Goal: Book appointment/travel/reservation

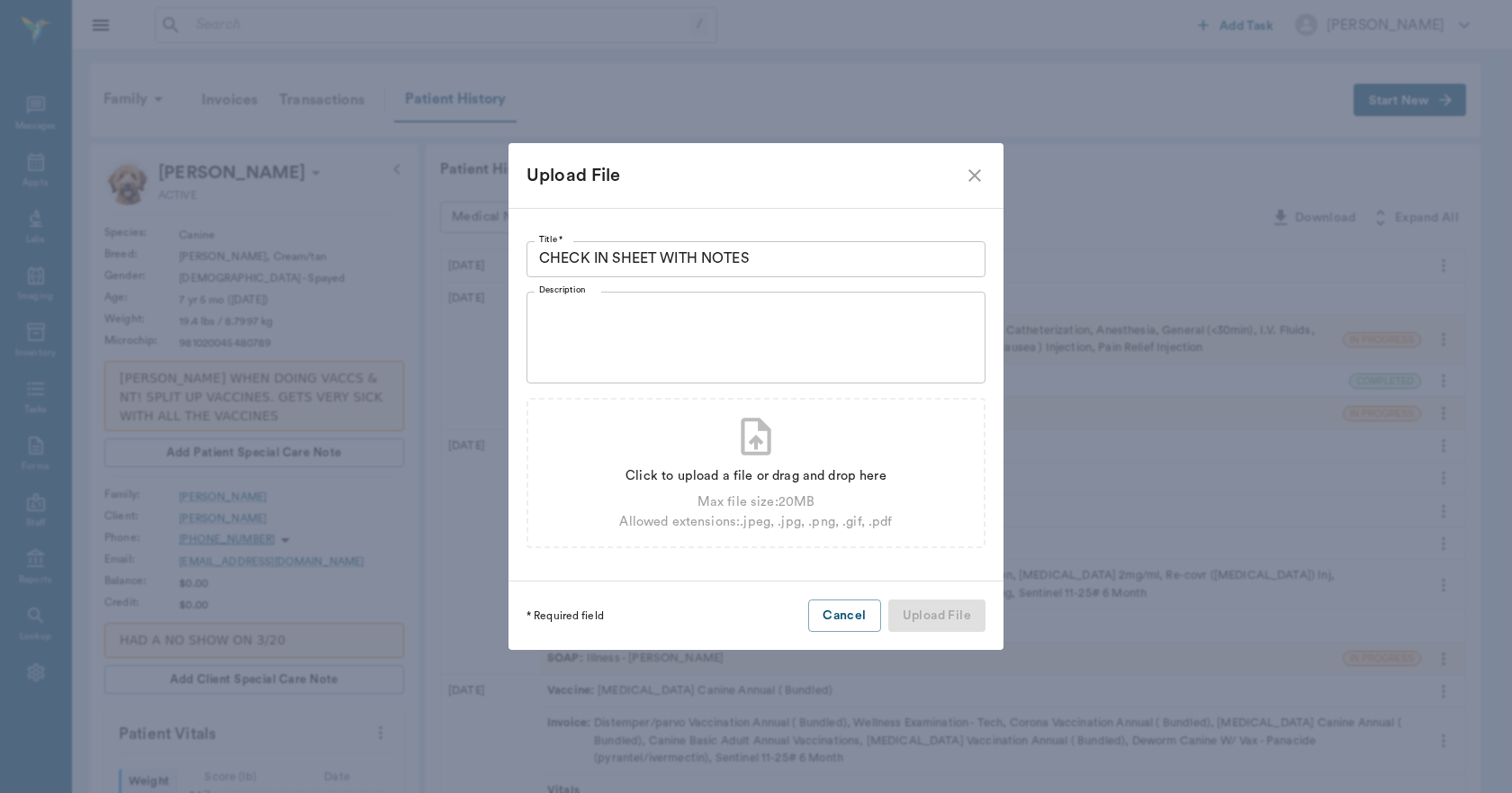
type input "C:\fakepath\LOLAARNOLD(1).pdf"
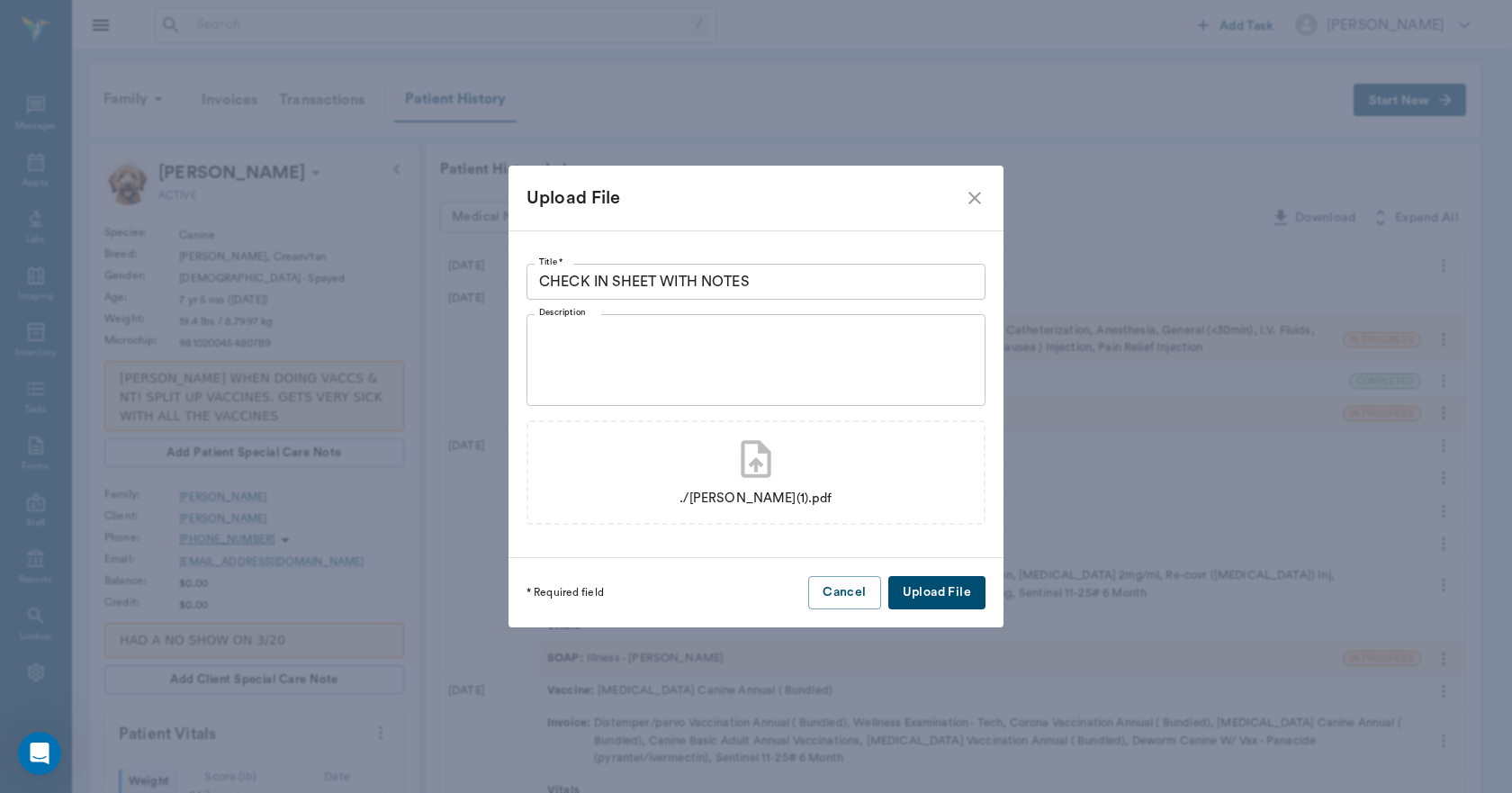
click at [936, 597] on button "Upload File" at bounding box center [936, 593] width 97 height 34
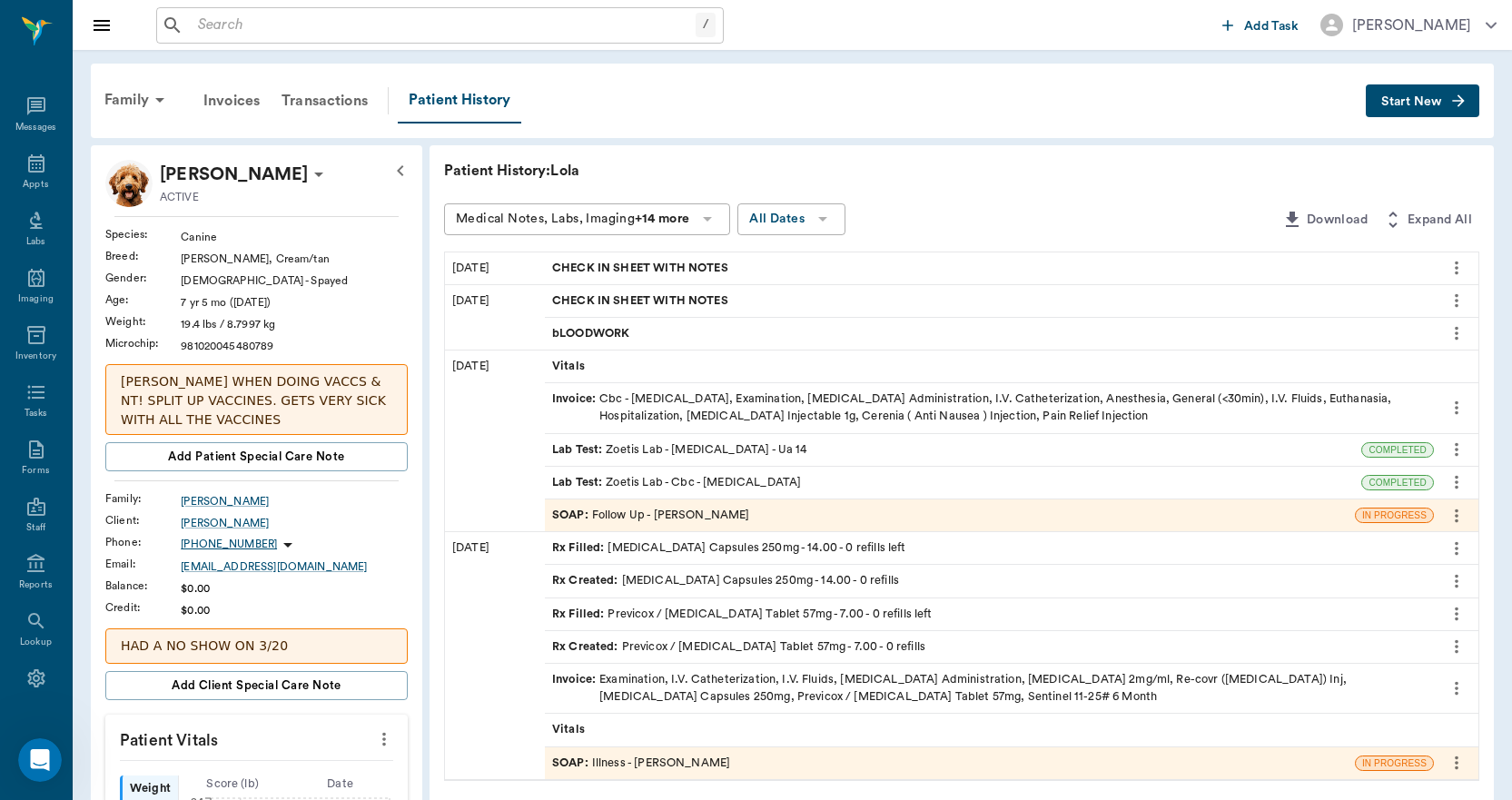
click at [687, 262] on span "CHECK IN SHEET WITH NOTES" at bounding box center [642, 268] width 180 height 17
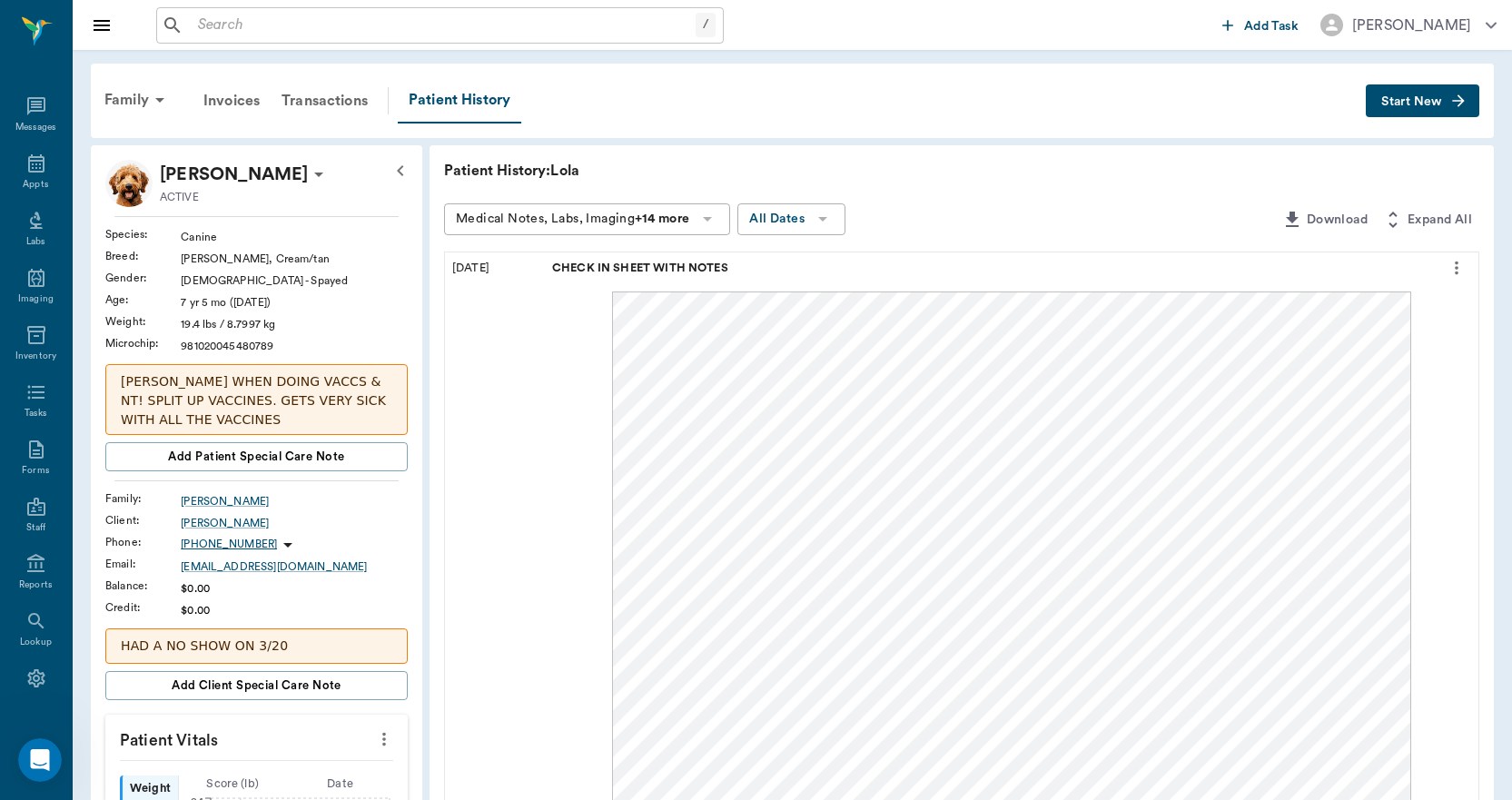
click at [1453, 271] on icon "more" at bounding box center [1456, 268] width 20 height 22
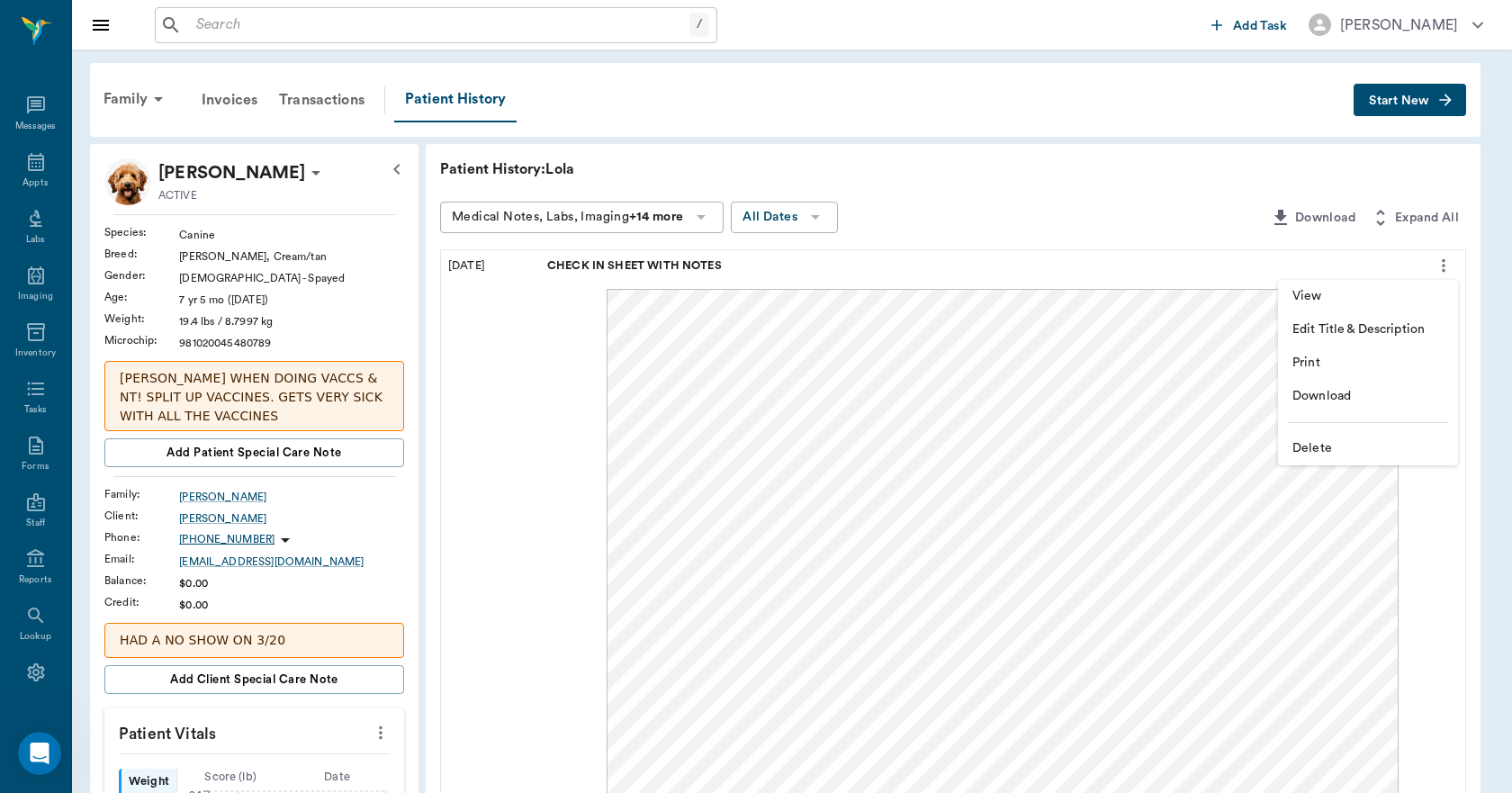
click at [1075, 187] on div at bounding box center [756, 396] width 1512 height 793
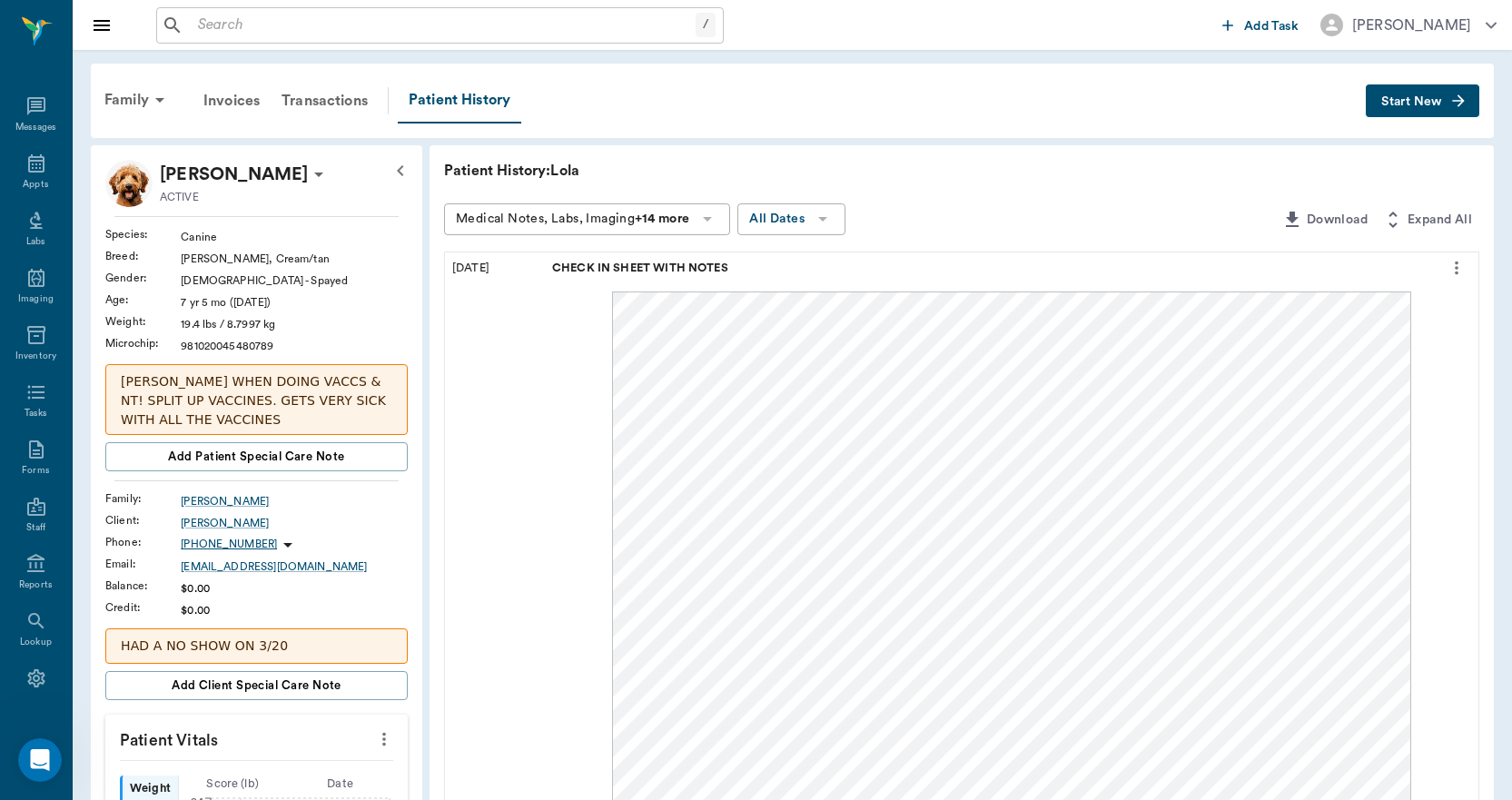
click at [435, 96] on div at bounding box center [756, 400] width 1512 height 800
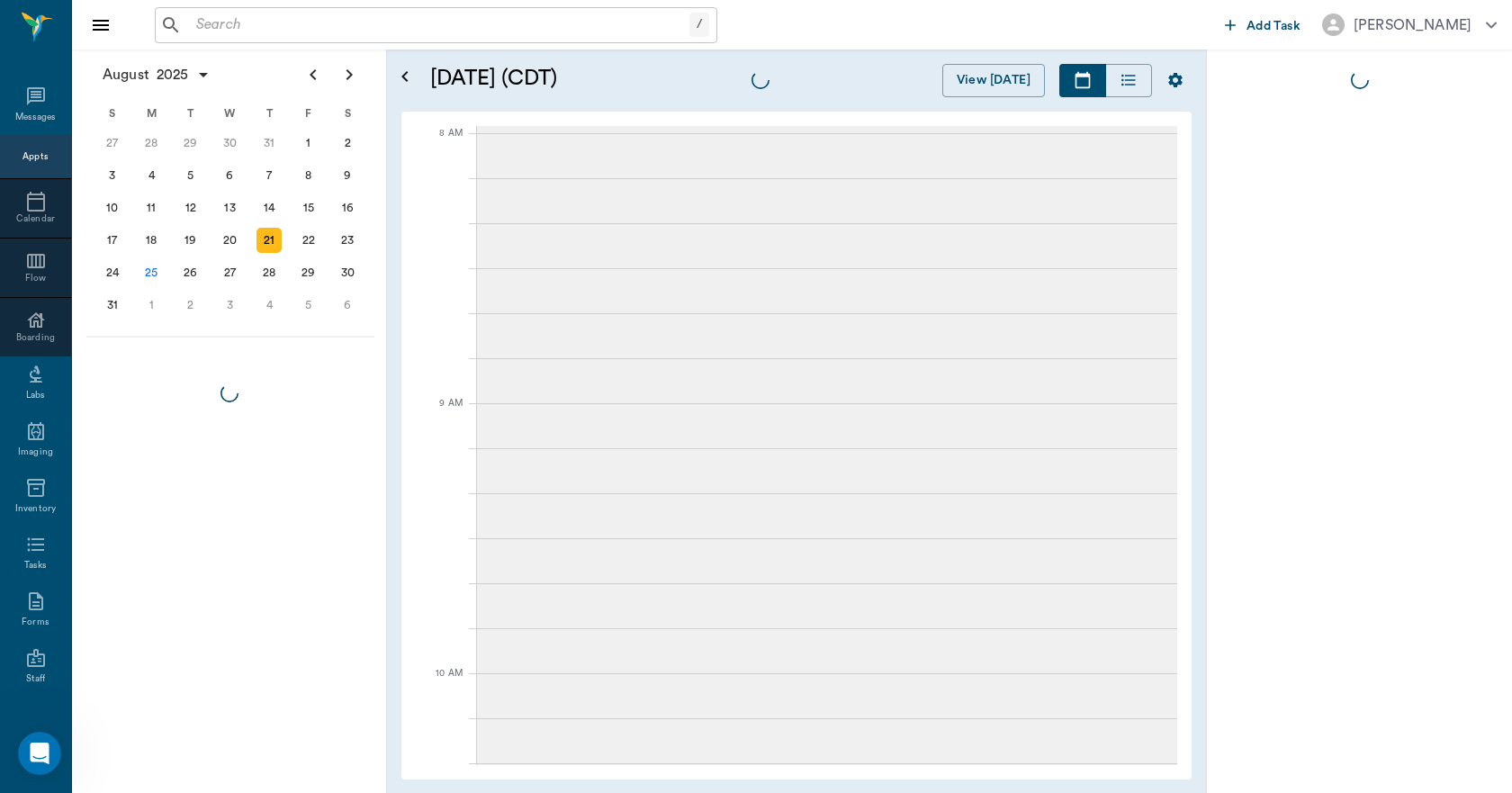
click at [203, 25] on input "text" at bounding box center [439, 25] width 501 height 25
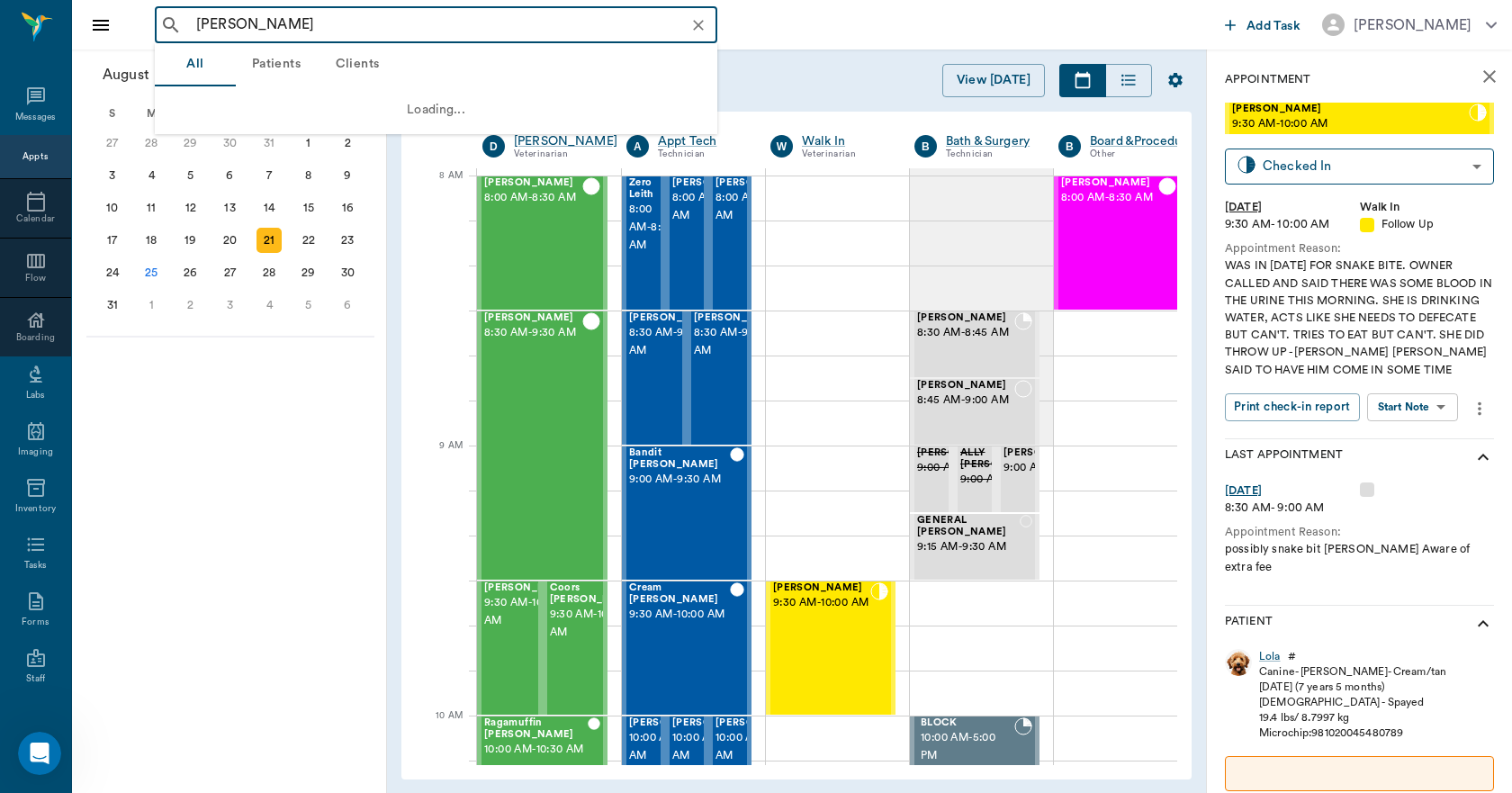
scroll to position [0, 1]
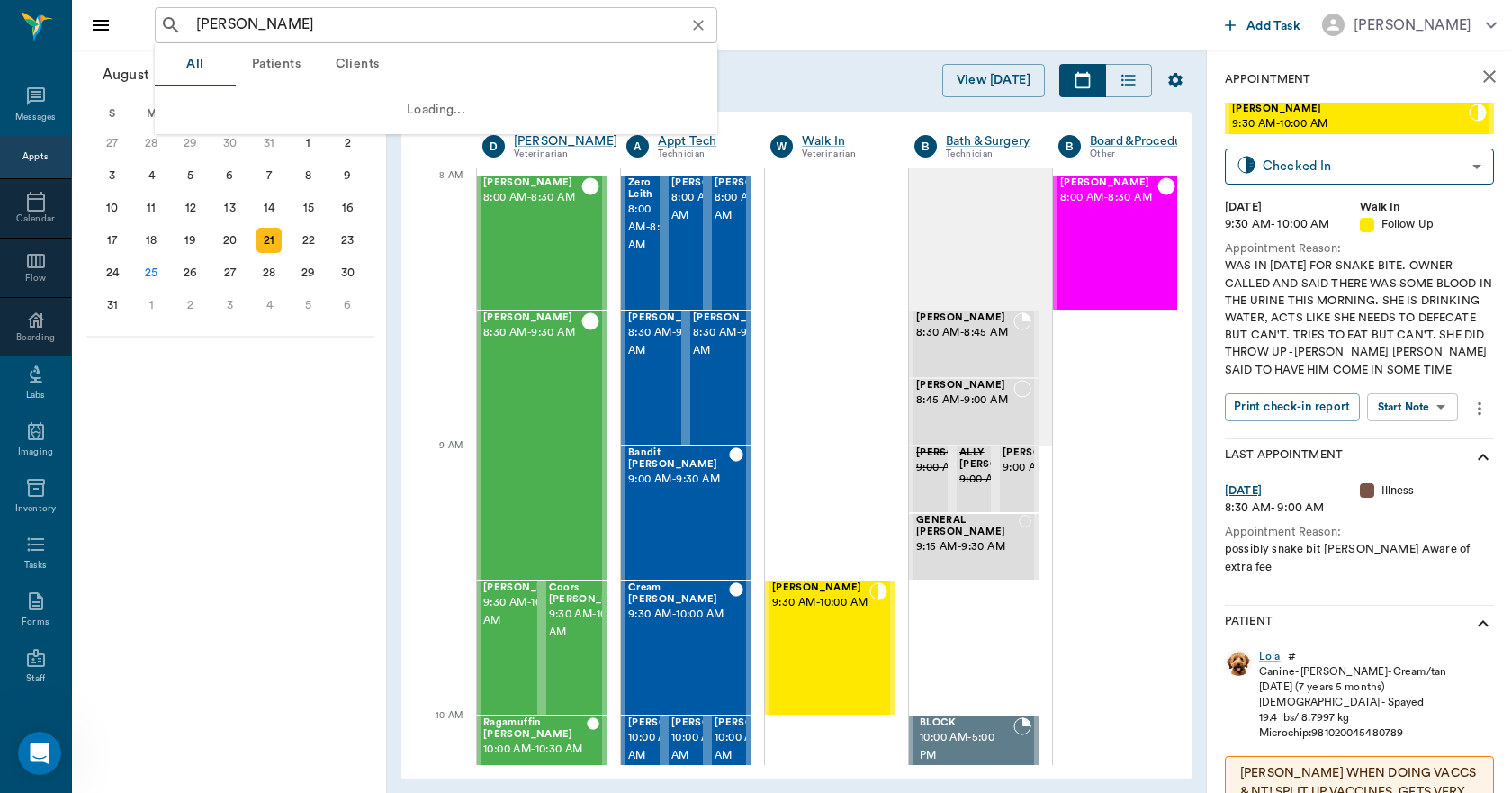
click at [287, 25] on input "lola arnold" at bounding box center [450, 25] width 523 height 25
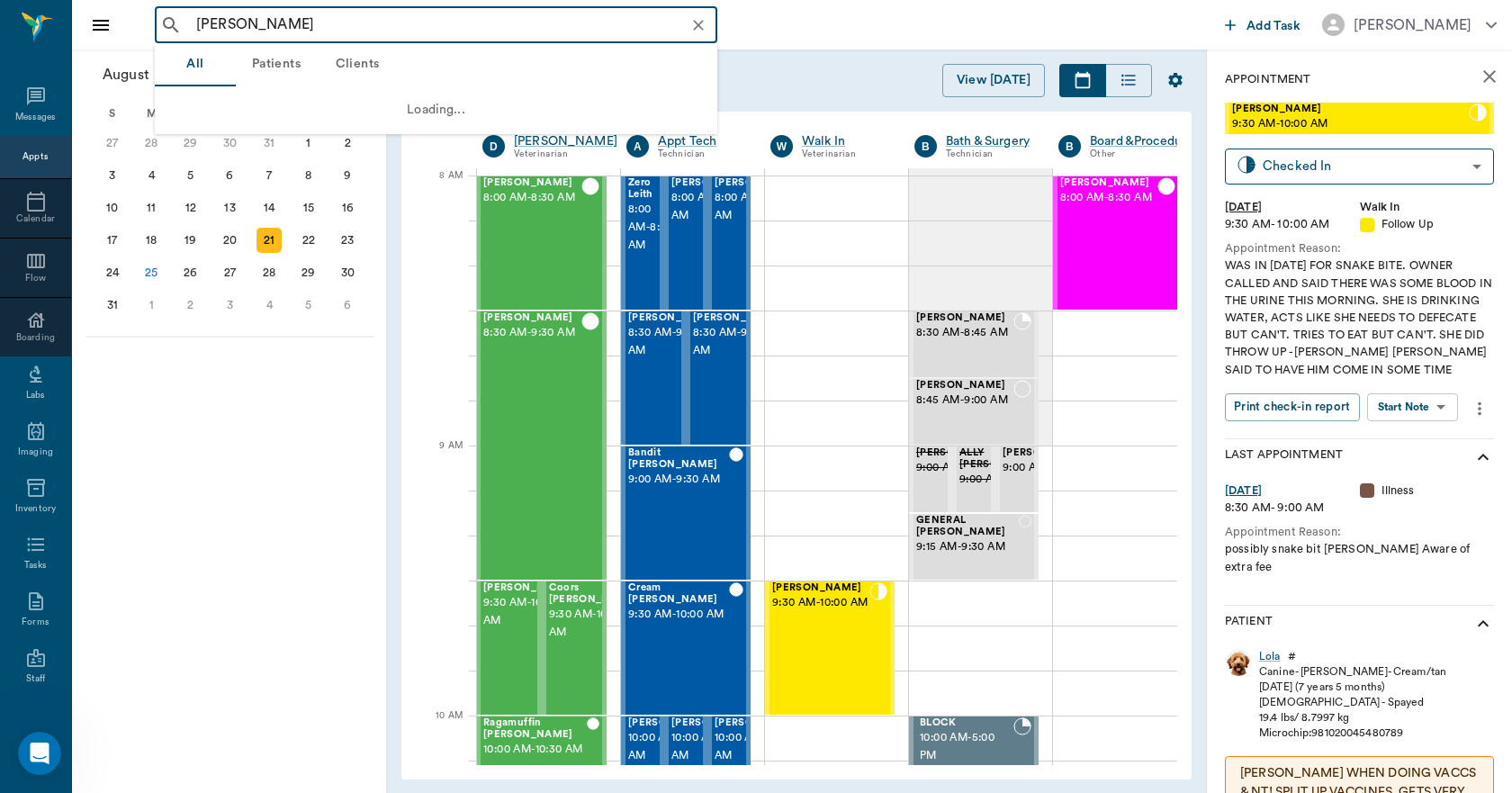
drag, startPoint x: 287, startPoint y: 25, endPoint x: 173, endPoint y: 25, distance: 114.0
click at [182, 24] on div "lola arnold ​" at bounding box center [436, 25] width 563 height 36
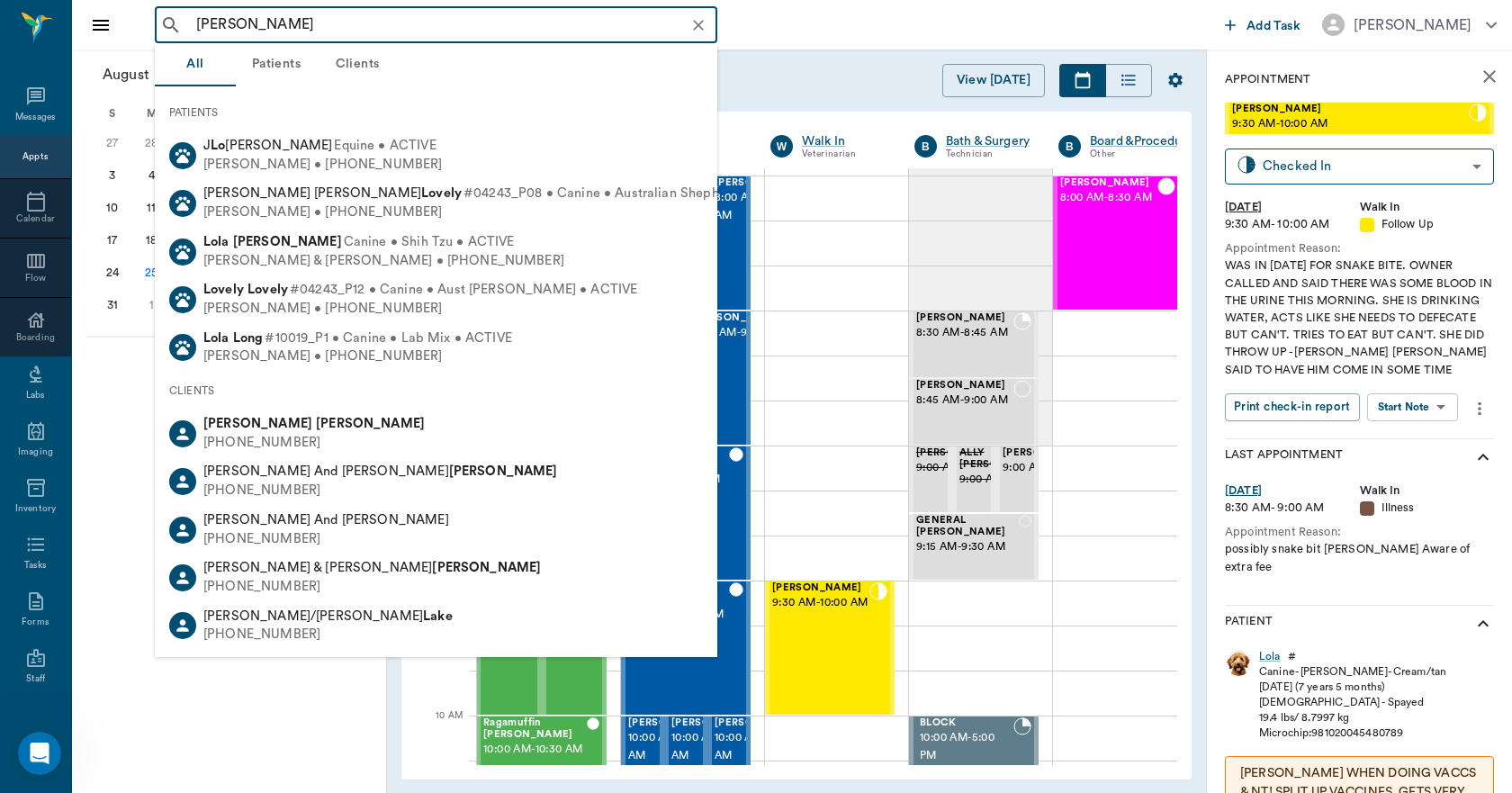
type input "lola arnold"
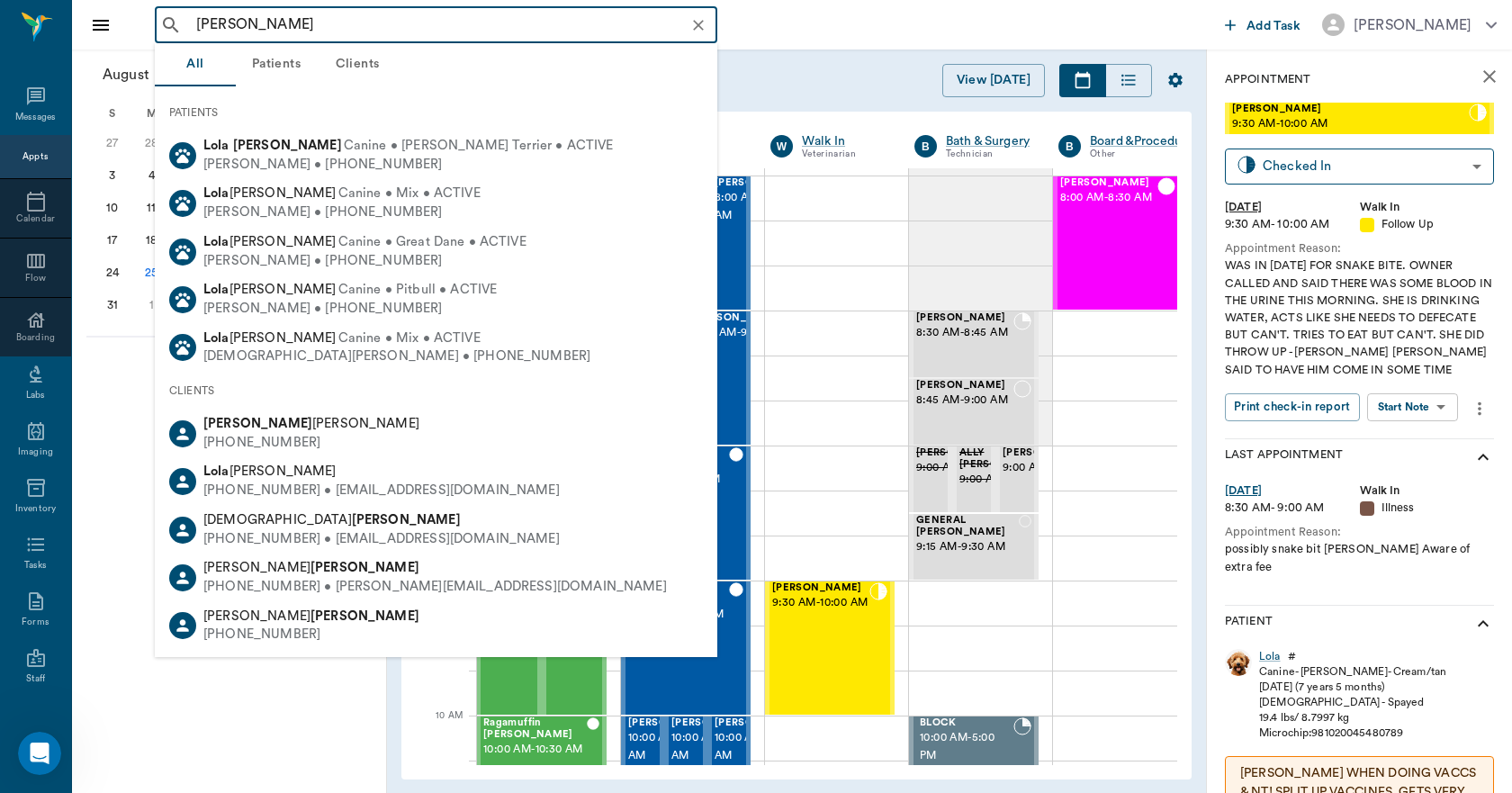
click at [245, 159] on div "Rich Arnold • (318) 470-4806" at bounding box center [409, 165] width 411 height 19
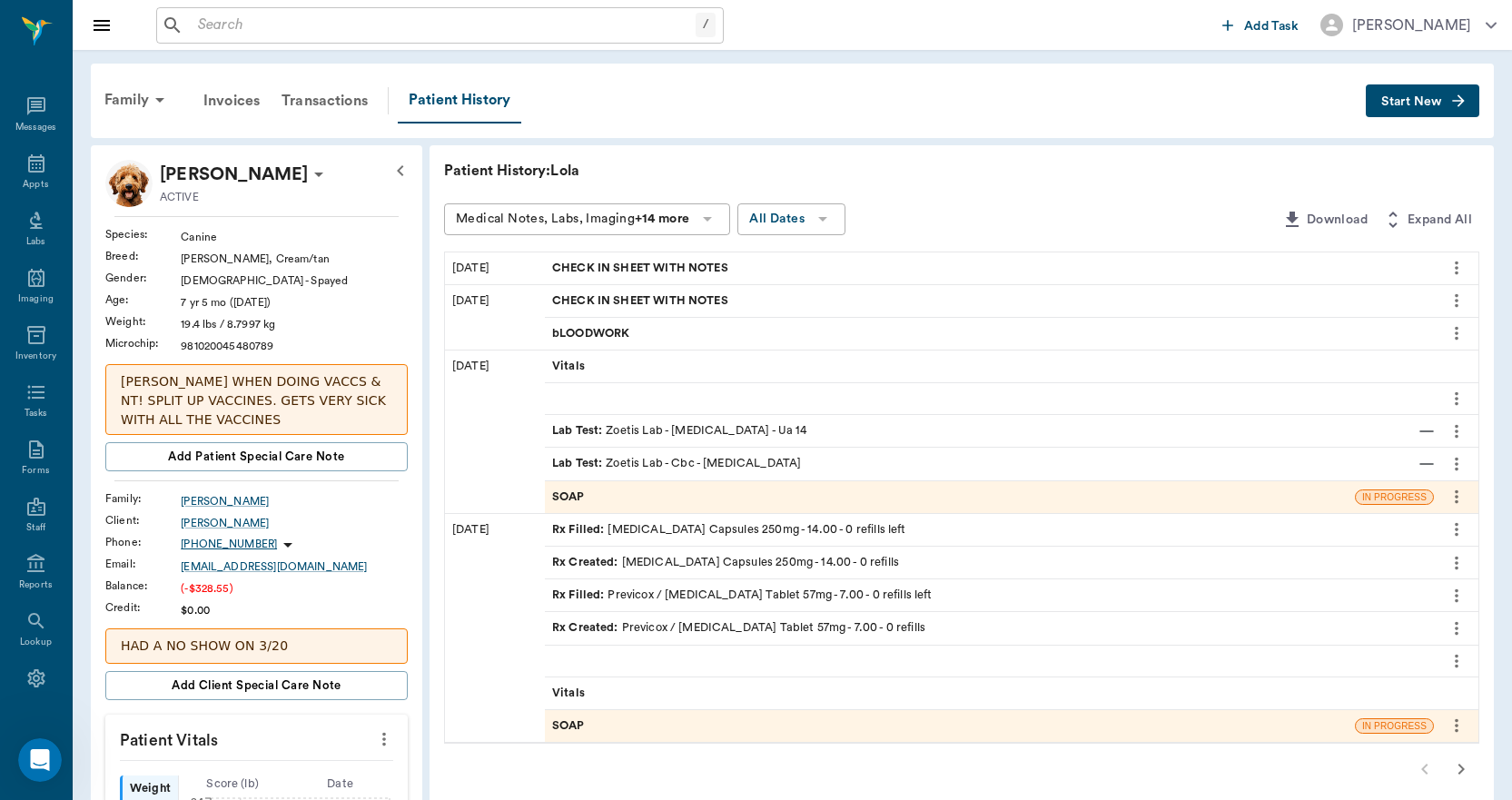
click at [578, 299] on span "CHECK IN SHEET WITH NOTES" at bounding box center [642, 301] width 180 height 17
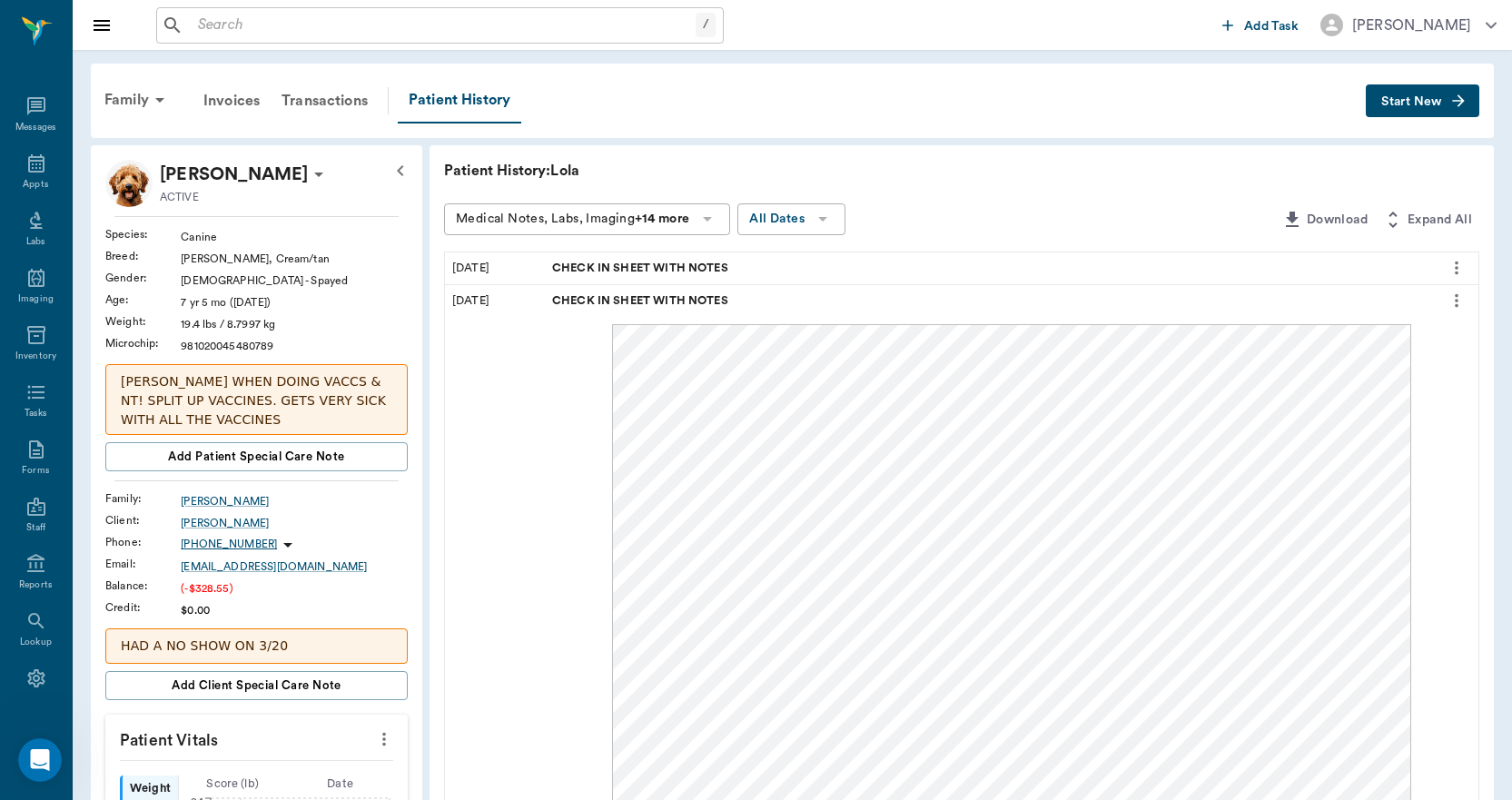
click at [630, 261] on span "CHECK IN SHEET WITH NOTES" at bounding box center [642, 268] width 180 height 17
click at [1455, 270] on icon "more" at bounding box center [1456, 268] width 20 height 22
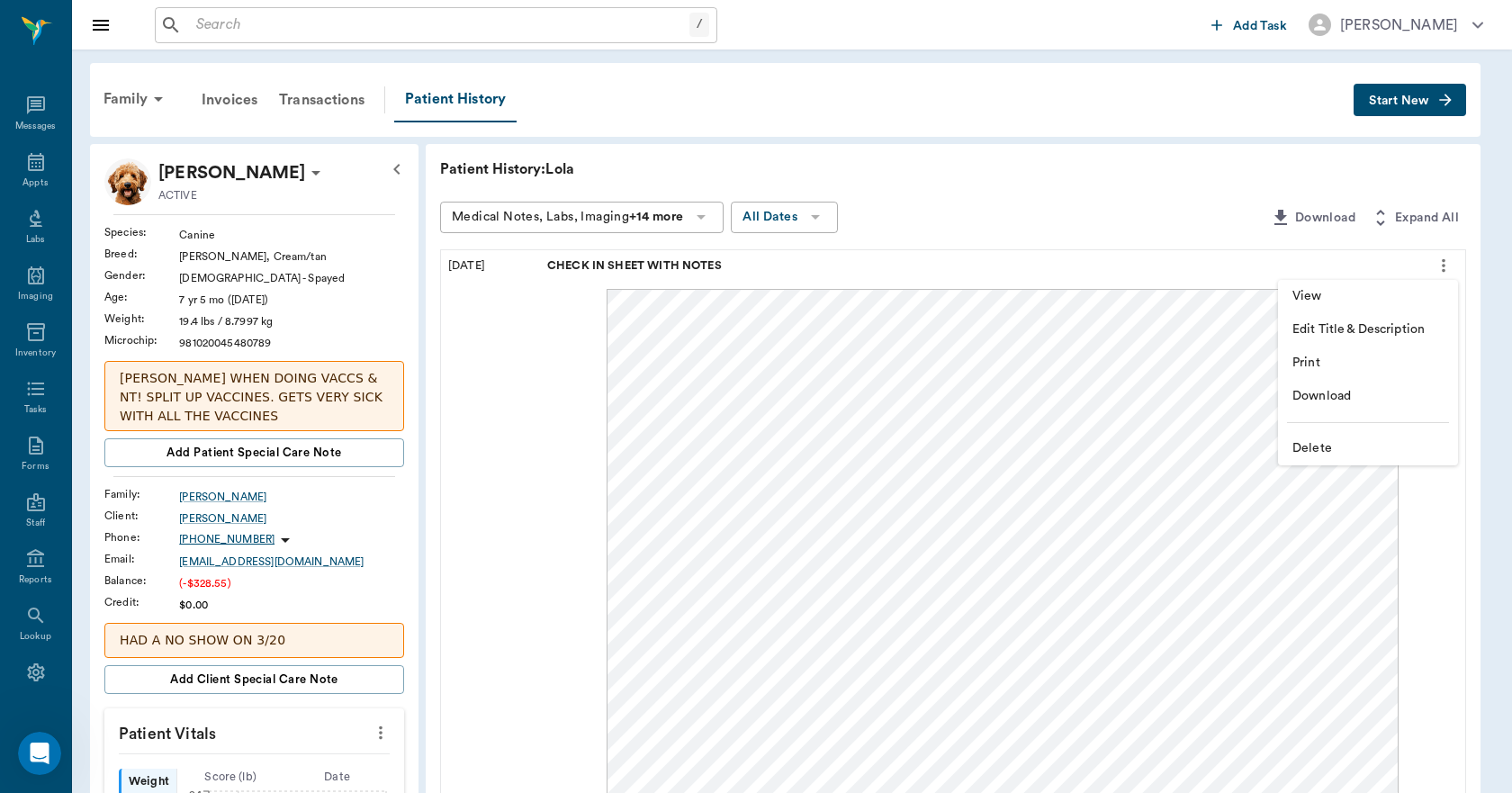
click at [1321, 447] on span "Delete" at bounding box center [1368, 448] width 151 height 19
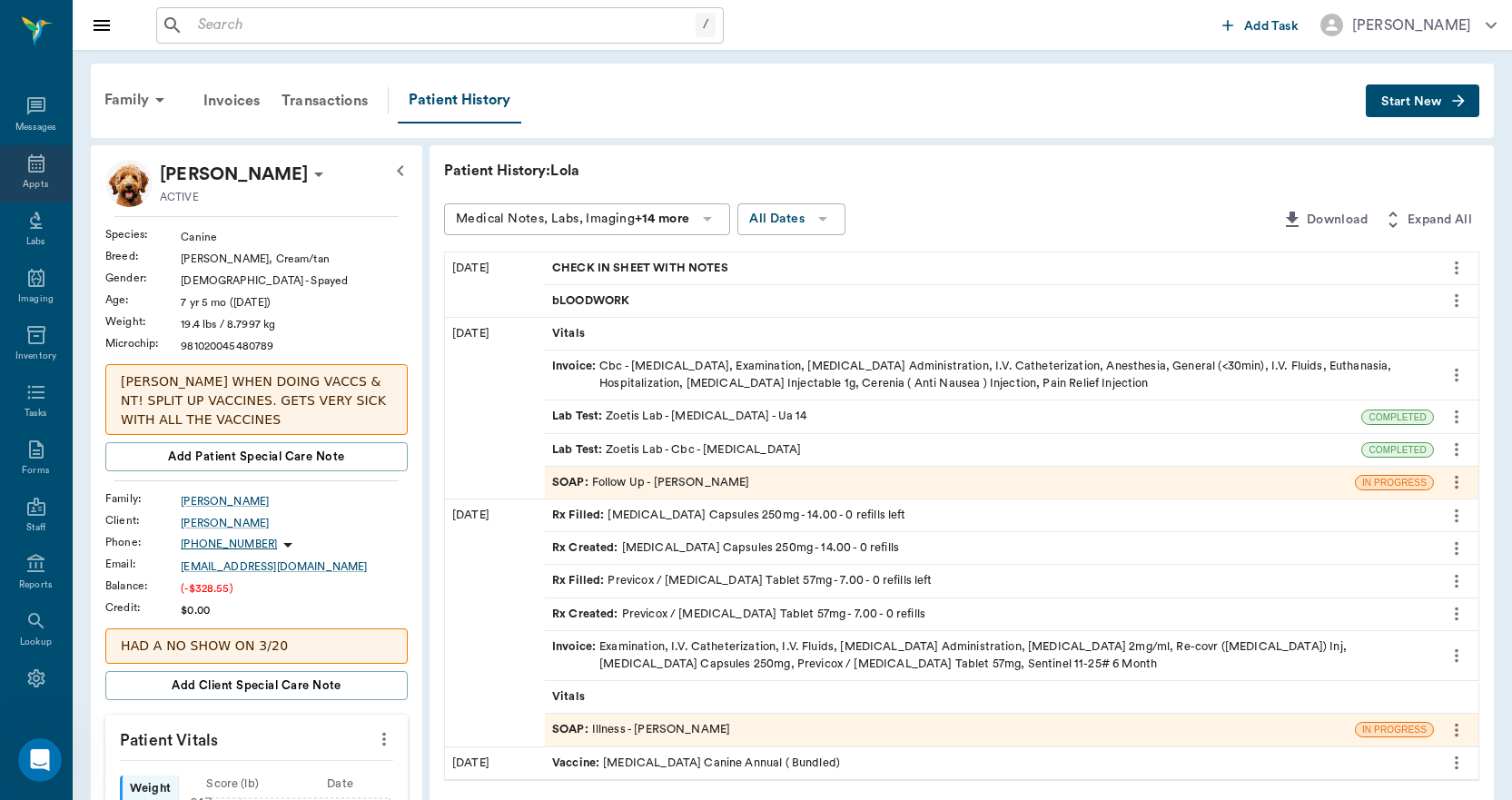
click at [29, 162] on icon at bounding box center [37, 163] width 22 height 22
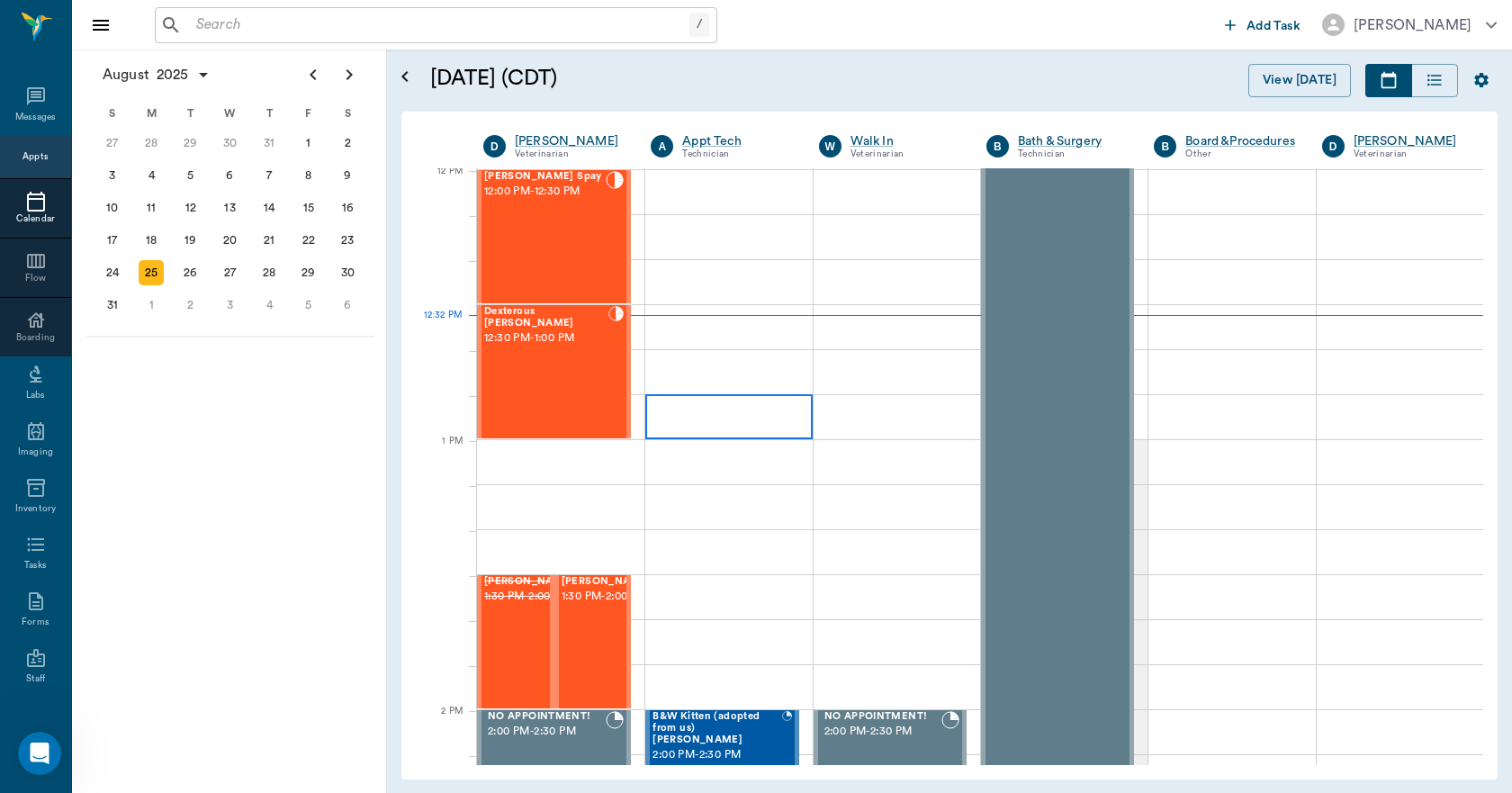
scroll to position [1085, 0]
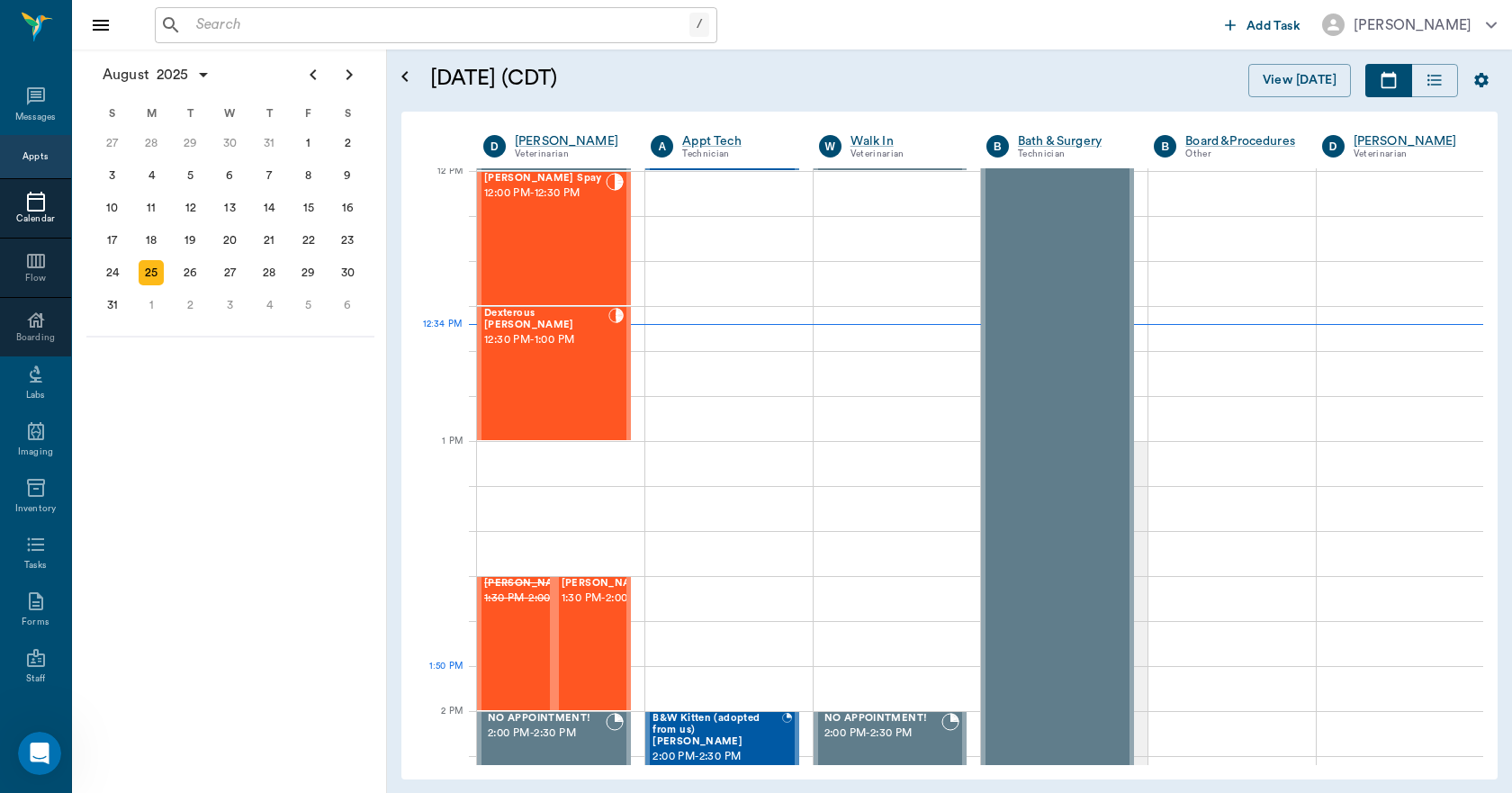
click at [581, 668] on div "Tex Willeford 1:30 PM - 2:00 PM" at bounding box center [606, 644] width 90 height 132
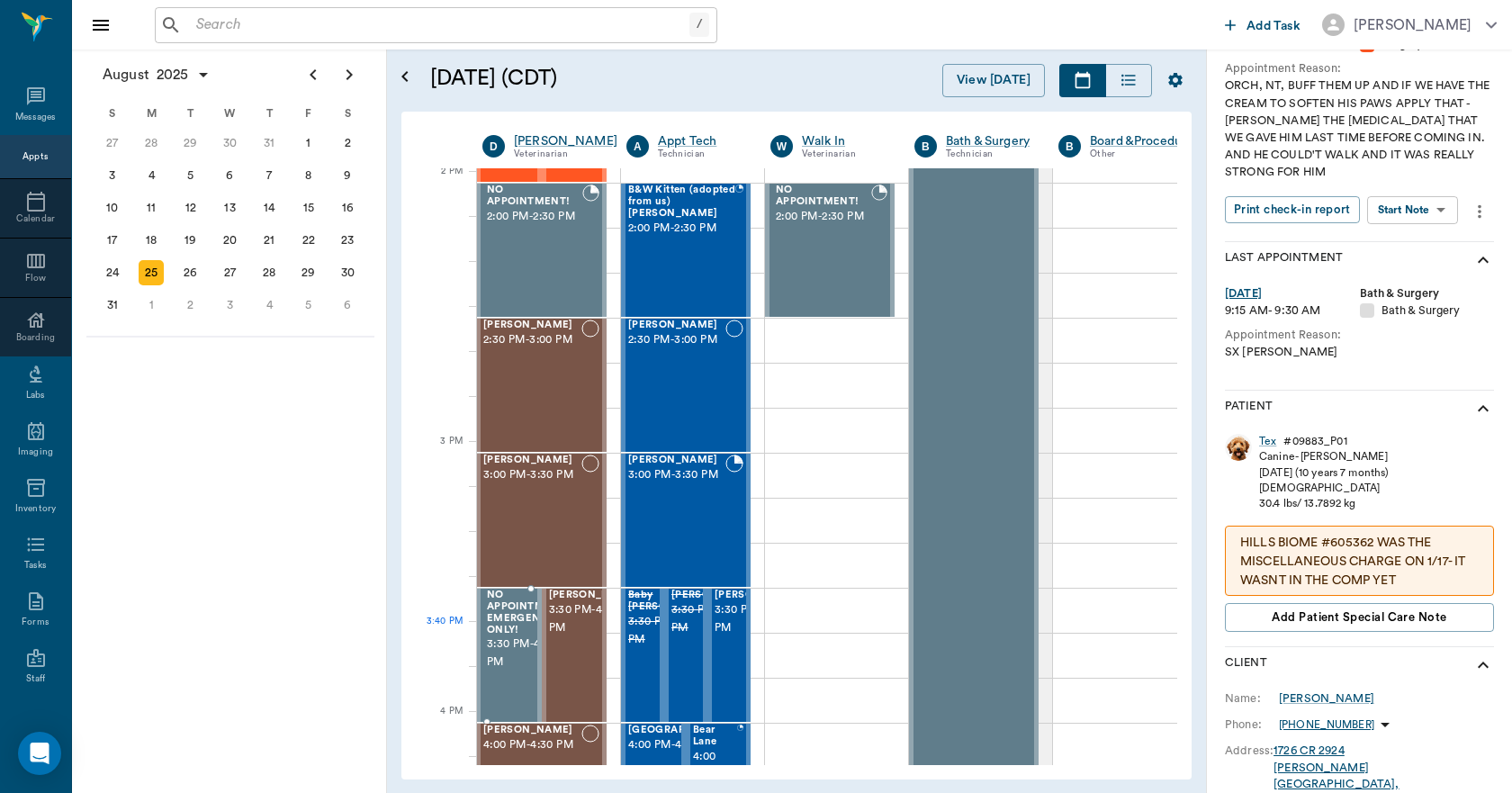
scroll to position [1625, 1]
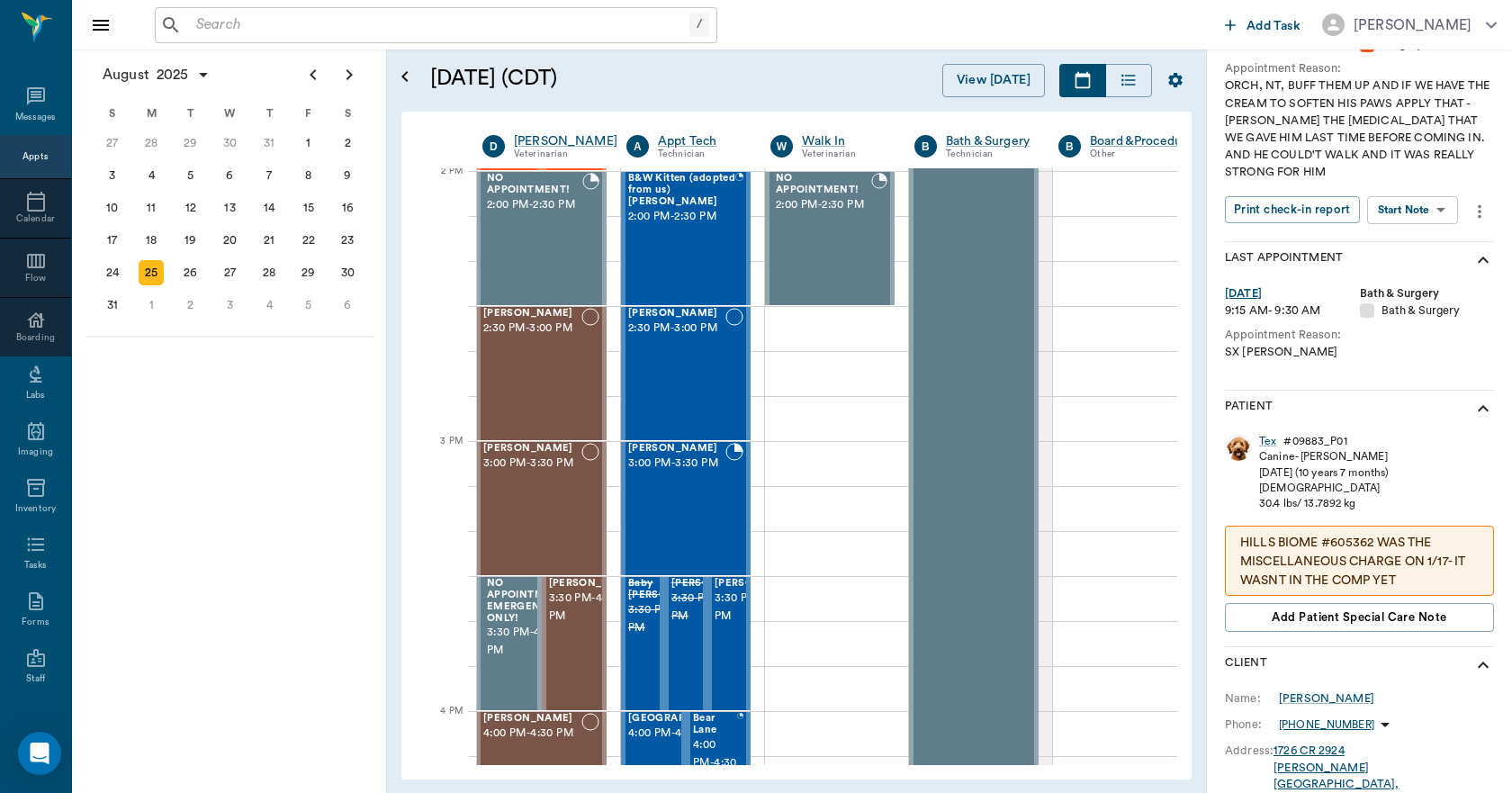
click at [37, 161] on div "Appts" at bounding box center [35, 156] width 25 height 14
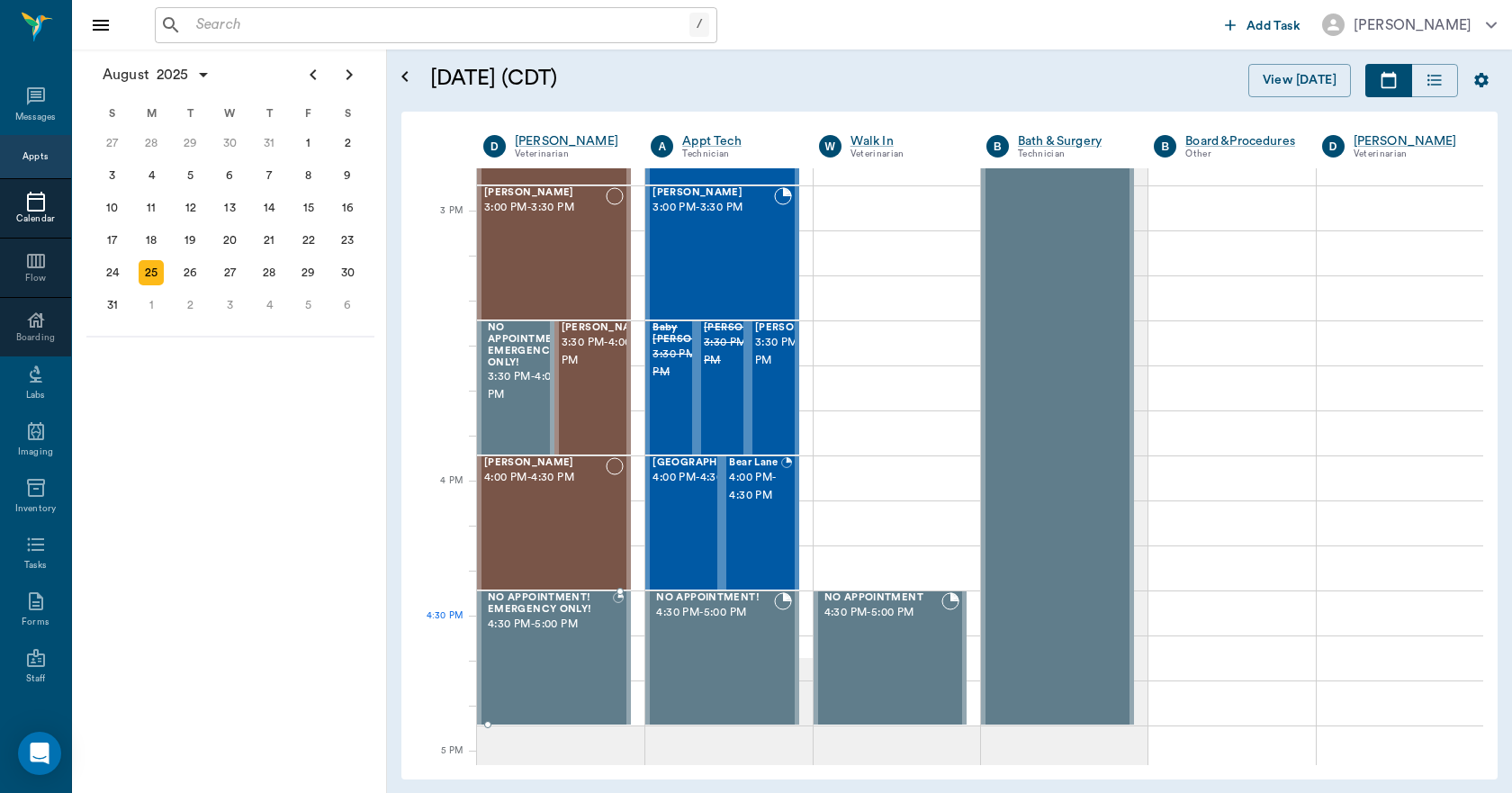
scroll to position [1892, 0]
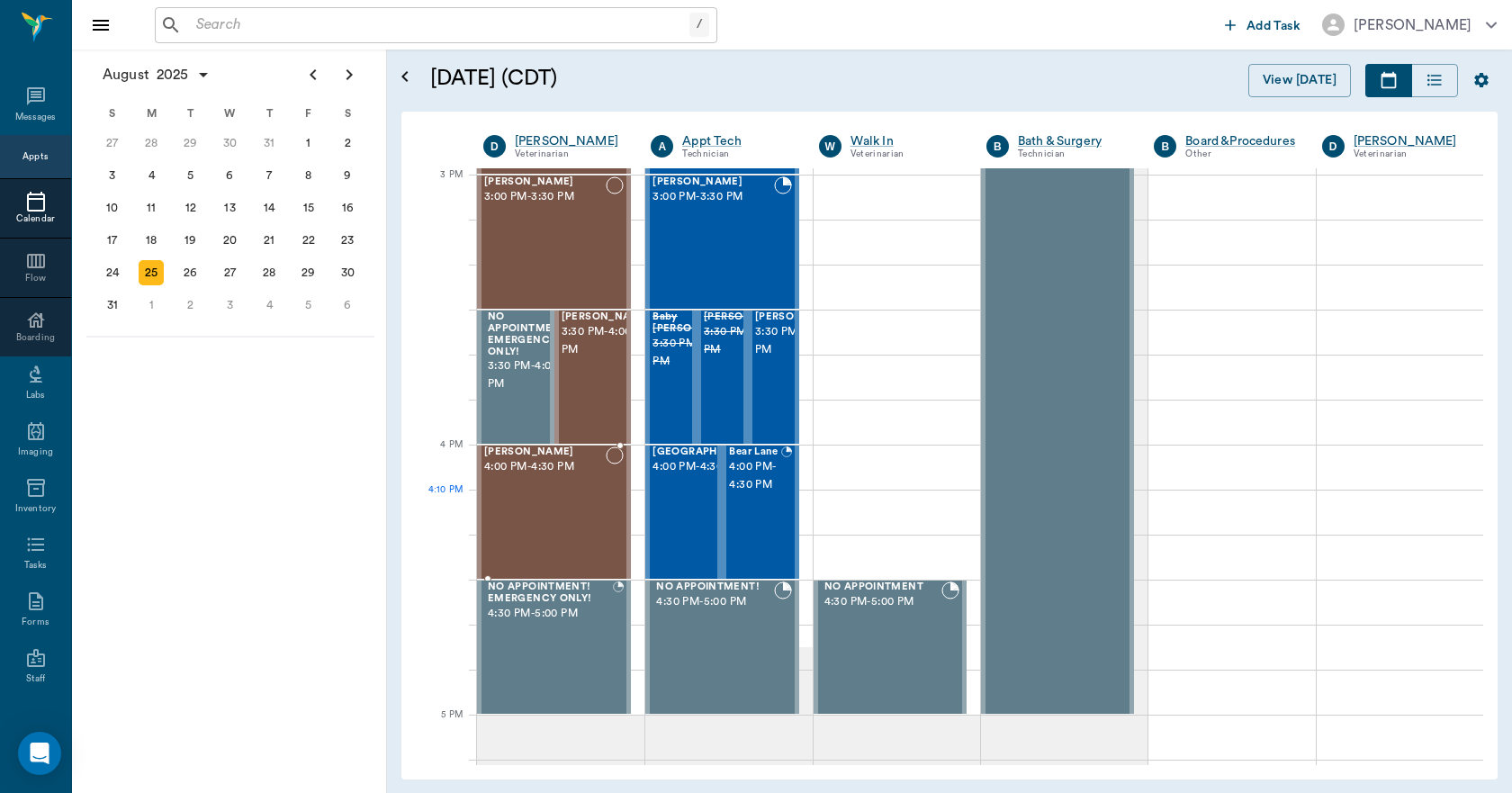
click at [558, 535] on div "[PERSON_NAME] 4:00 PM - 4:30 PM" at bounding box center [546, 512] width 122 height 132
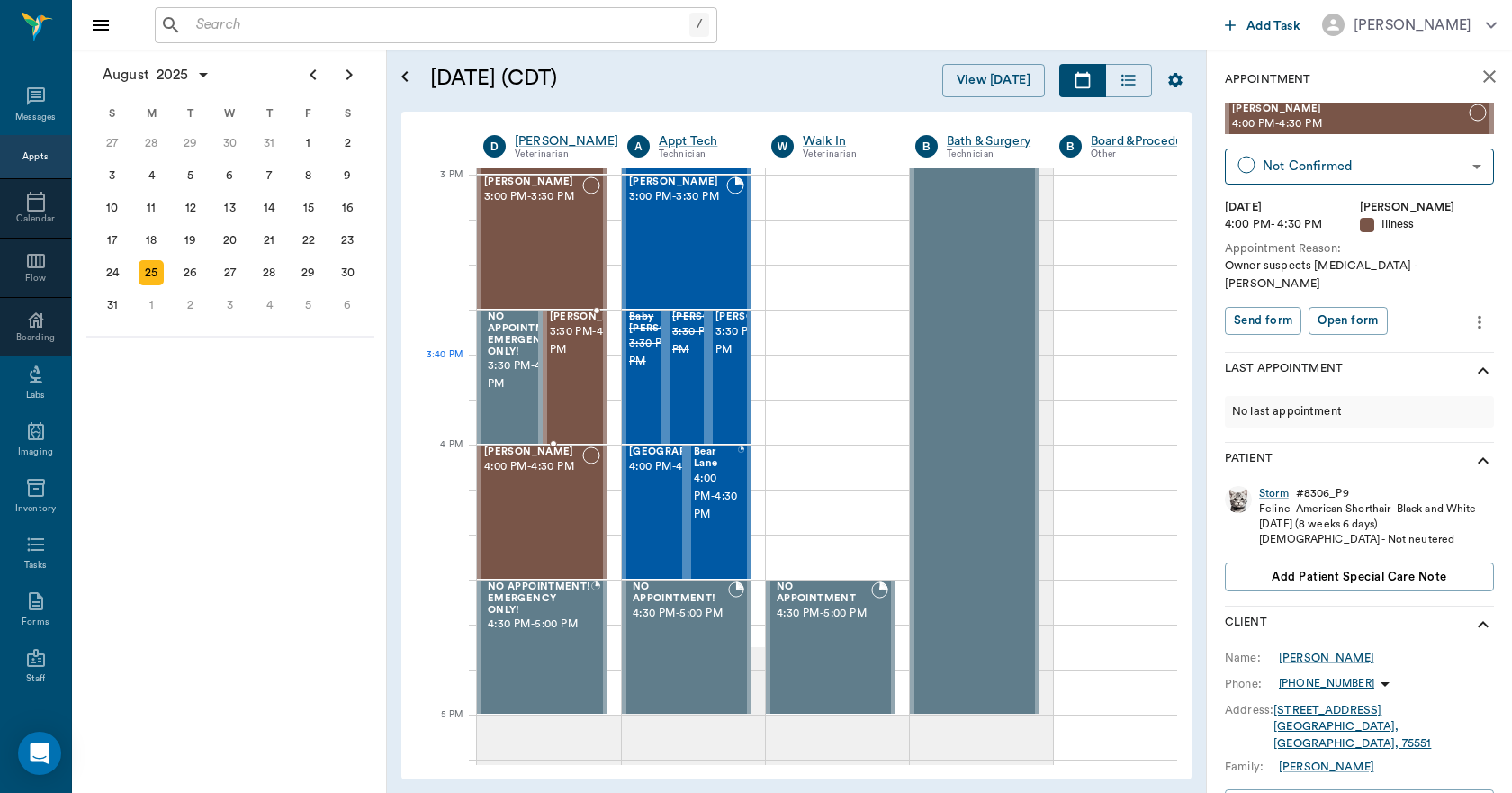
click at [566, 359] on span "3:30 PM - 4:00 PM" at bounding box center [595, 341] width 90 height 36
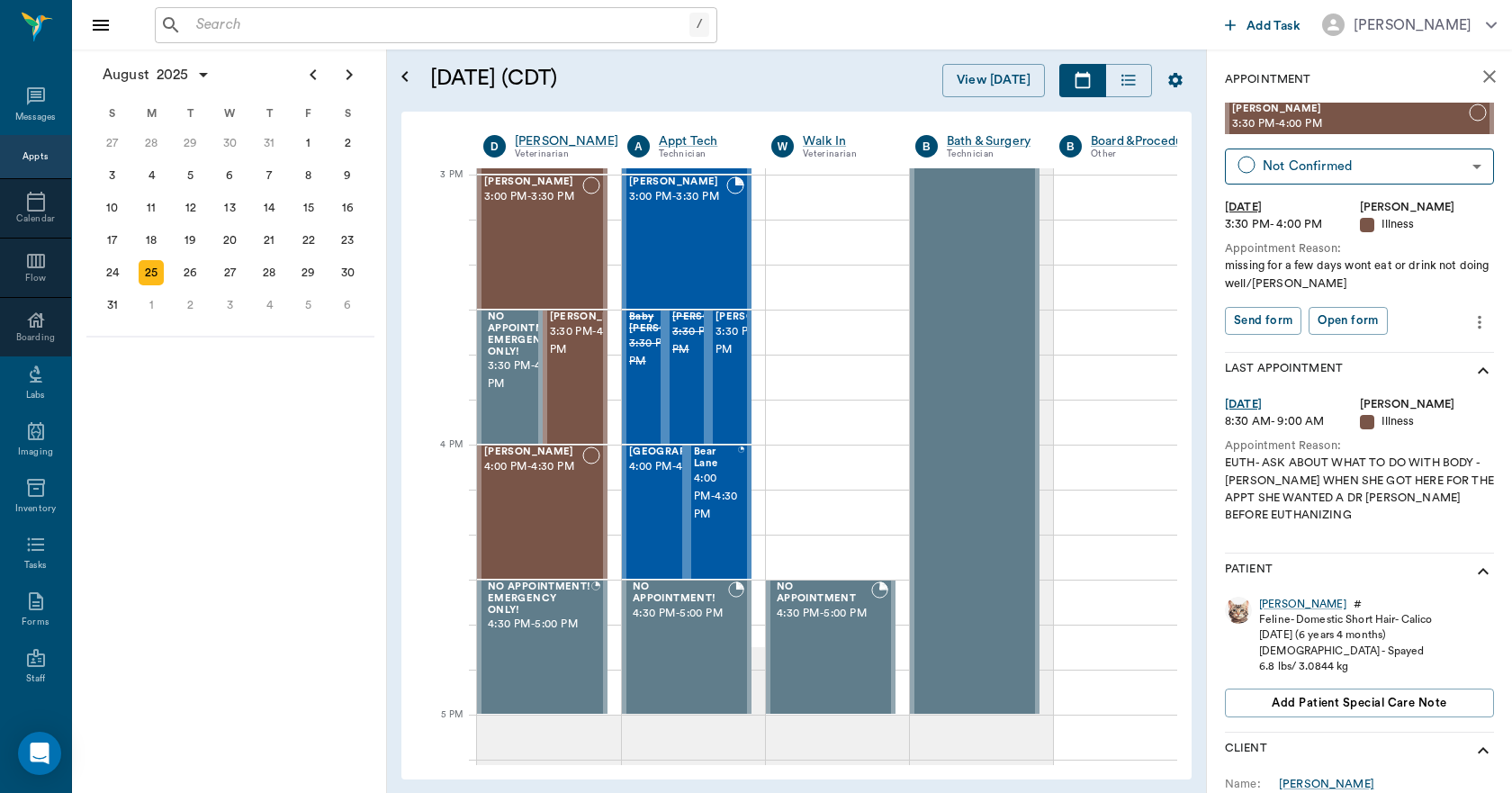
click at [28, 162] on div "Appts" at bounding box center [35, 156] width 25 height 14
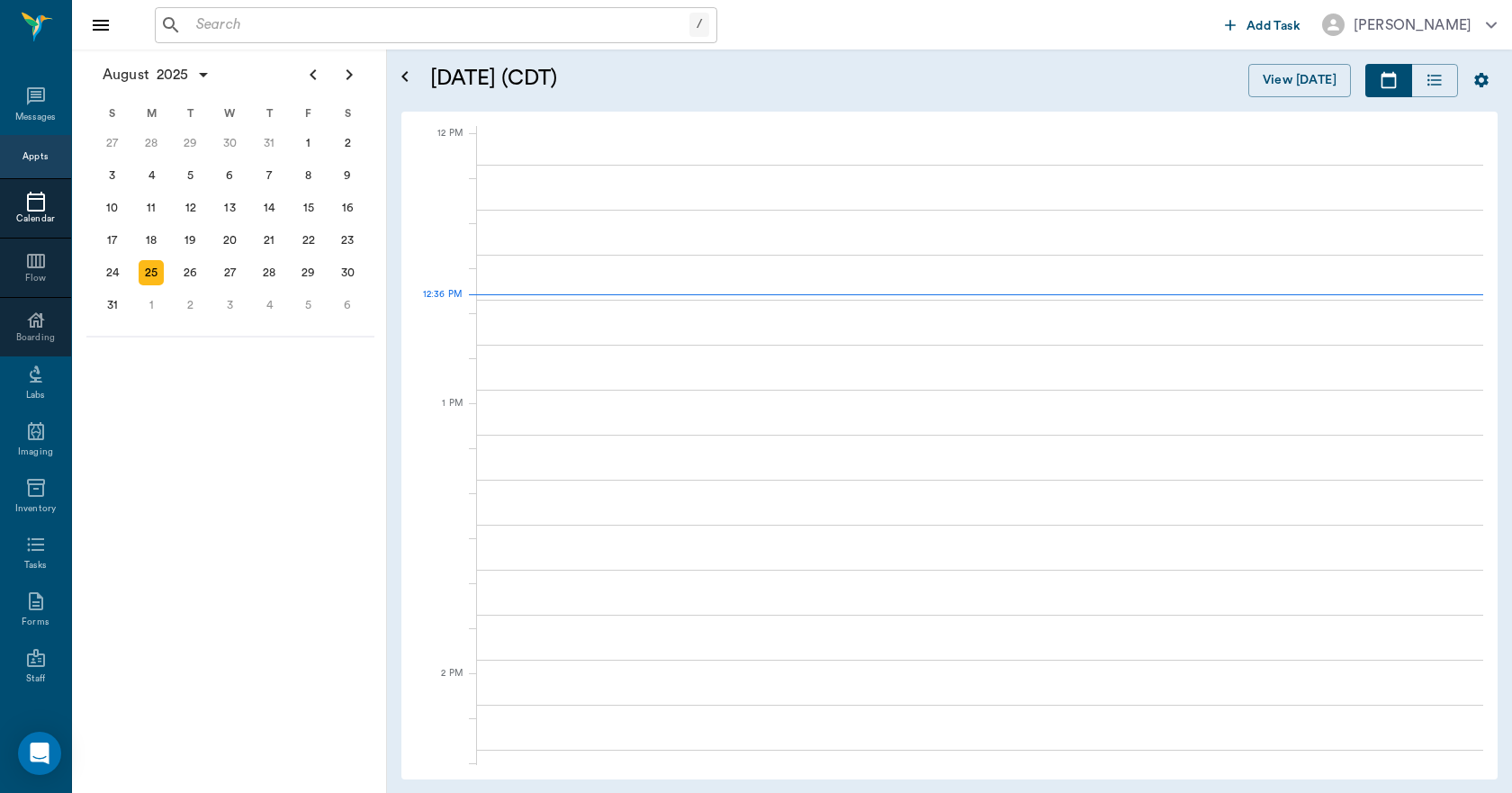
scroll to position [1080, 0]
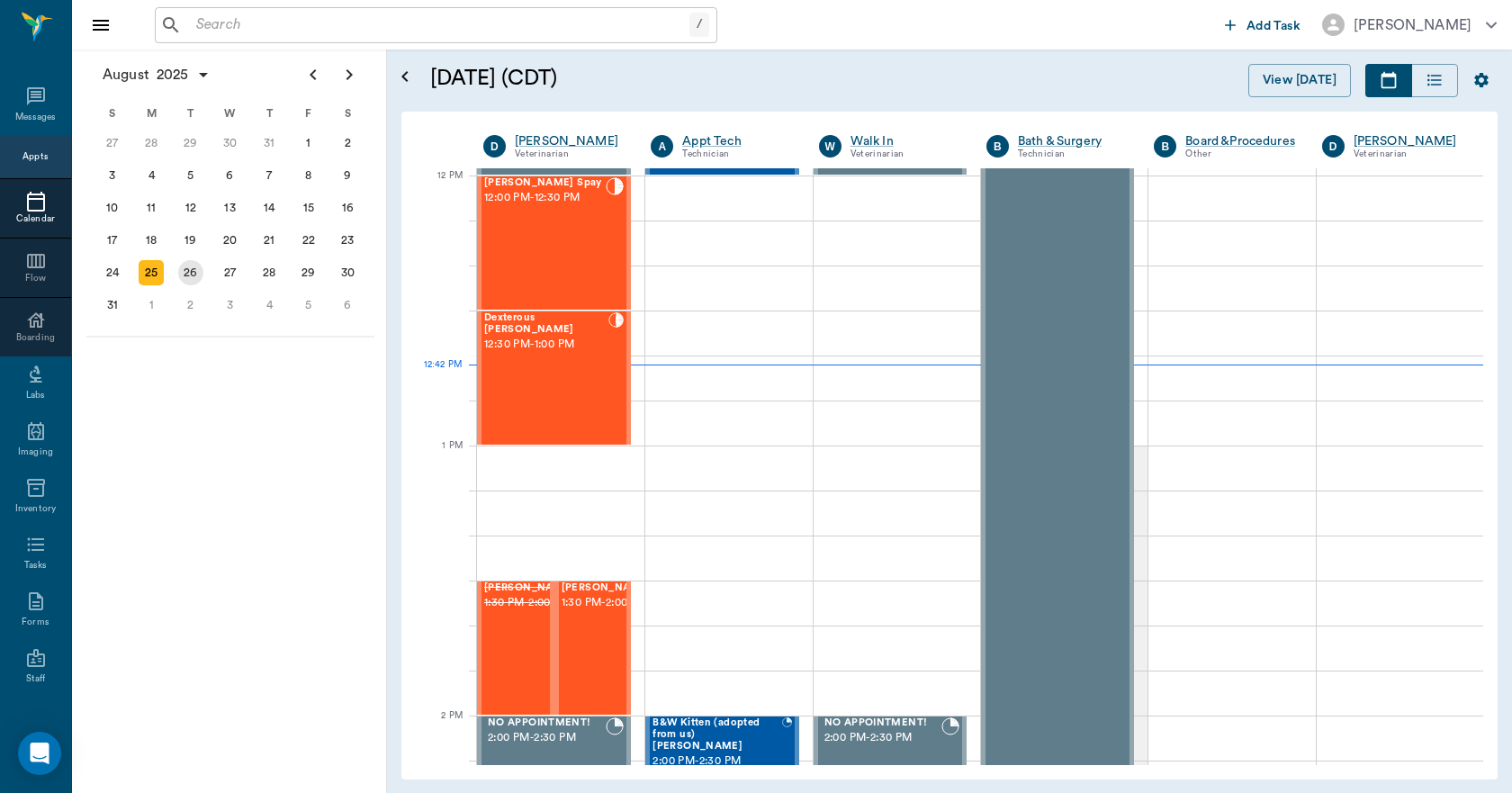
click at [191, 281] on div "26" at bounding box center [191, 273] width 25 height 25
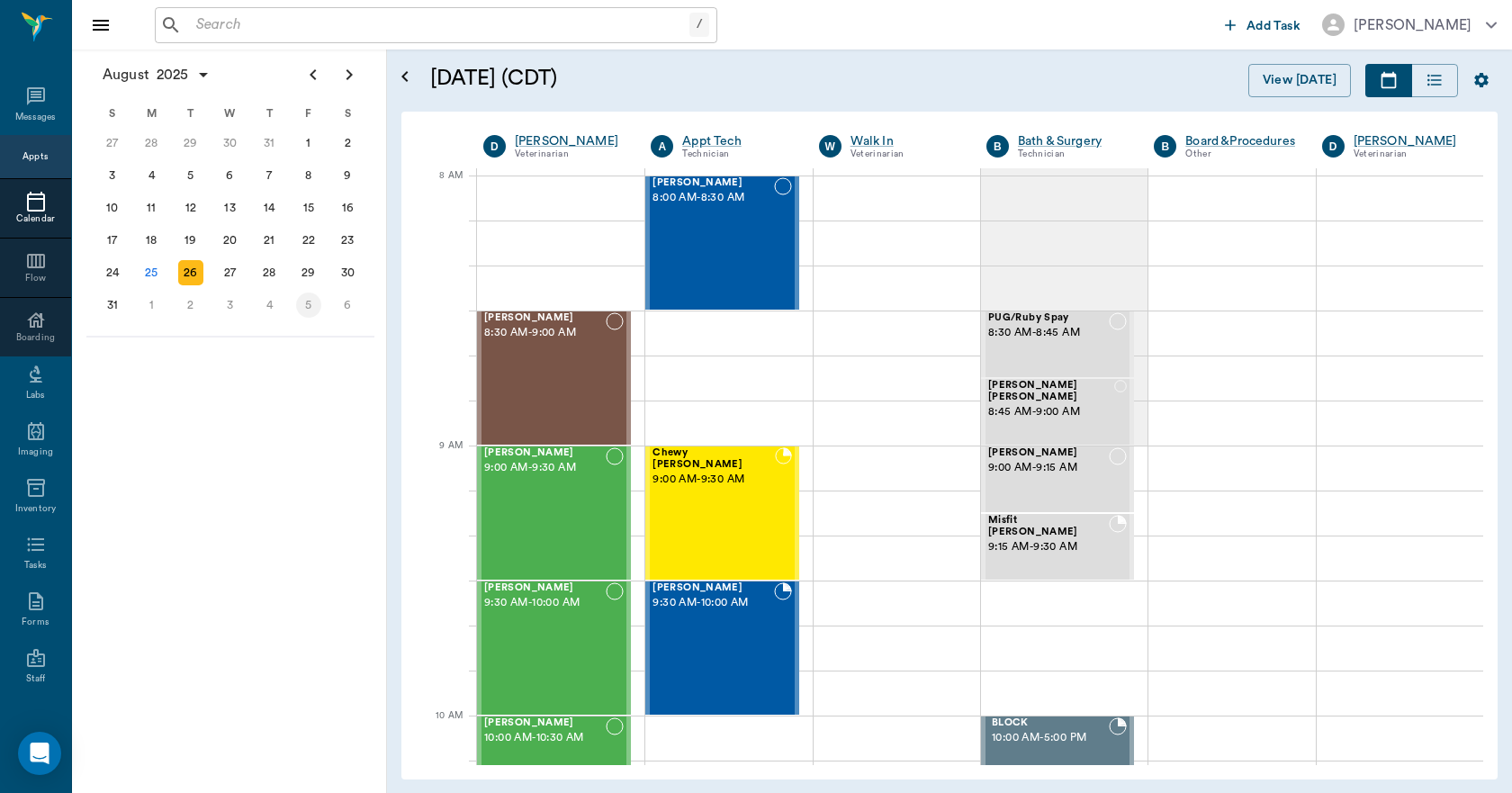
click at [305, 305] on div "5" at bounding box center [309, 306] width 25 height 25
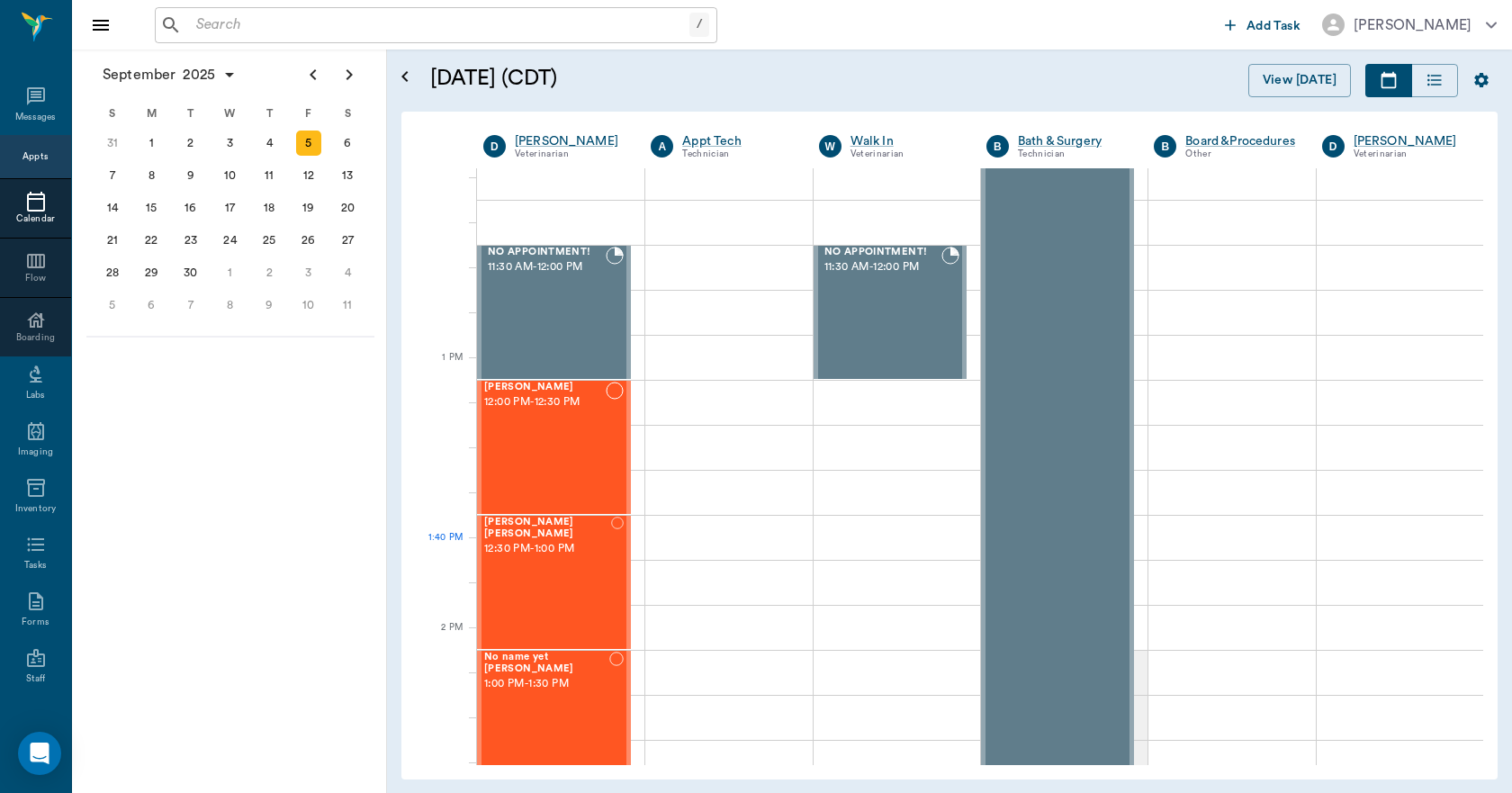
scroll to position [1170, 0]
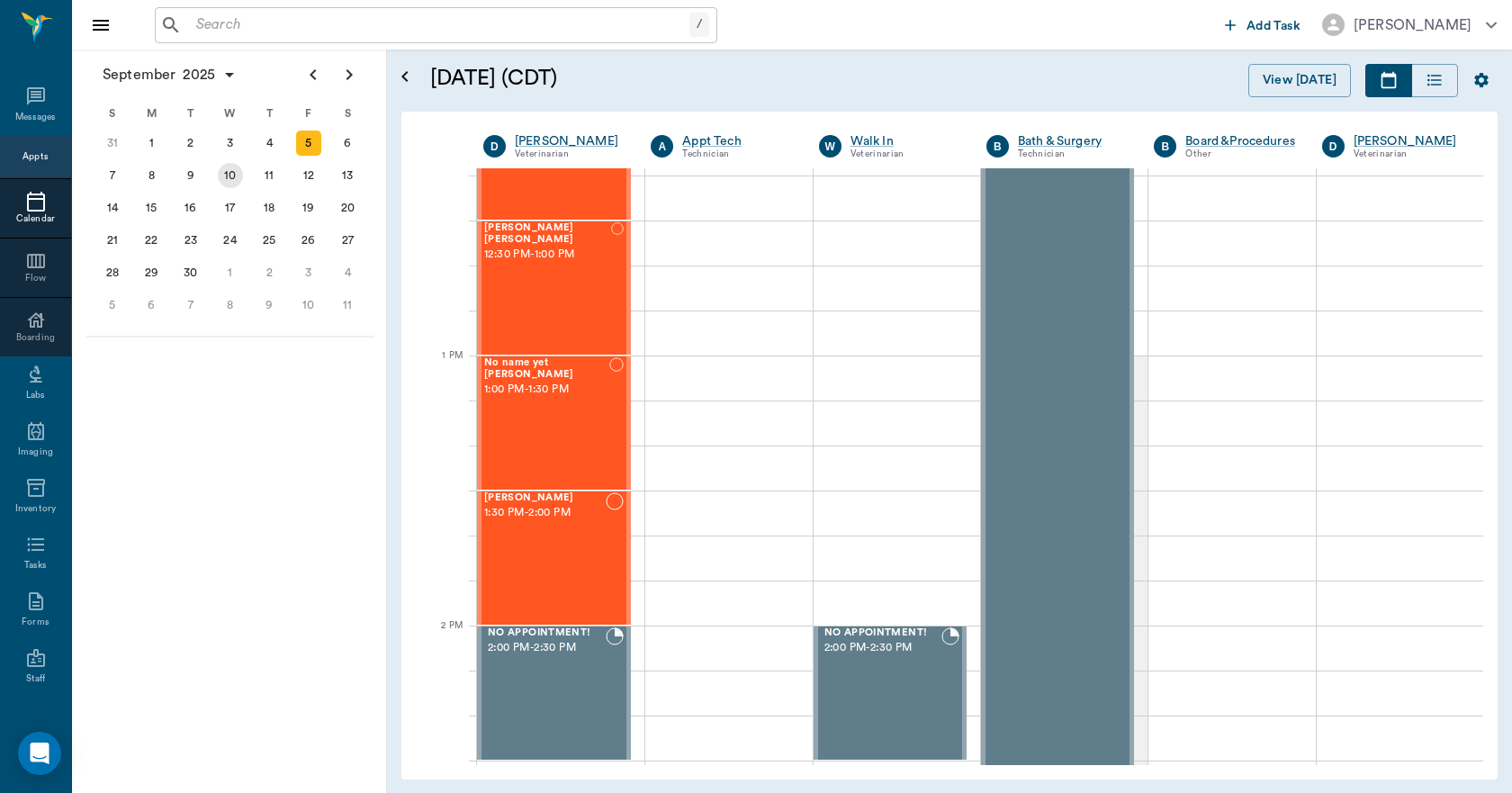
click at [238, 184] on div "10" at bounding box center [231, 176] width 25 height 25
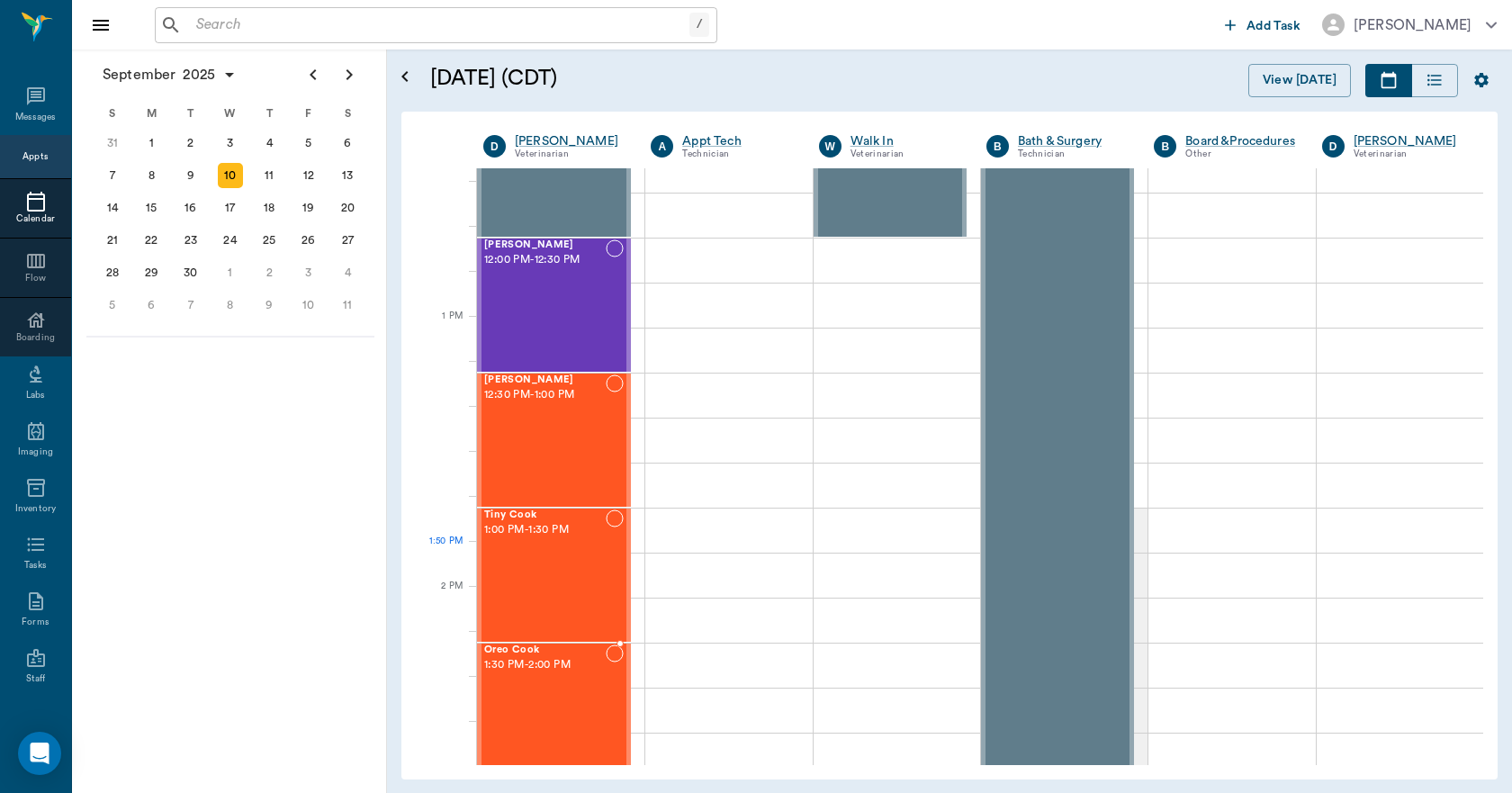
scroll to position [1260, 0]
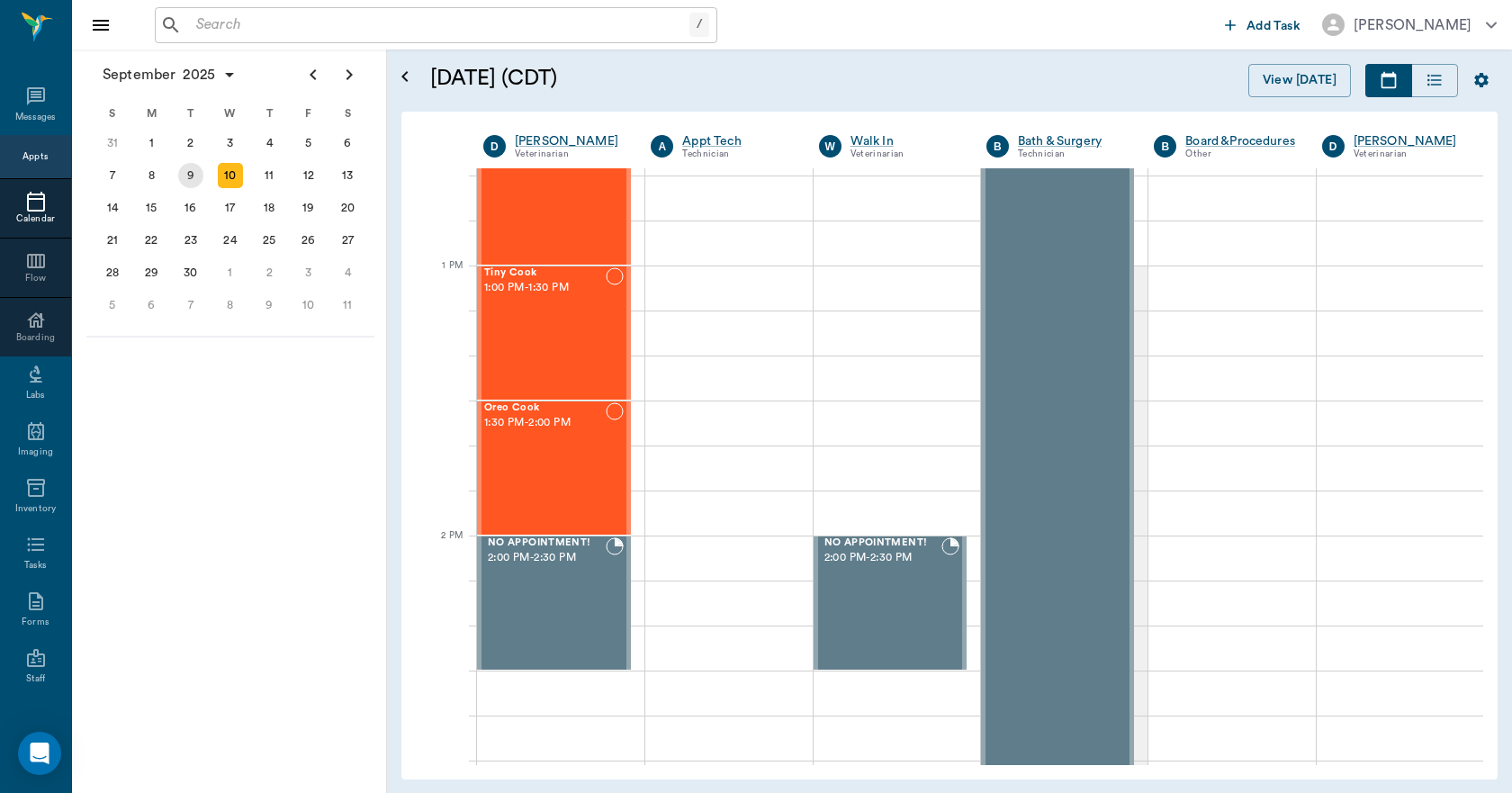
click at [186, 176] on div "9" at bounding box center [191, 176] width 25 height 25
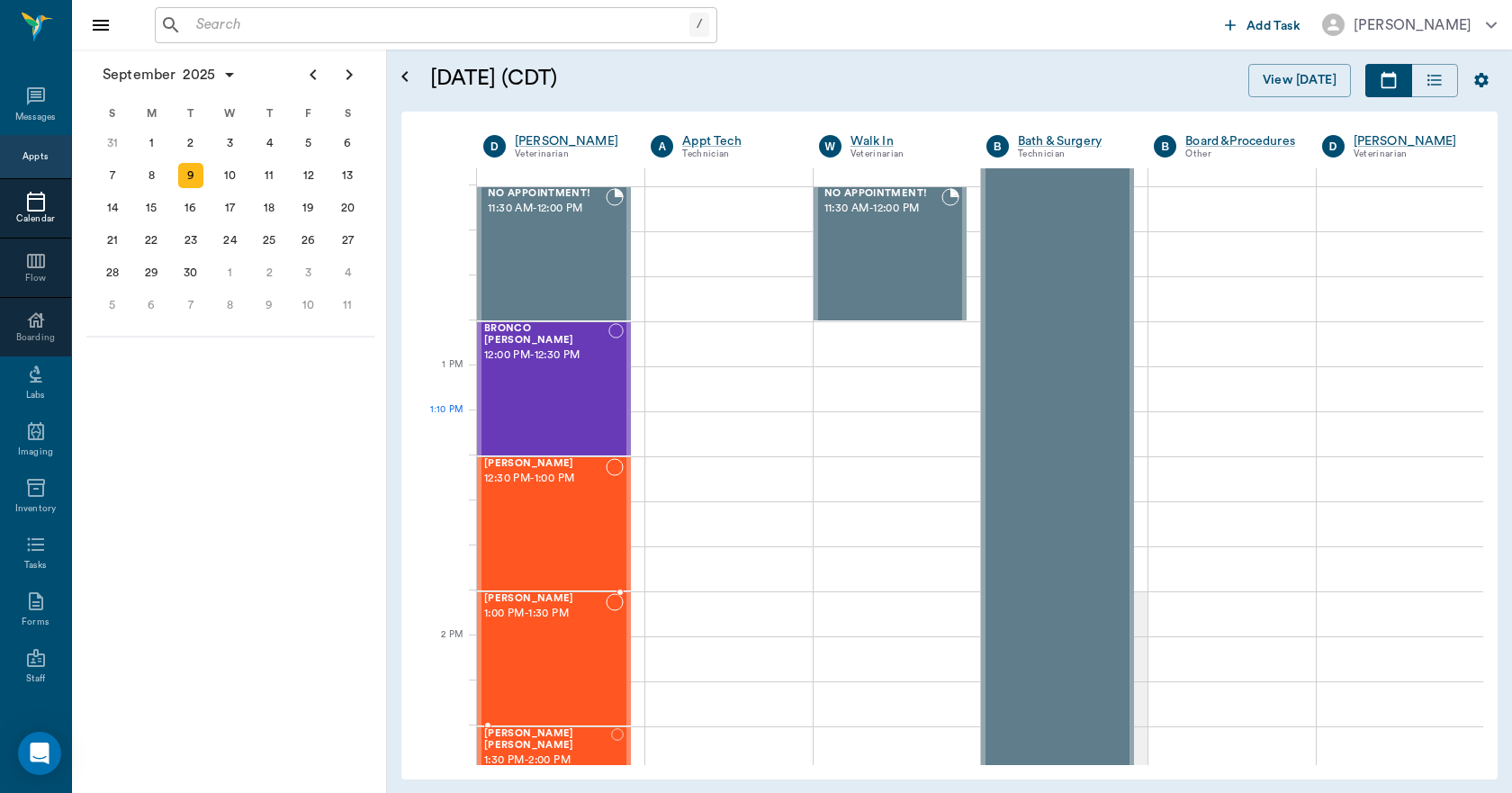
scroll to position [1170, 0]
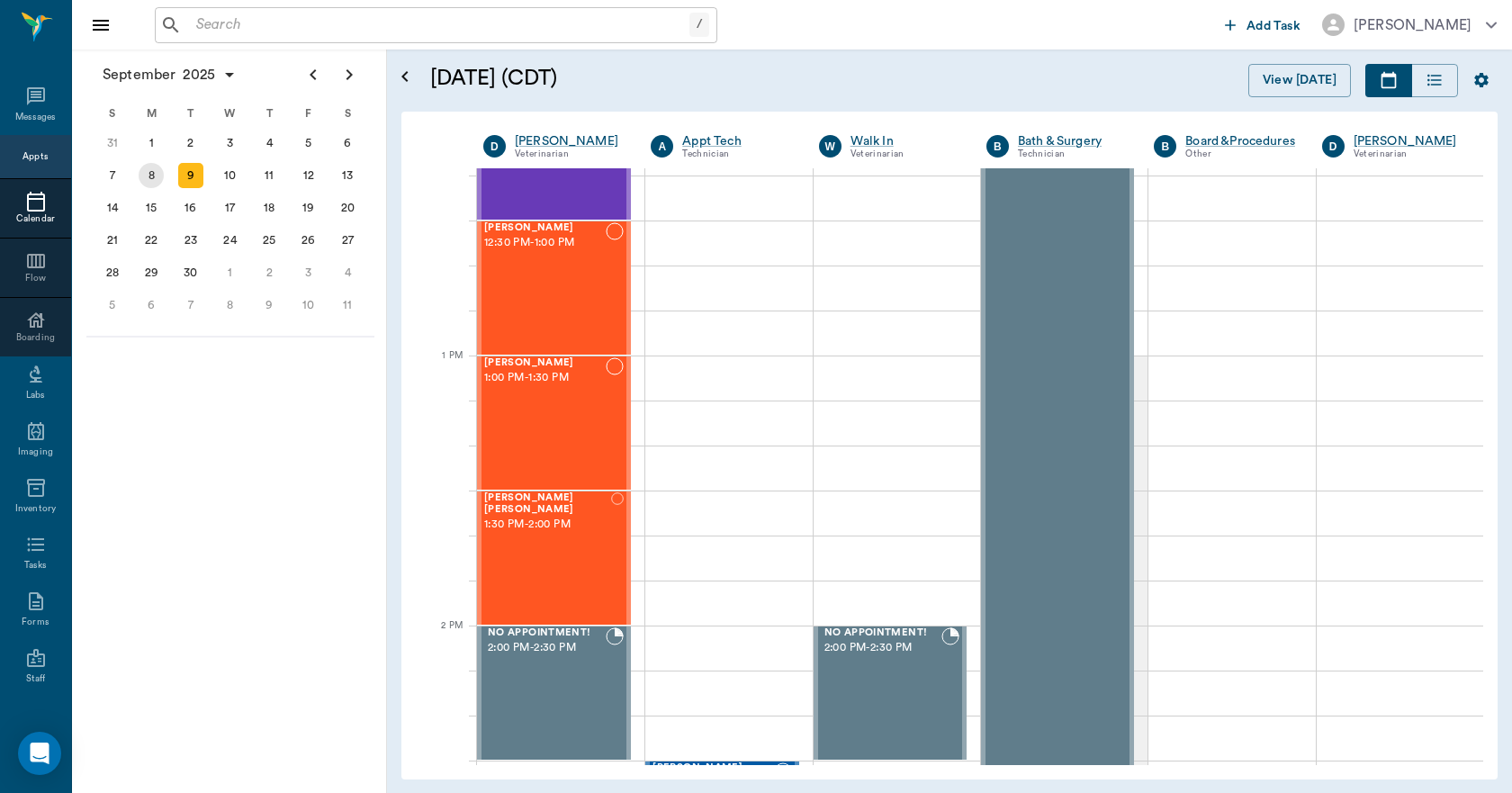
click at [158, 169] on div "8" at bounding box center [151, 176] width 25 height 25
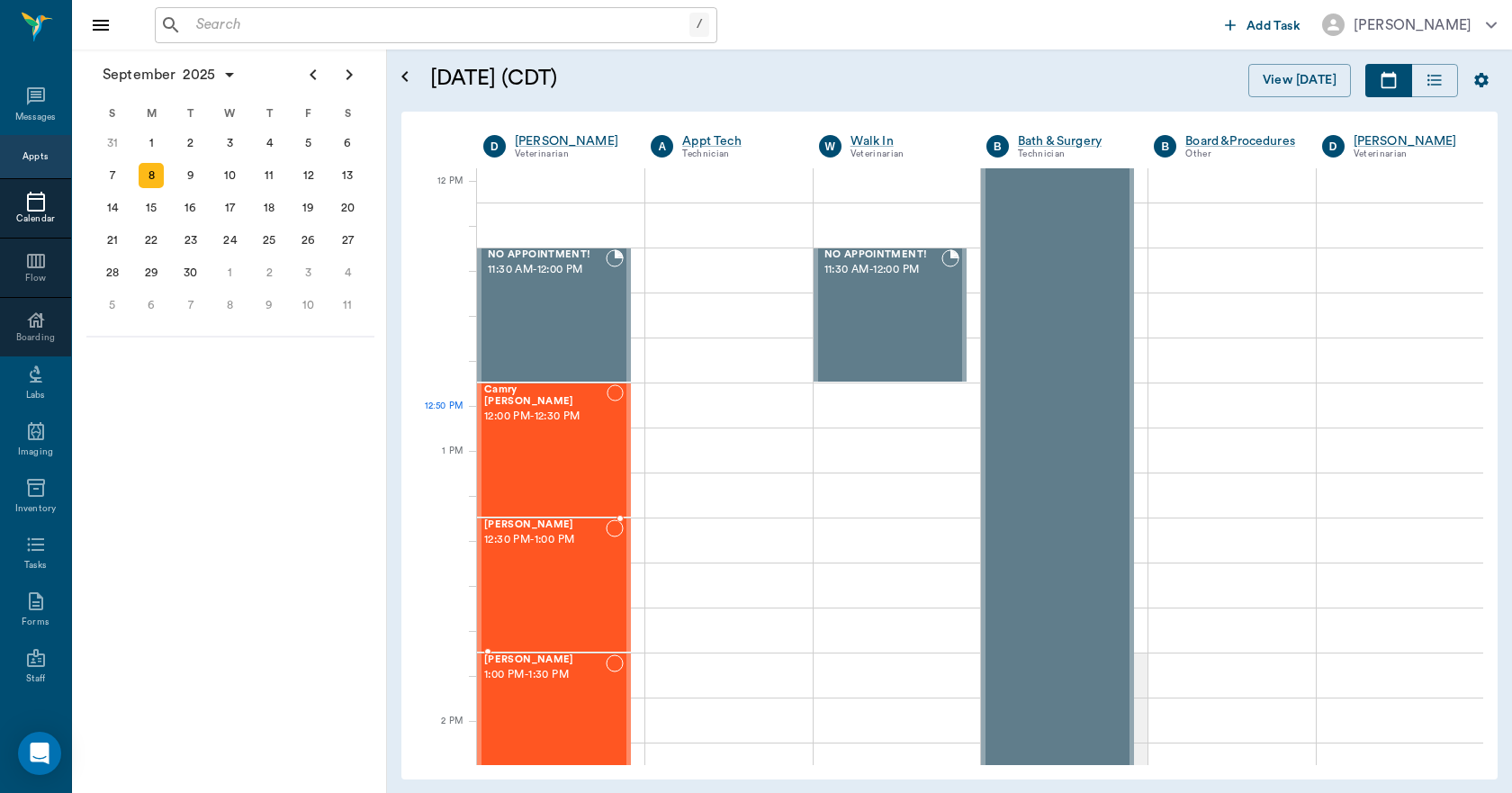
scroll to position [1080, 0]
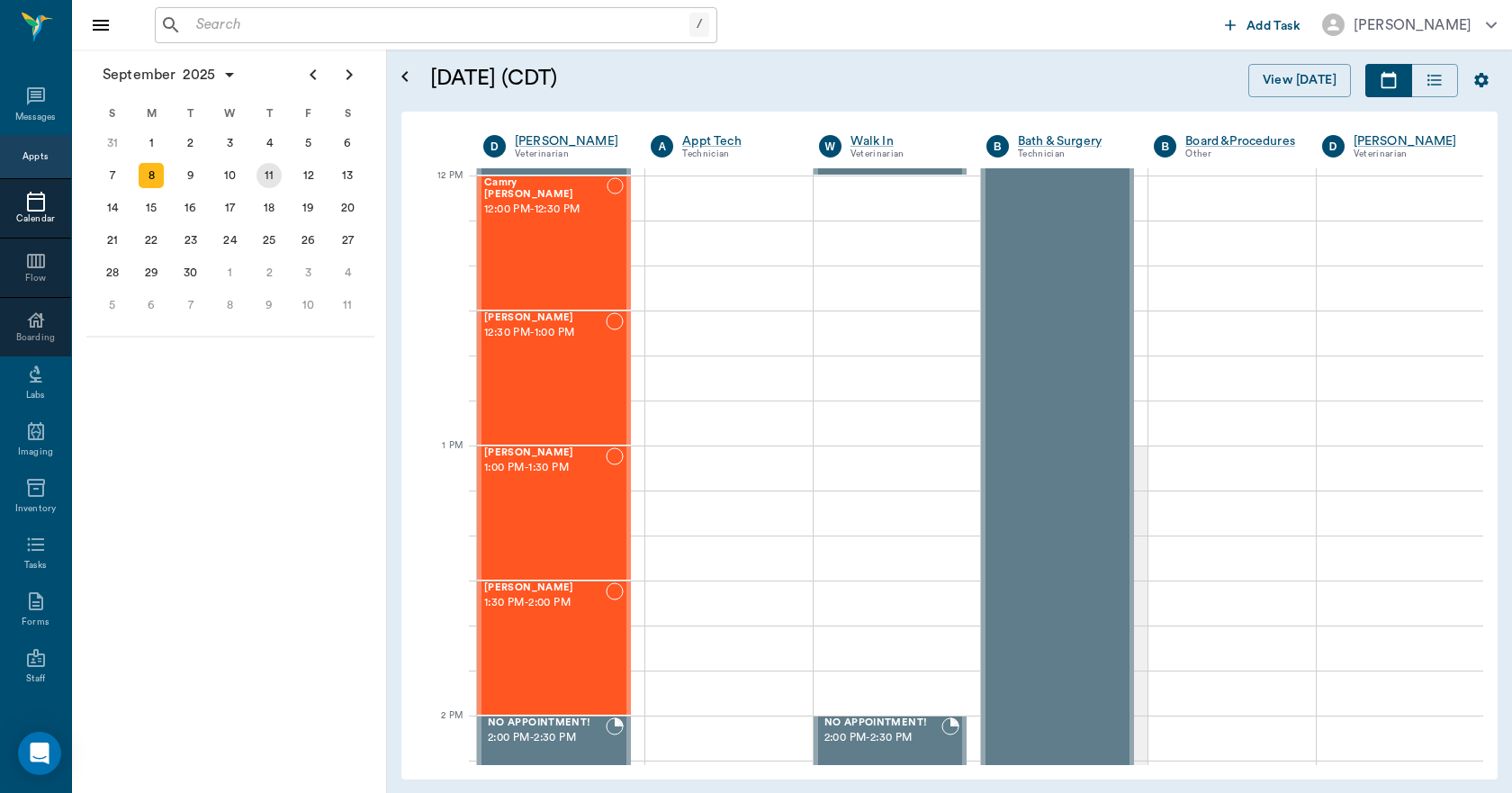
click at [269, 175] on div "11" at bounding box center [269, 176] width 25 height 25
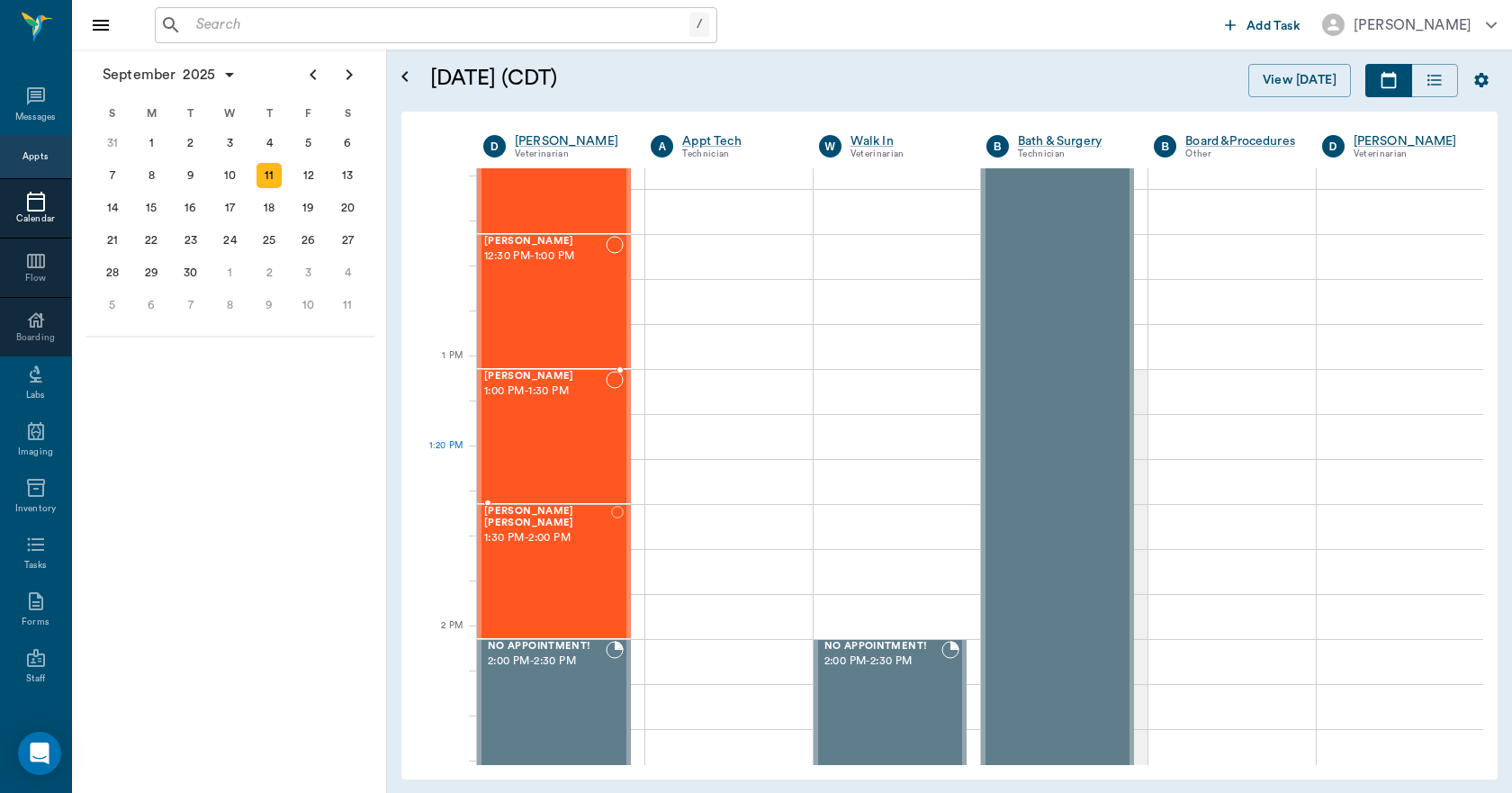
scroll to position [1170, 0]
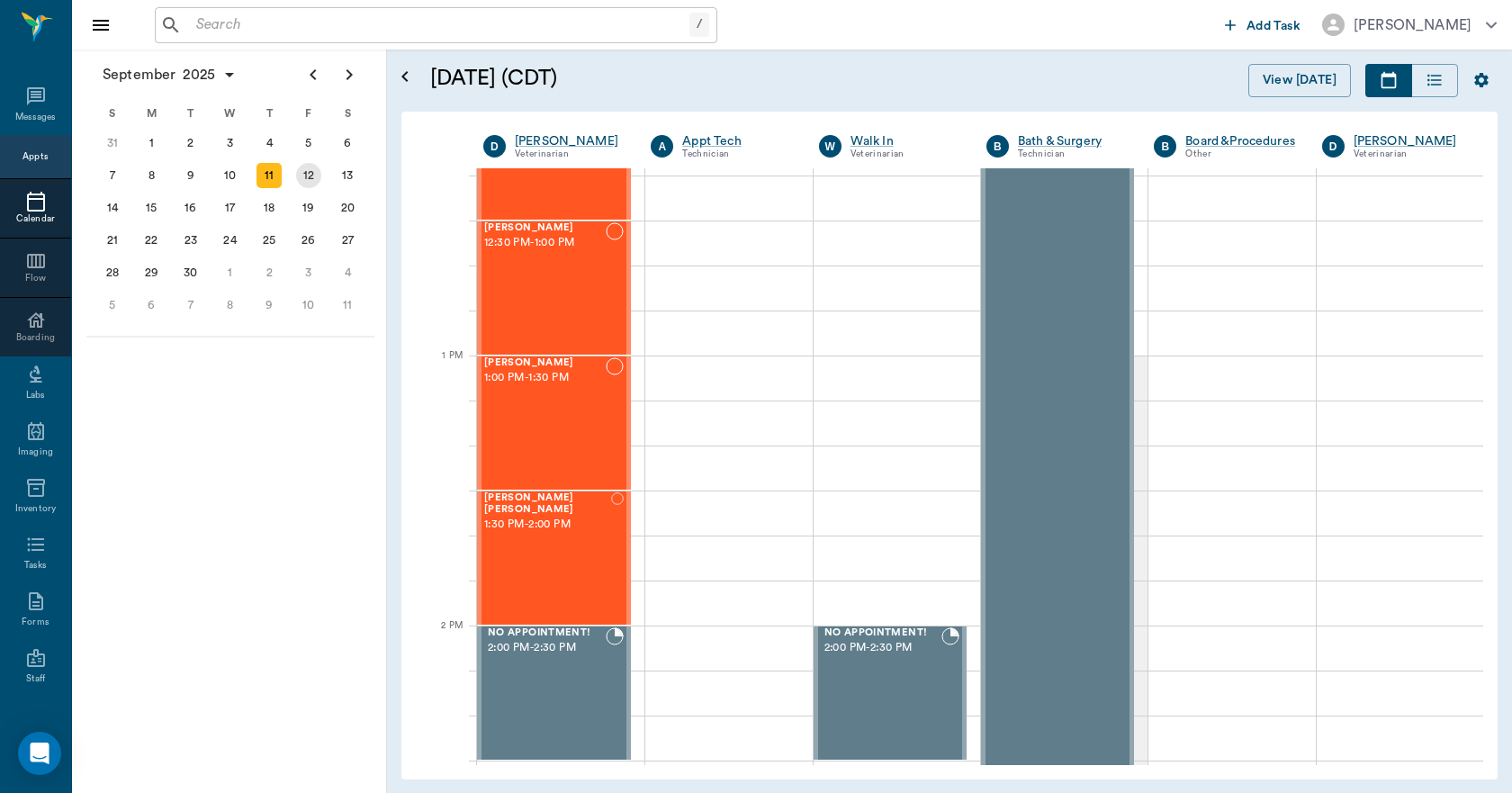
click at [300, 168] on div "12" at bounding box center [309, 176] width 25 height 25
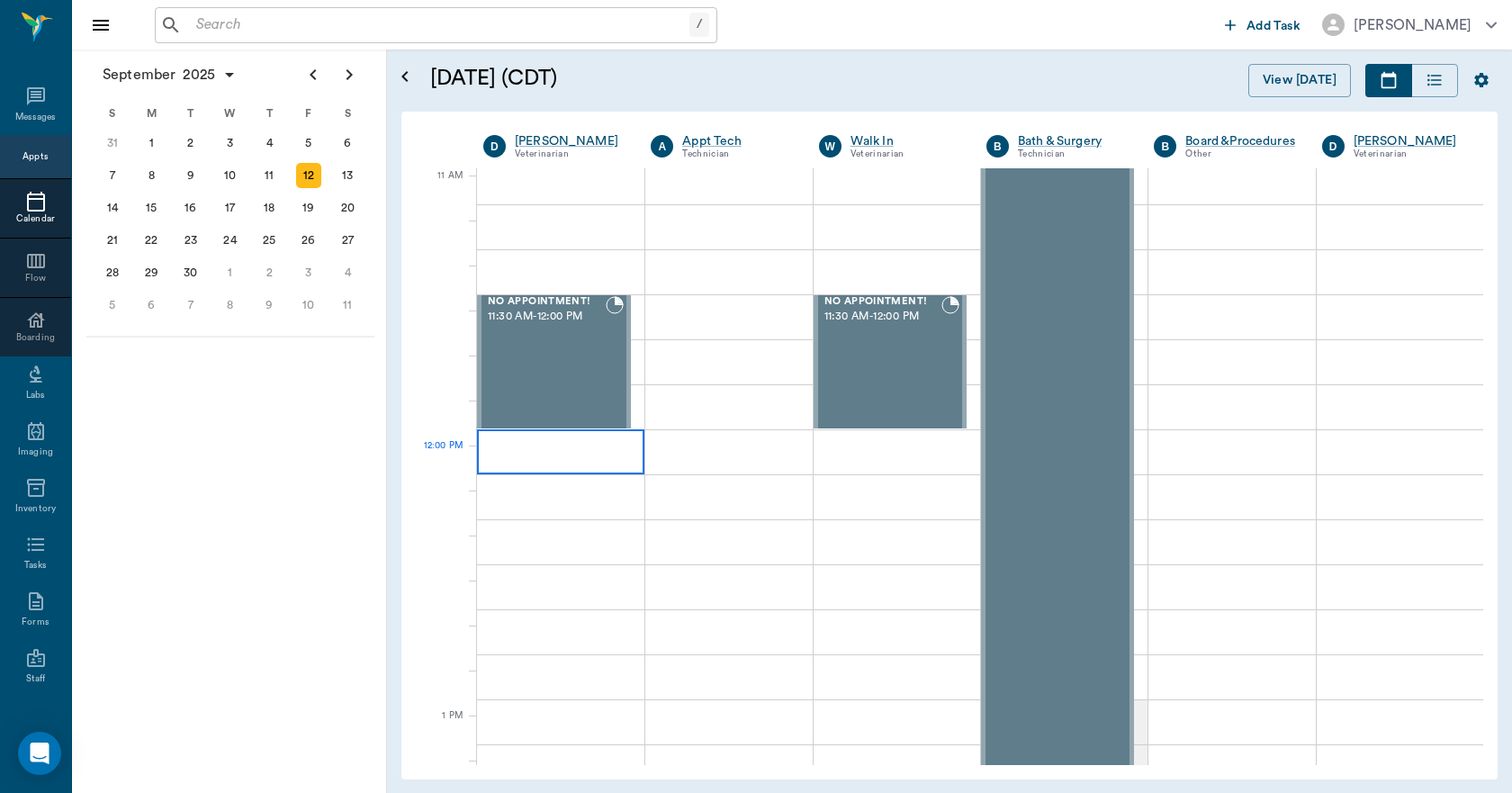
scroll to position [810, 0]
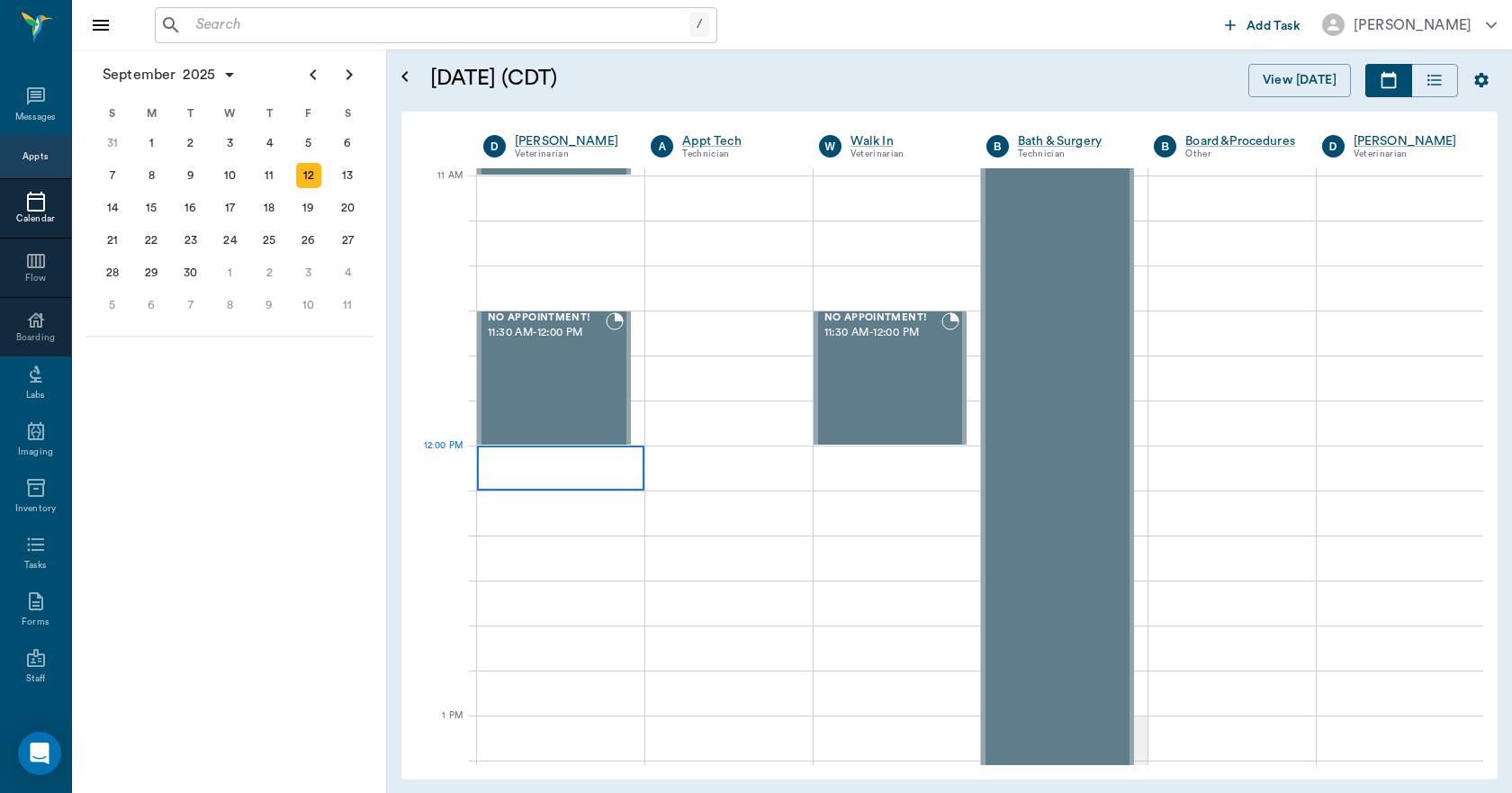
click at [485, 453] on div at bounding box center [561, 468] width 167 height 45
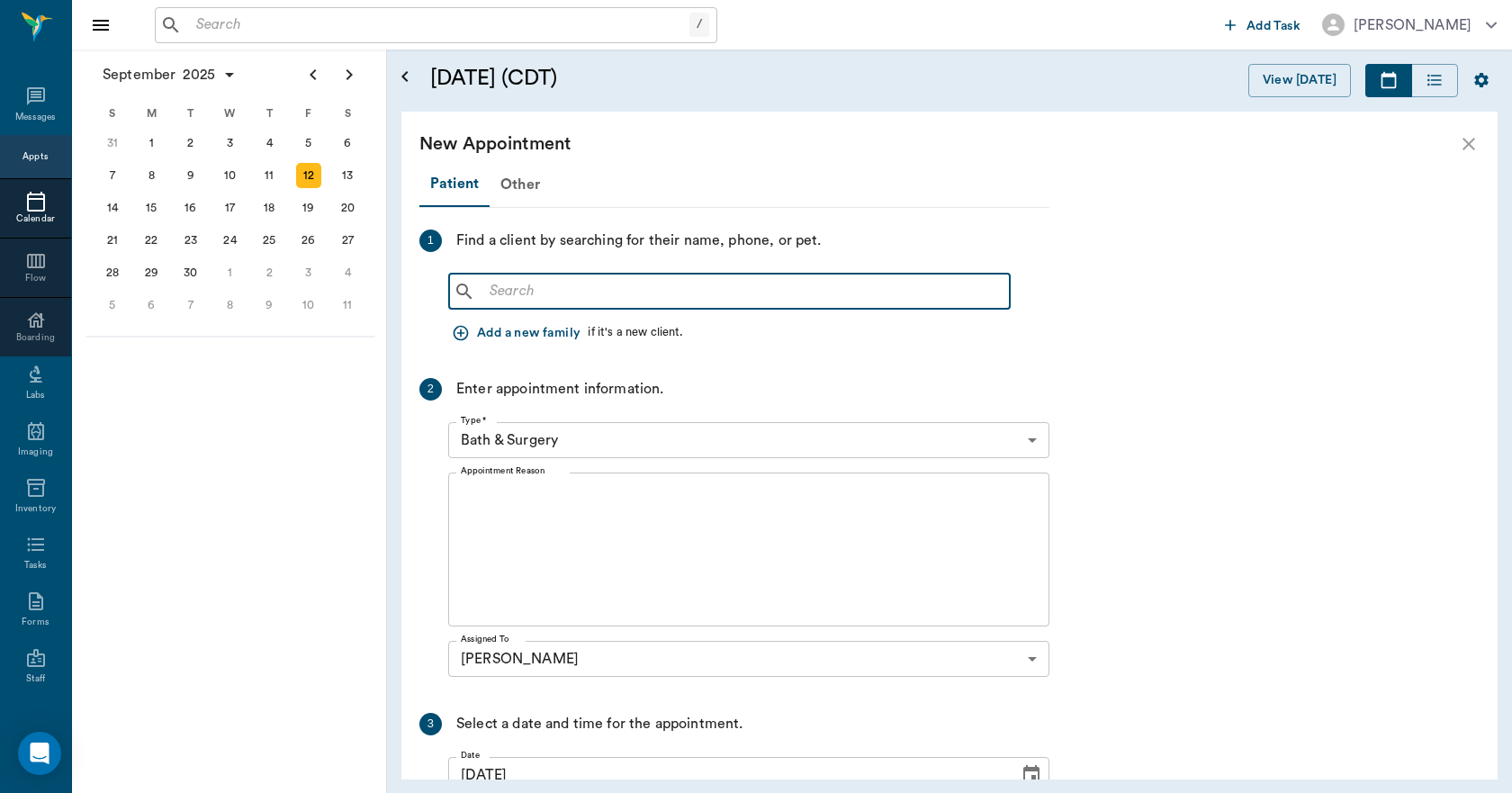
click at [490, 301] on input "text" at bounding box center [743, 292] width 520 height 25
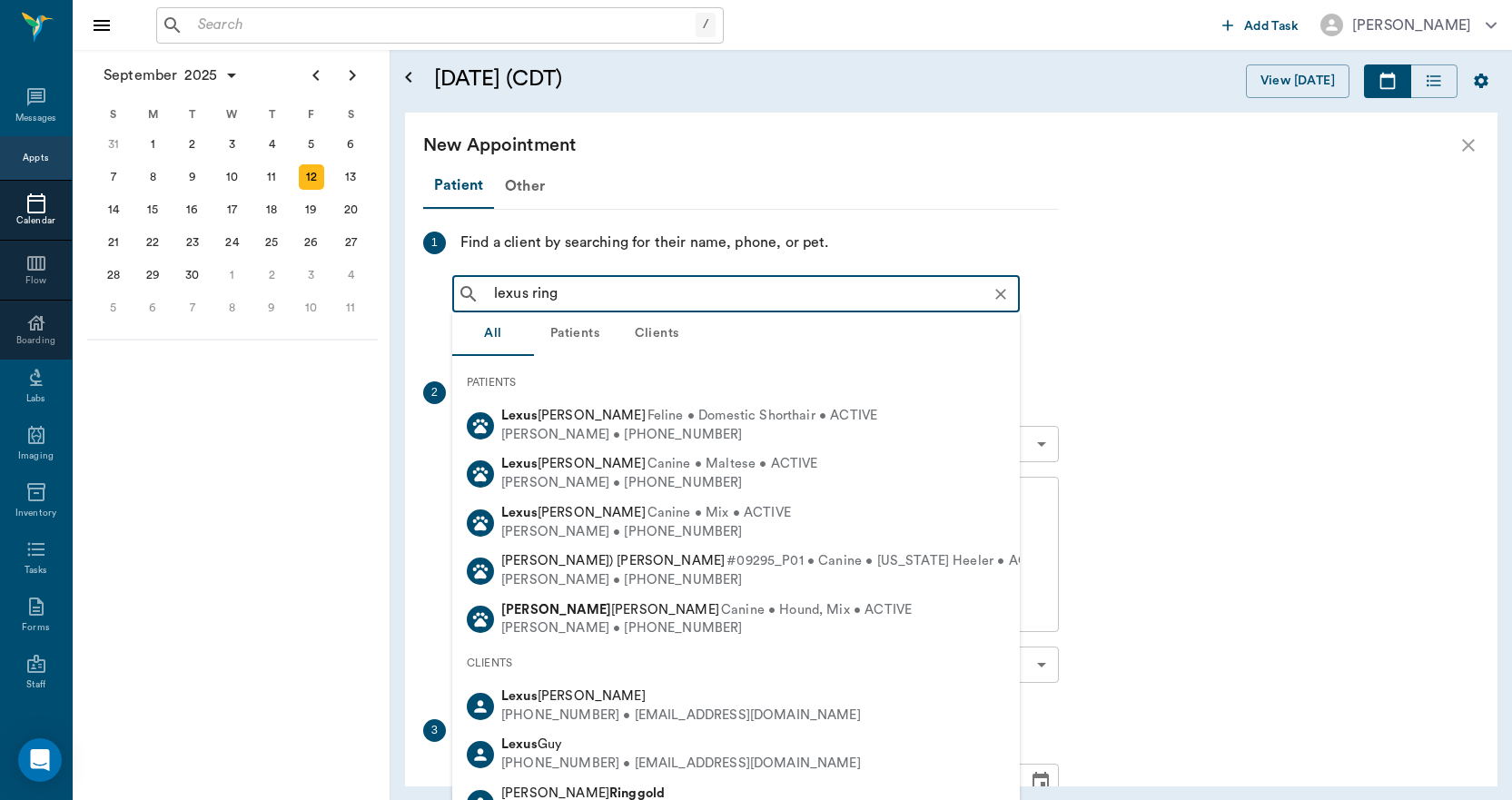
click at [609, 792] on b "Ringgold" at bounding box center [636, 793] width 55 height 14
type input "lexus ring"
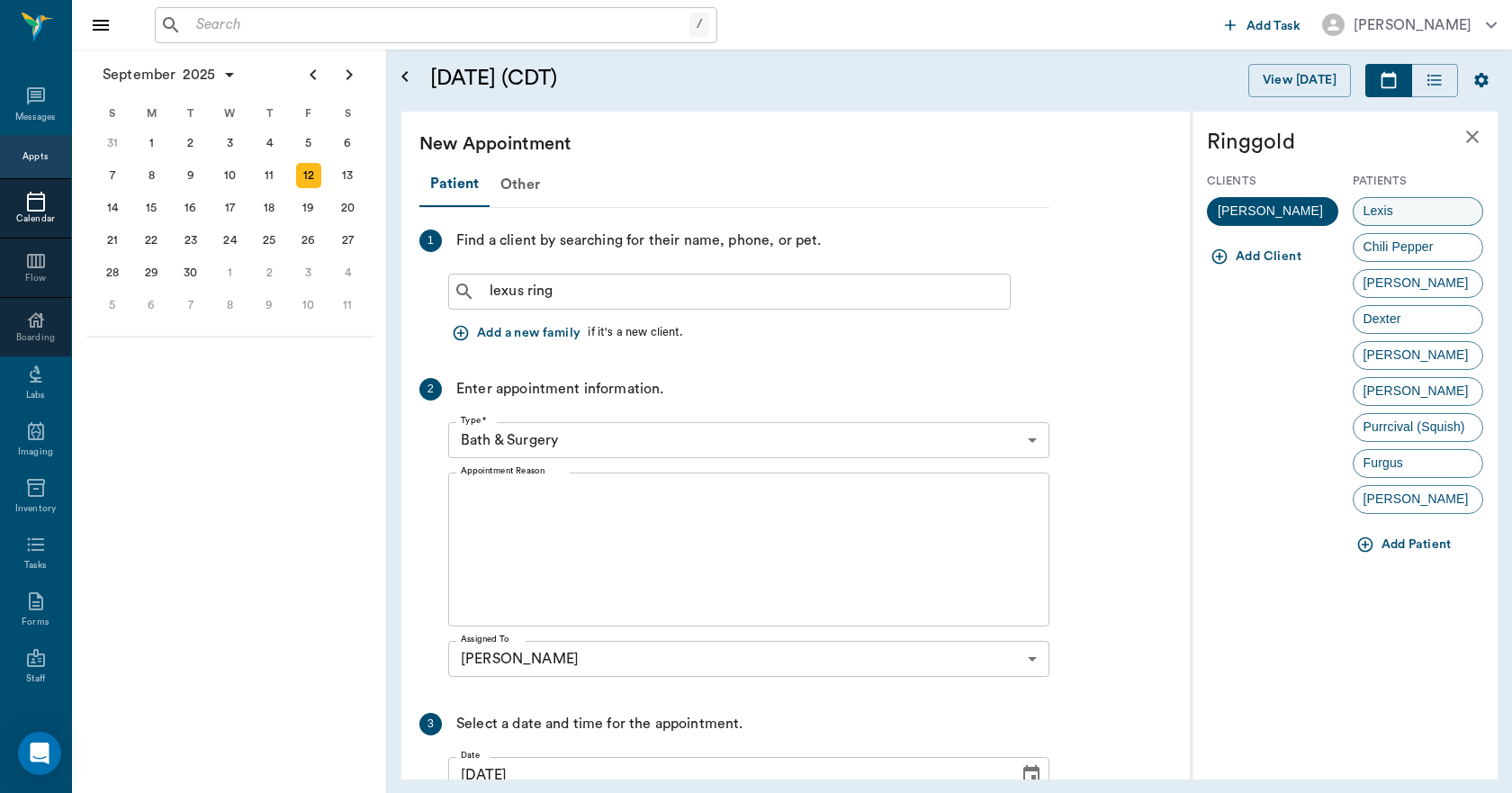
click at [1397, 213] on span "Lexis" at bounding box center [1378, 211] width 49 height 19
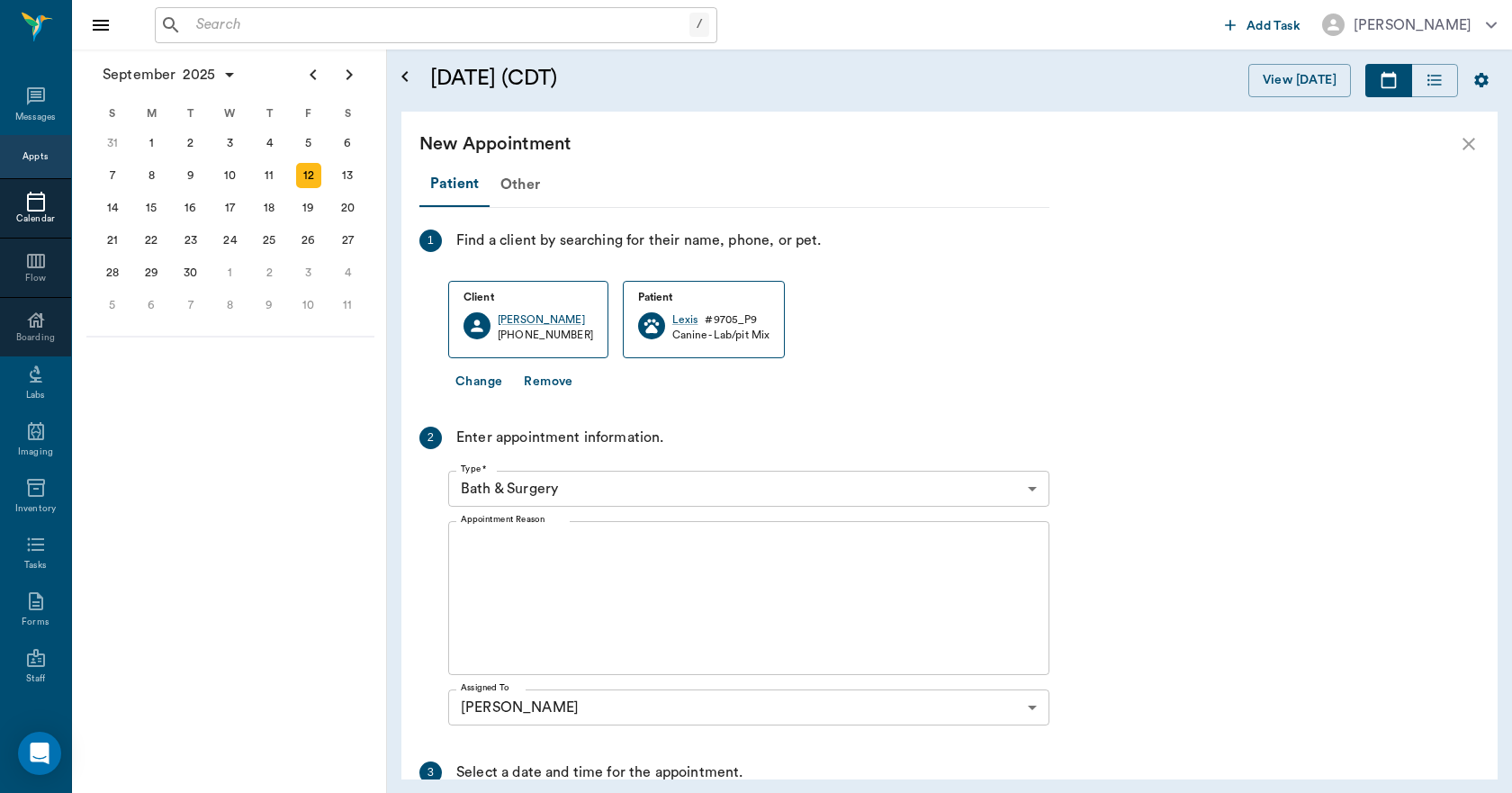
click at [530, 491] on body "/ ​ Add Task [PERSON_NAME] Nectar Messages Appts Calendar Flow Boarding Labs Im…" at bounding box center [756, 396] width 1512 height 793
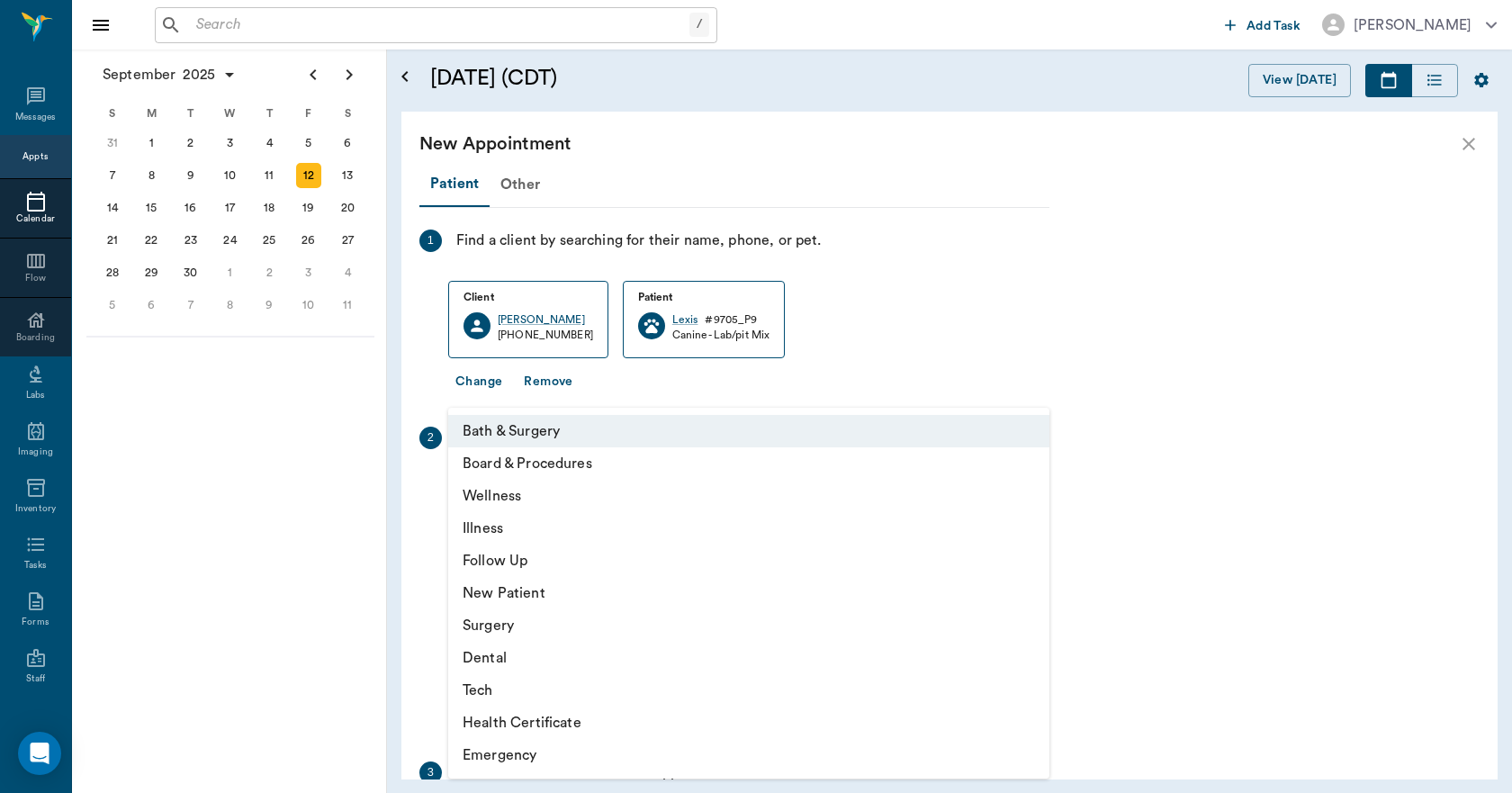
click at [498, 618] on li "Surgery" at bounding box center [748, 626] width 601 height 33
type input "65d2be4f46e3a538d89b8c18"
type input "12:30 PM"
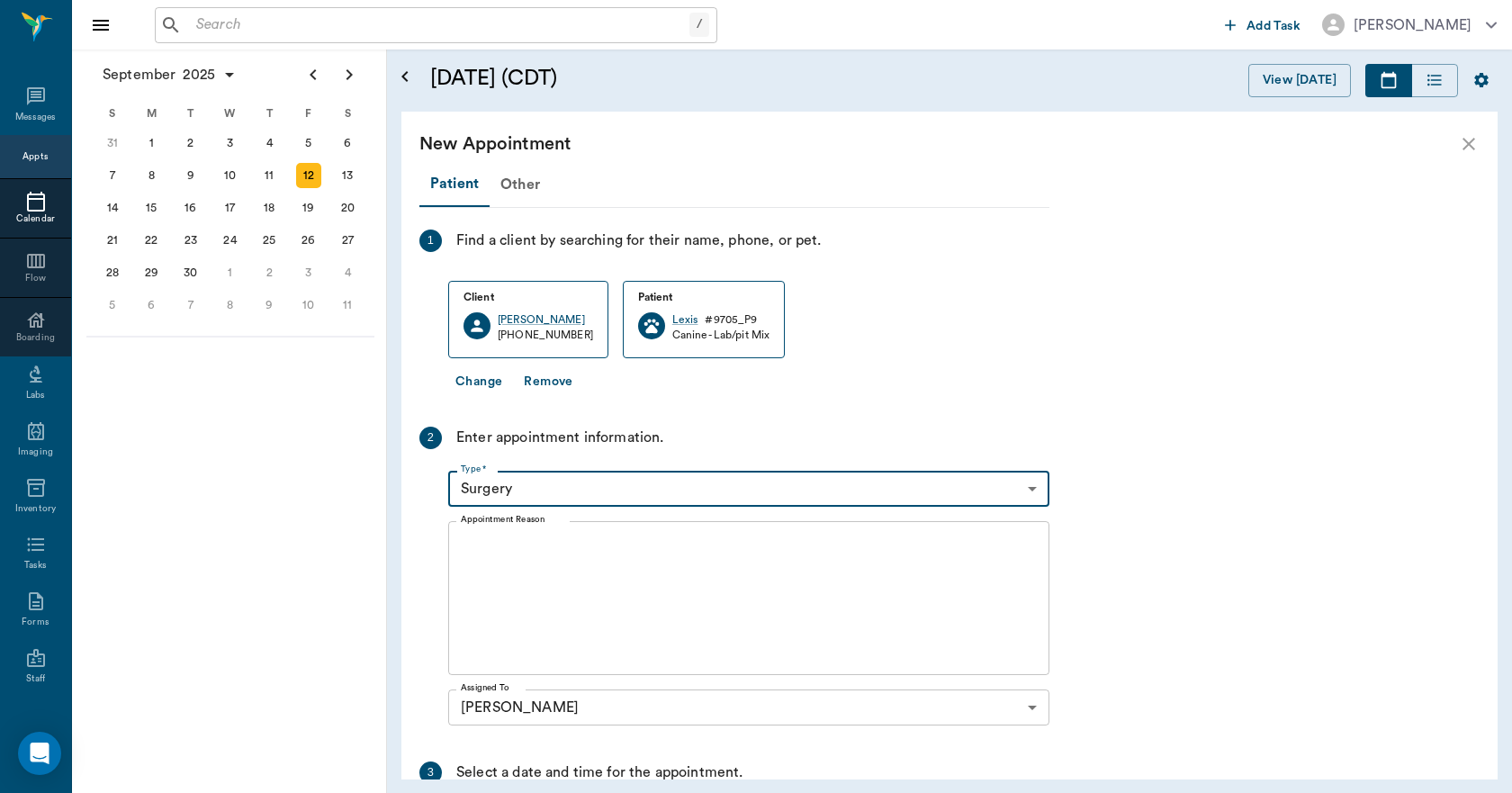
click at [475, 547] on textarea "Appointment Reason" at bounding box center [749, 598] width 576 height 125
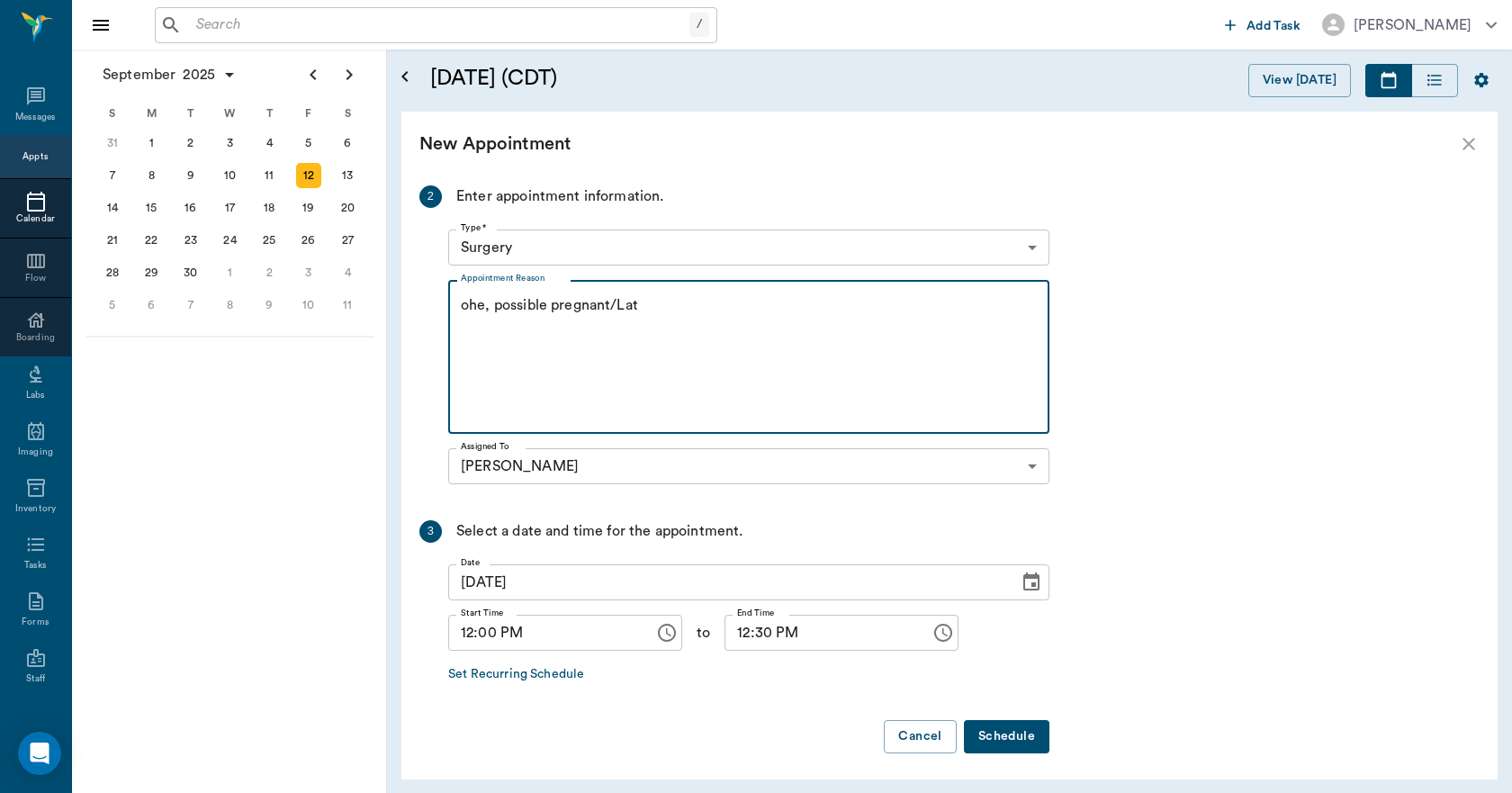
scroll to position [247, 0]
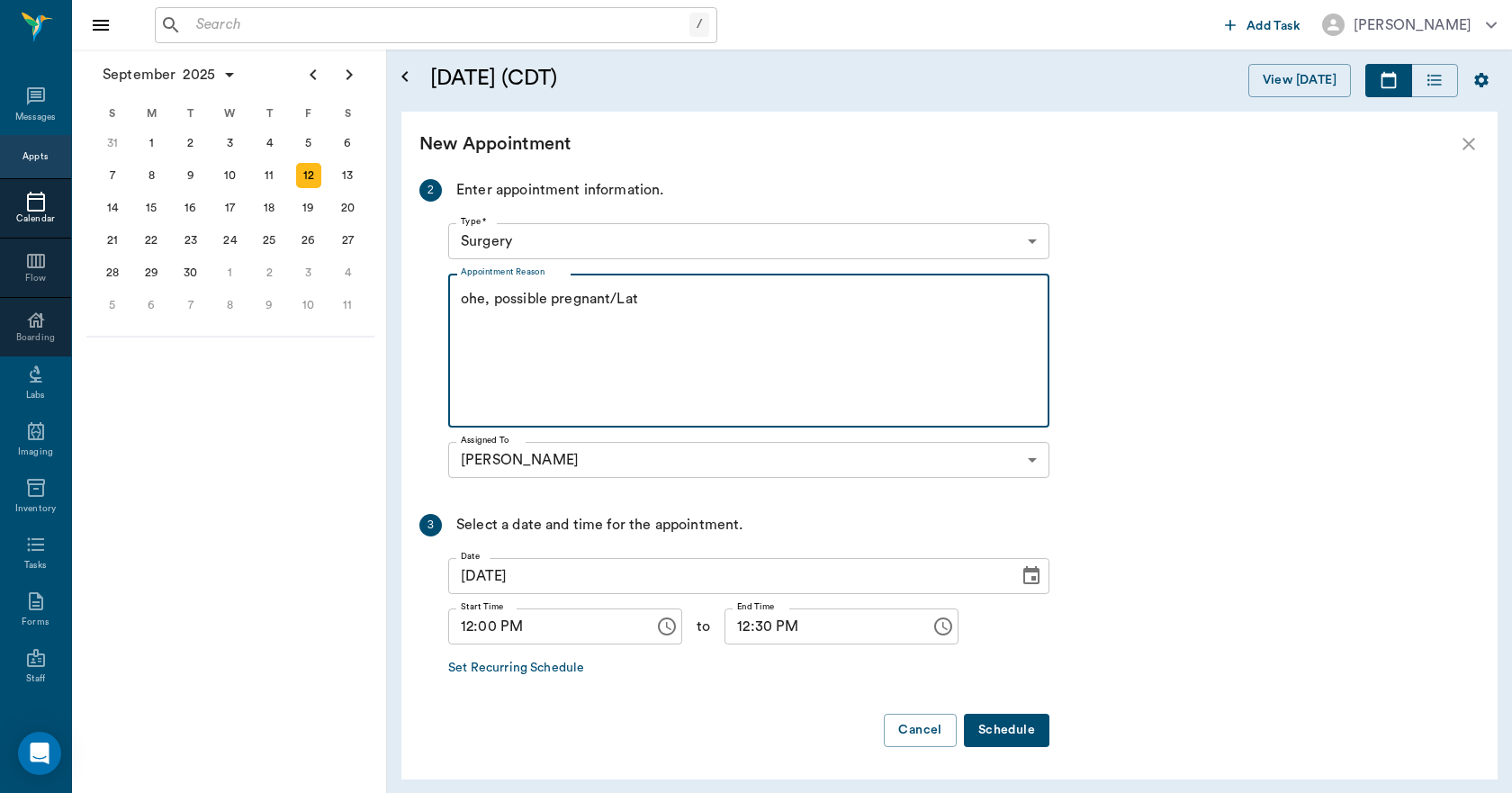
type textarea "ohe, possible pregnant/Lat"
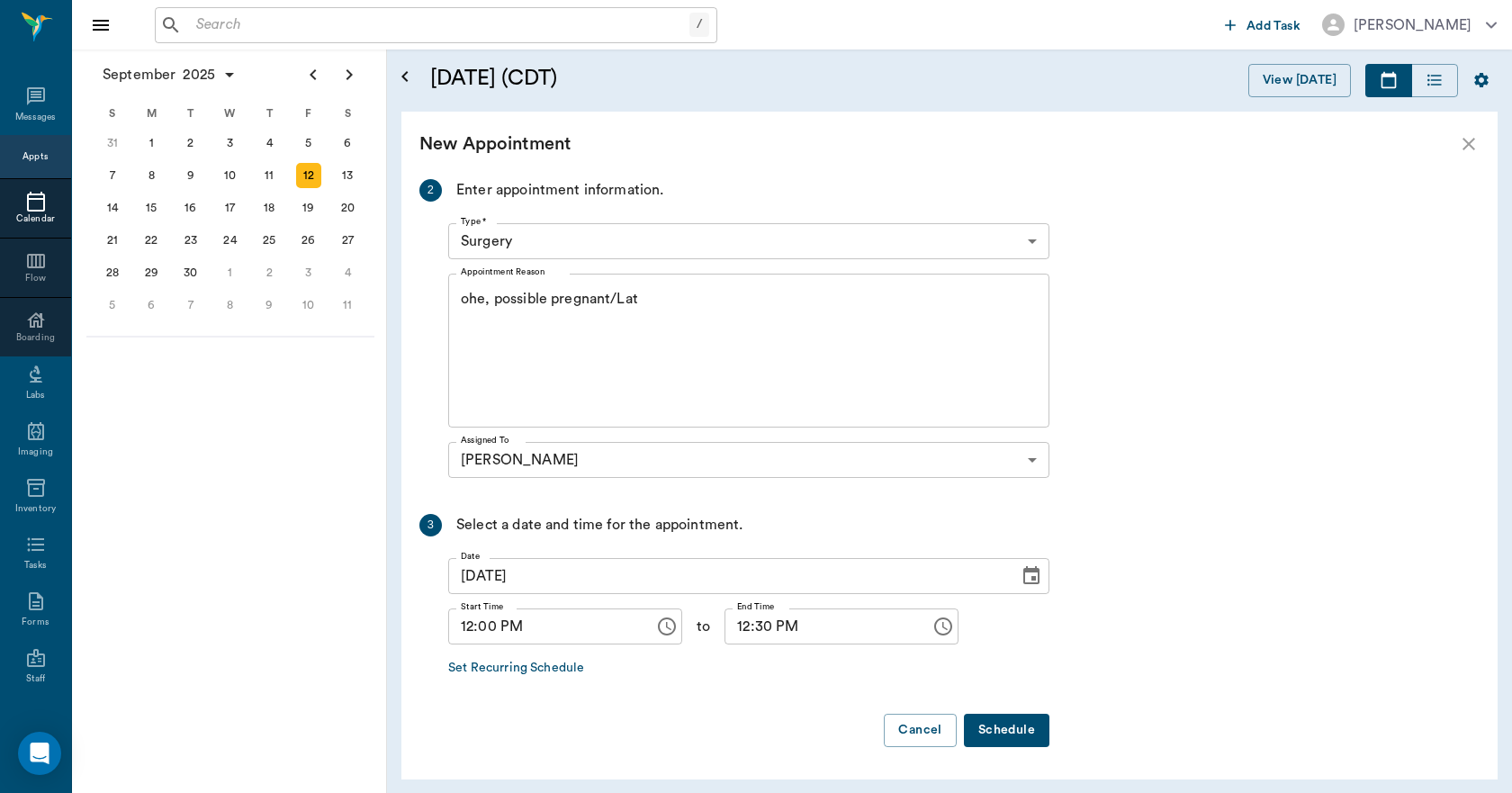
click at [1013, 723] on button "Schedule" at bounding box center [1006, 730] width 85 height 34
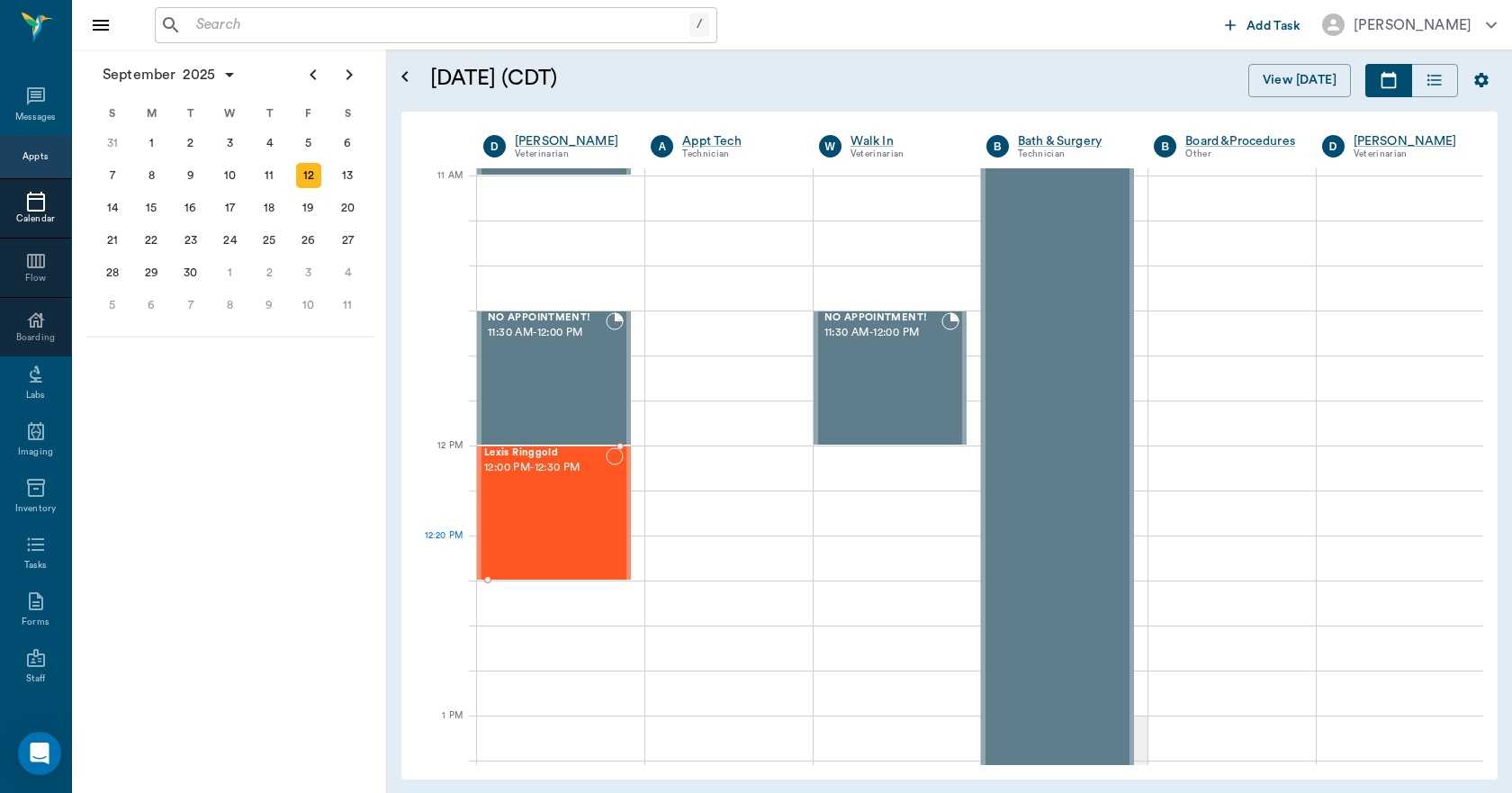
click at [566, 544] on div "Lexis Ringgold 12:00 PM - 12:30 PM" at bounding box center [546, 513] width 122 height 132
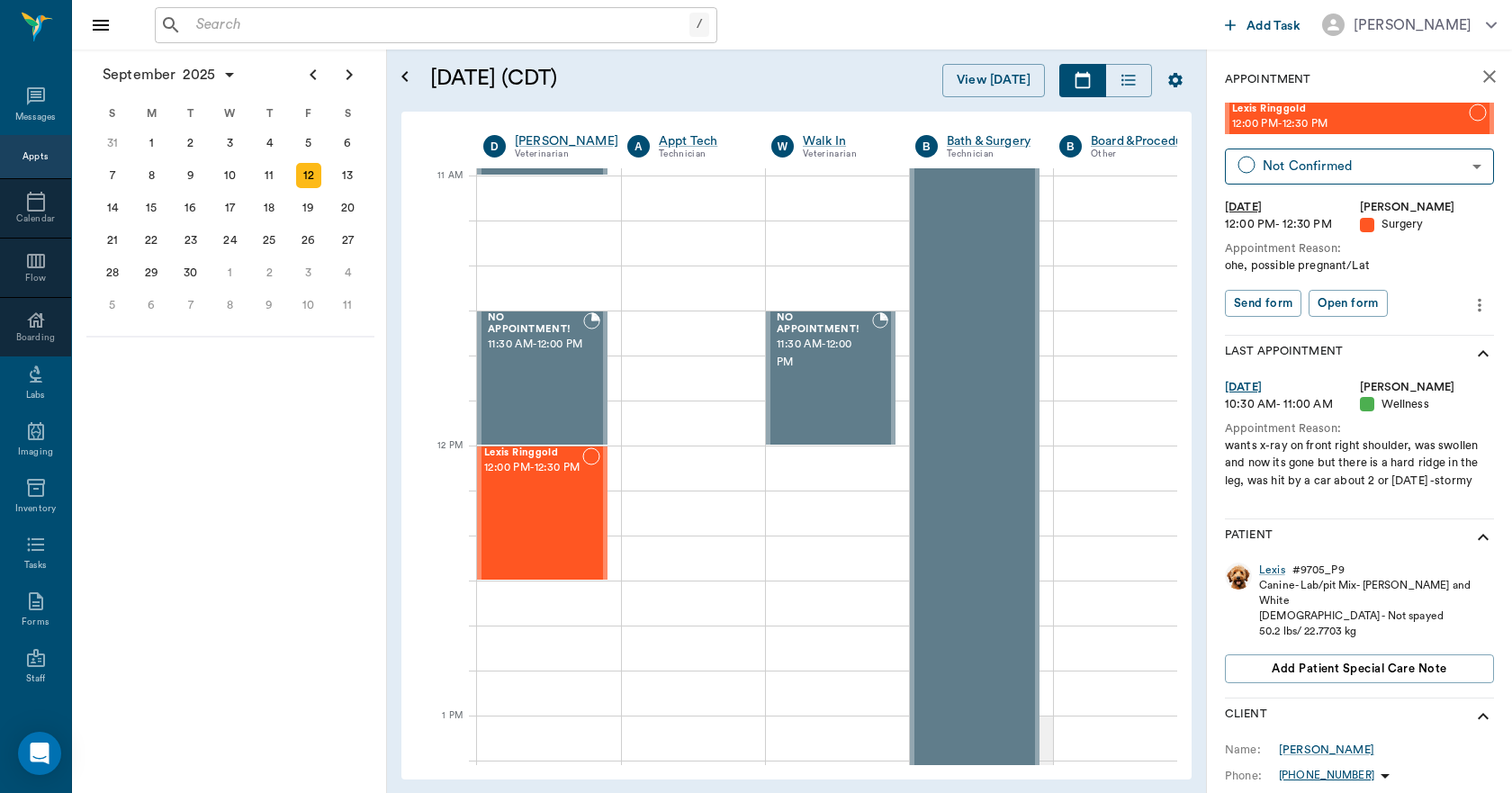
click at [1280, 578] on div "Lexis" at bounding box center [1272, 570] width 26 height 15
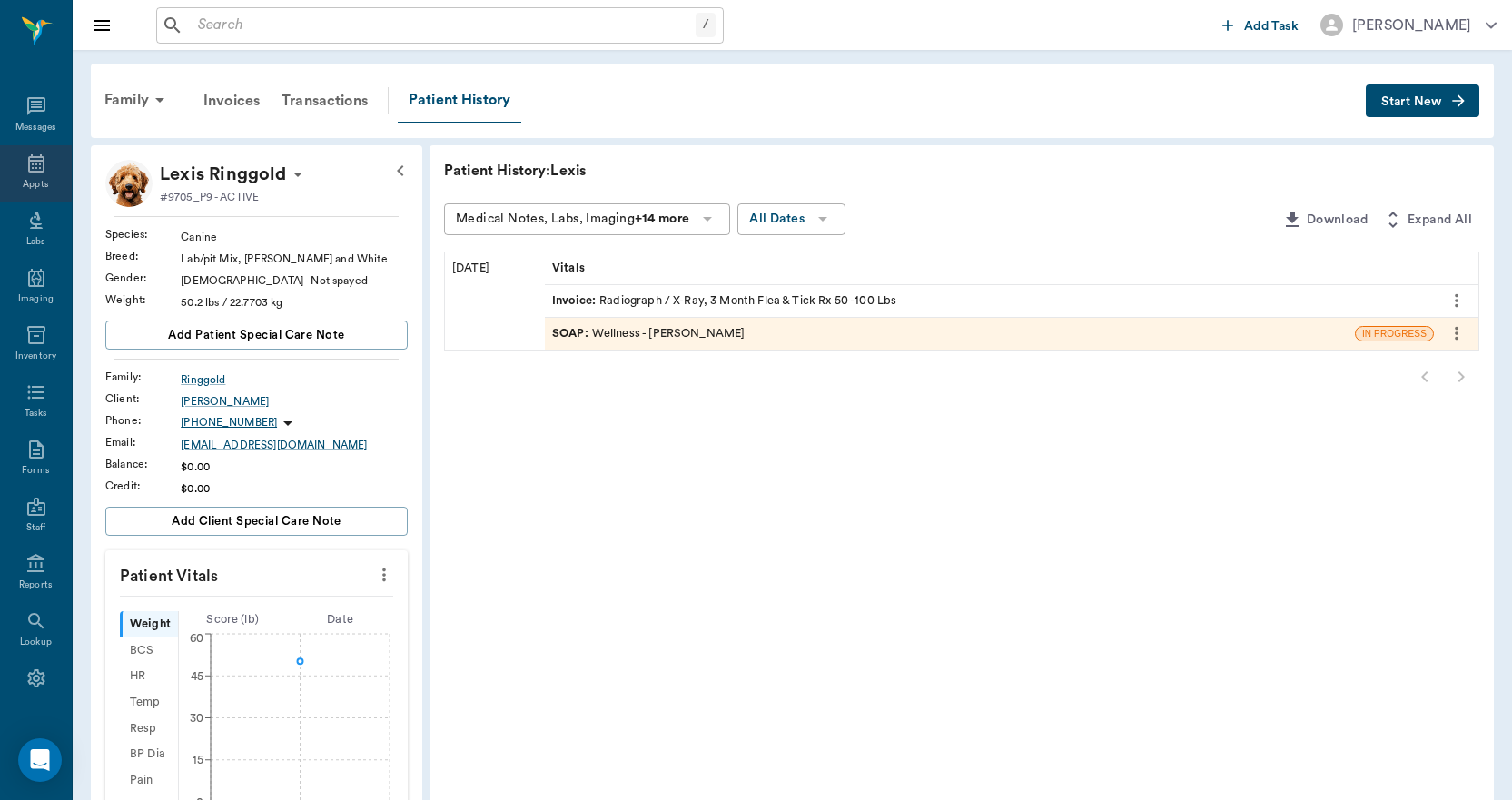
click at [33, 162] on icon at bounding box center [37, 163] width 22 height 22
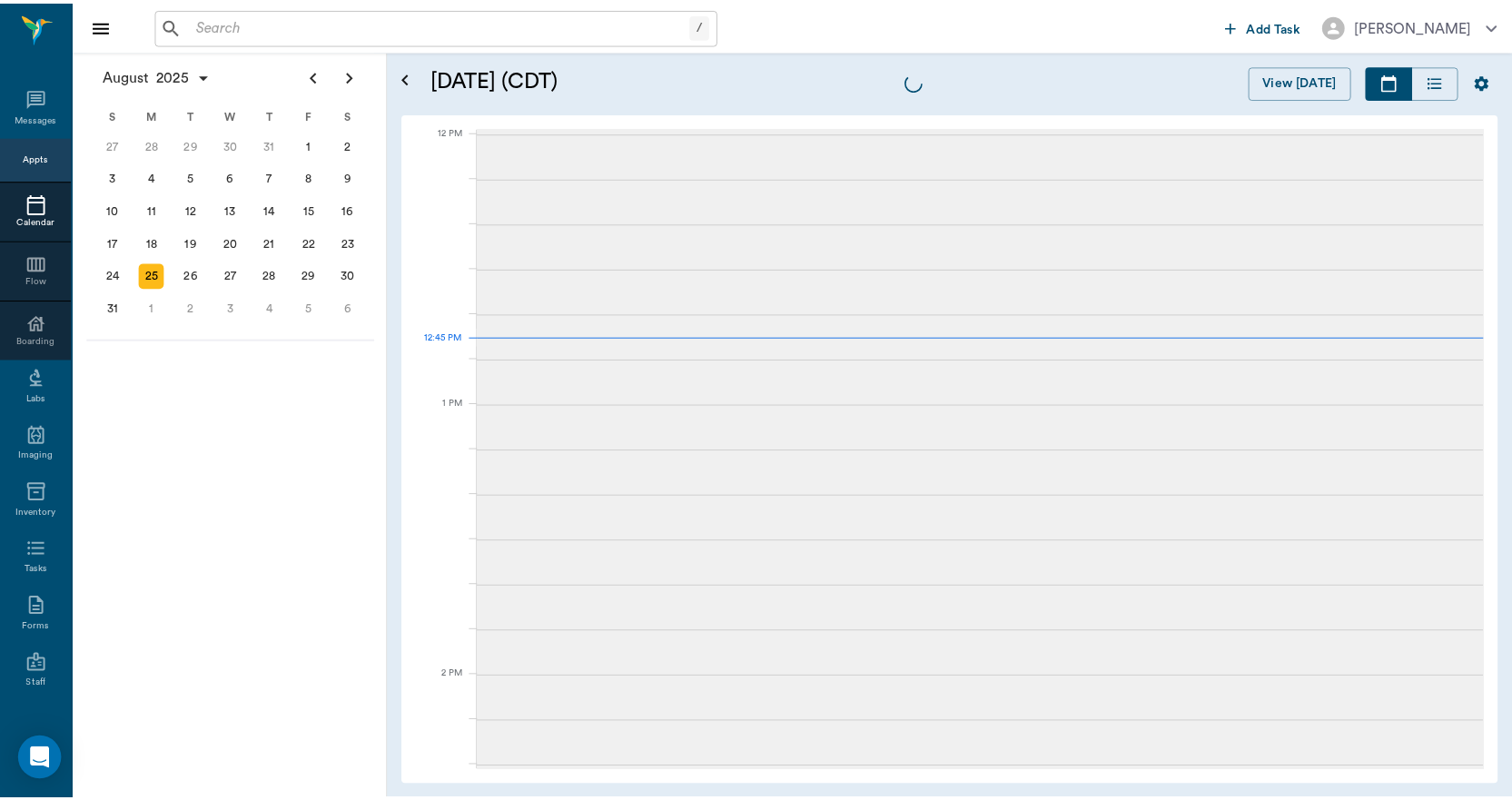
scroll to position [1092, 0]
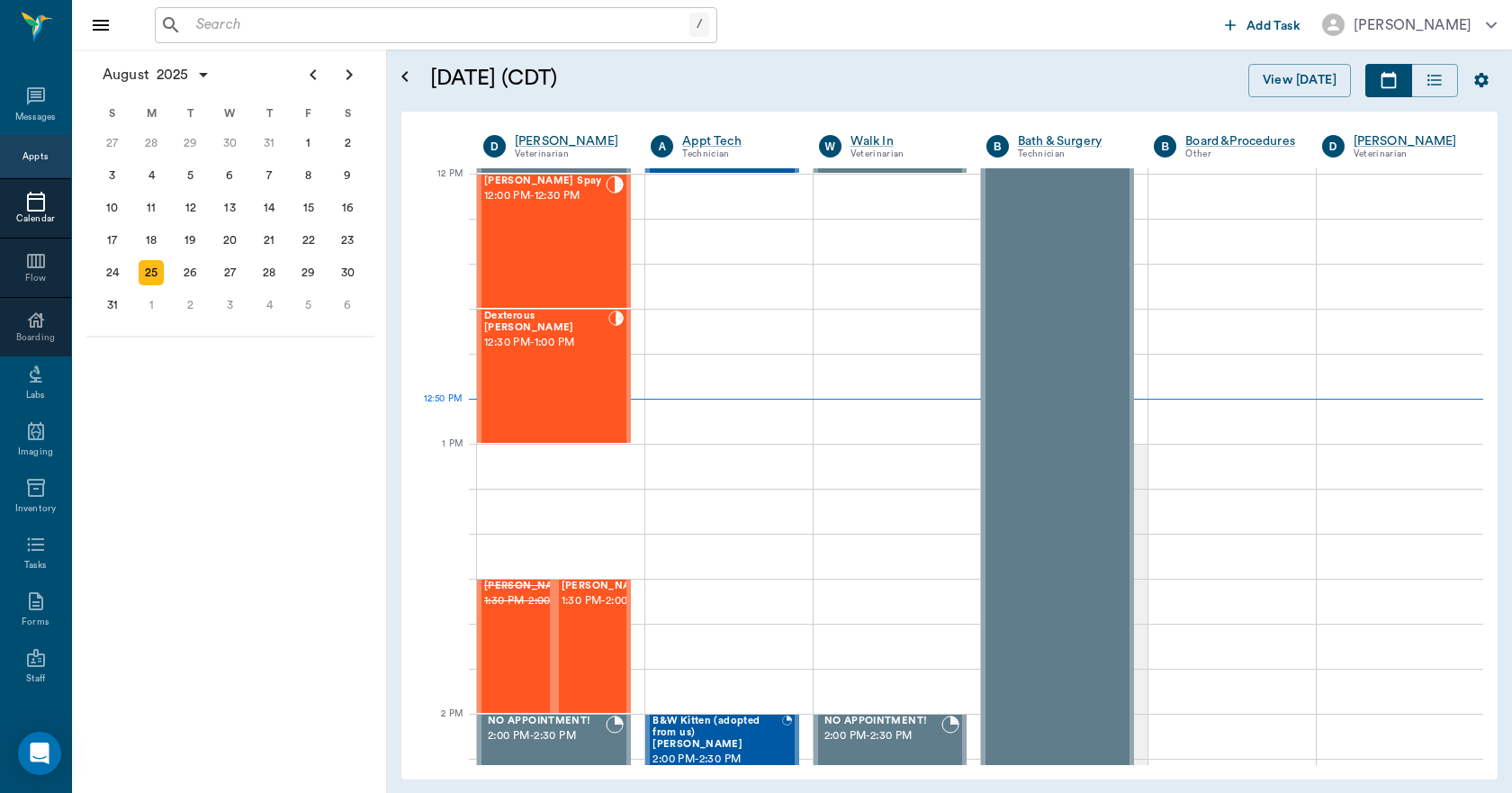
click at [200, 22] on input "text" at bounding box center [439, 25] width 501 height 25
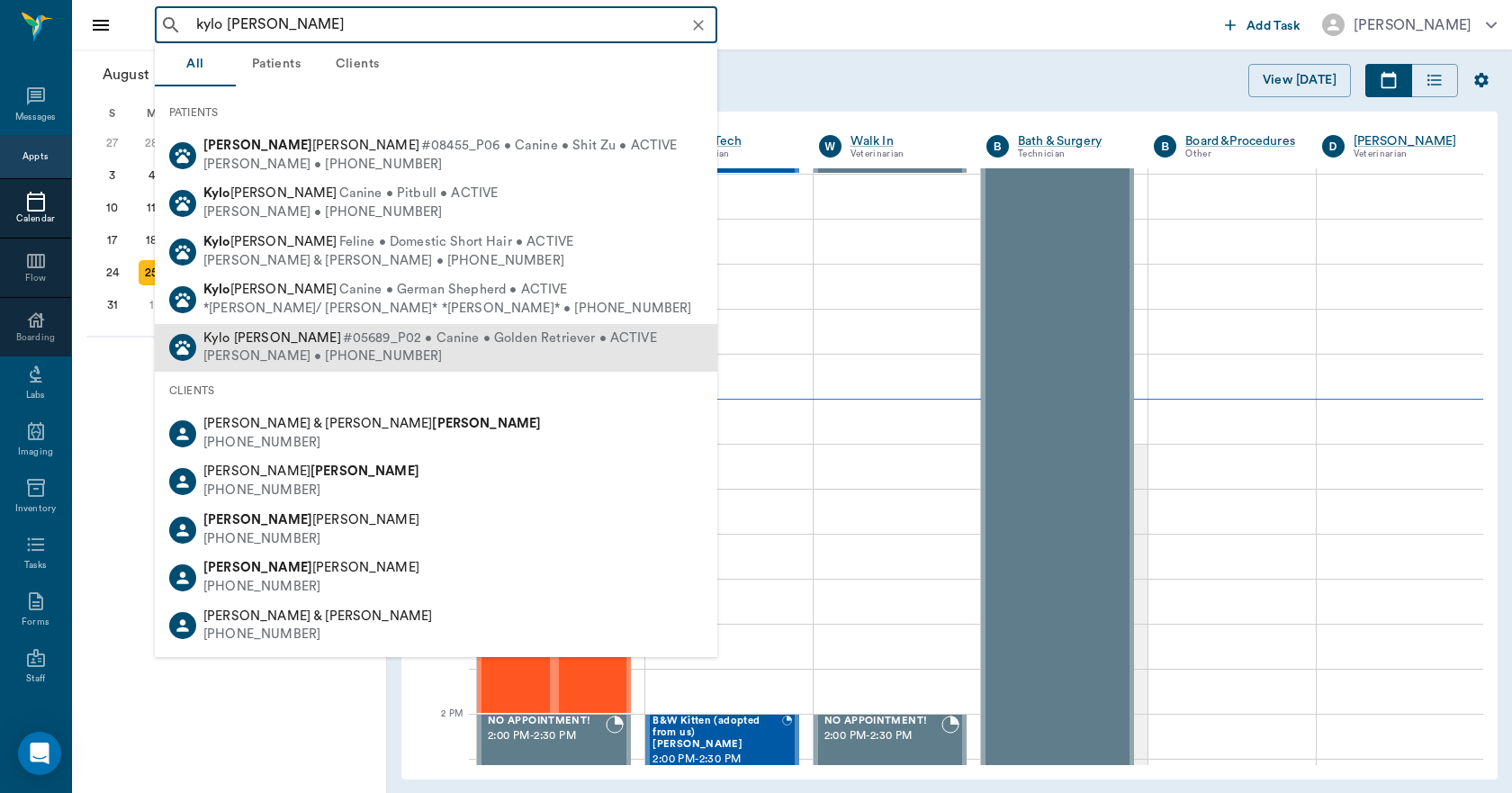
click at [268, 347] on div "[PERSON_NAME] • [PHONE_NUMBER]" at bounding box center [430, 356] width 454 height 19
type input "kylo [PERSON_NAME]"
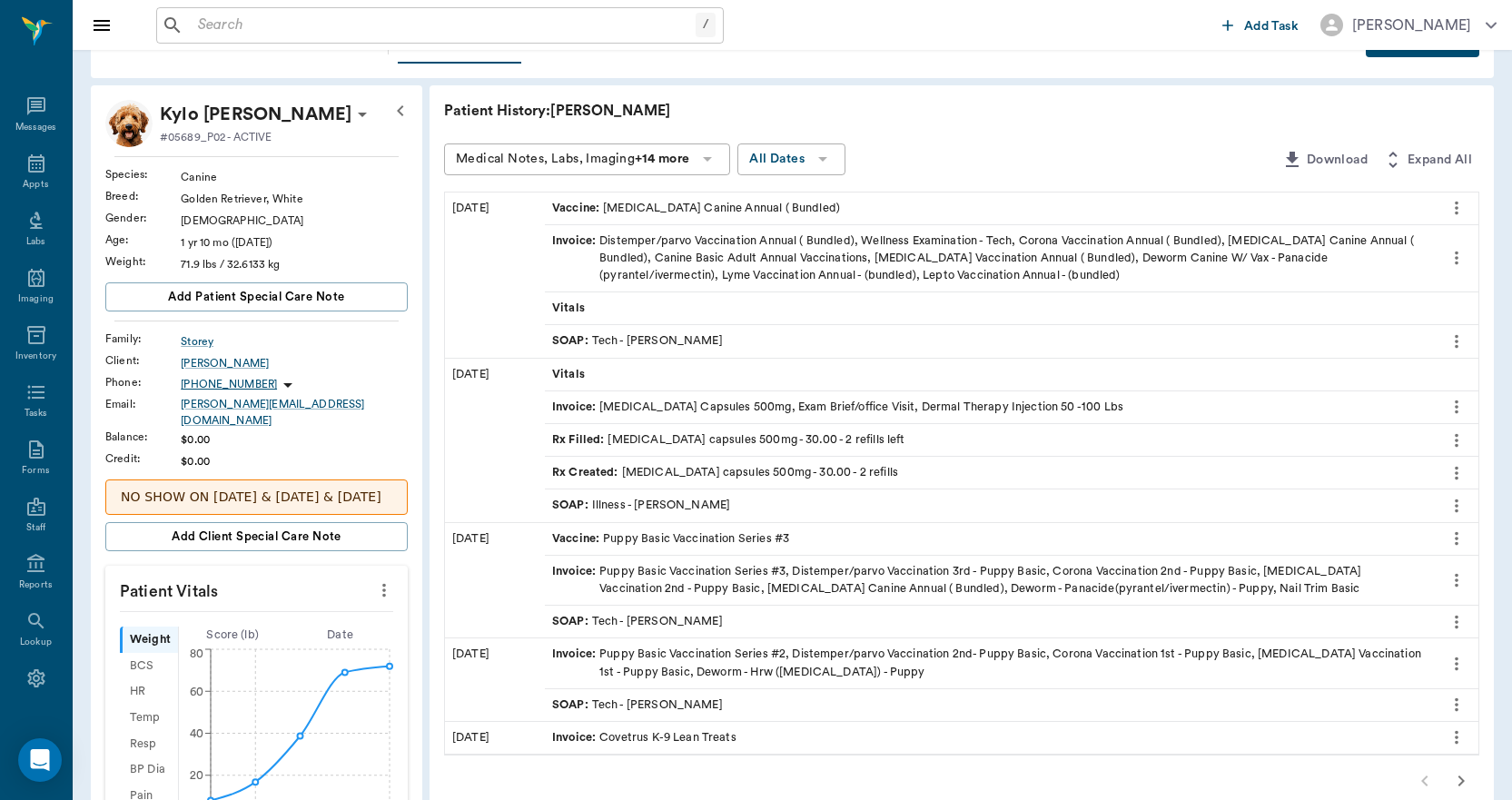
scroll to position [91, 0]
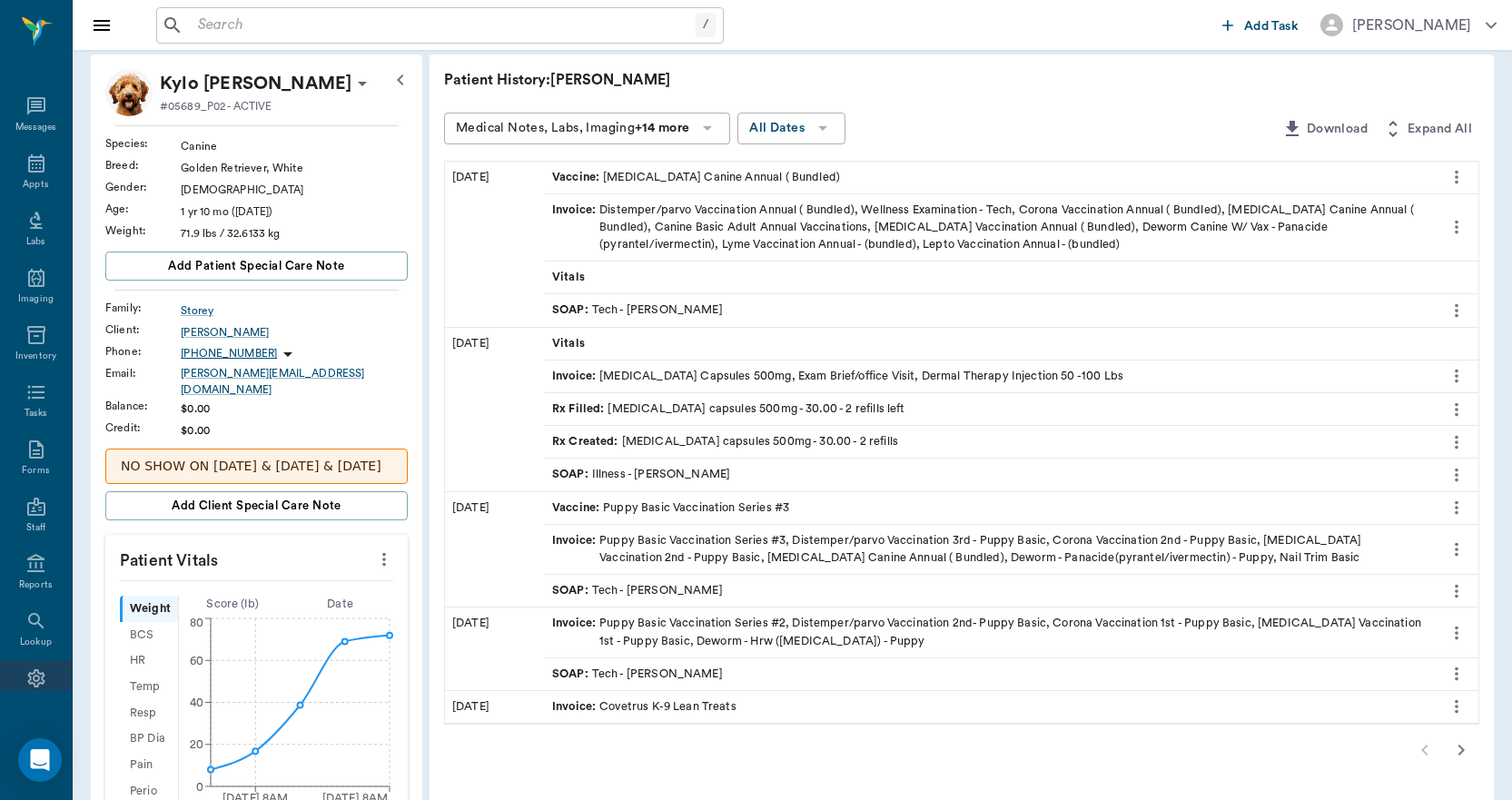
click at [30, 672] on icon at bounding box center [36, 679] width 17 height 18
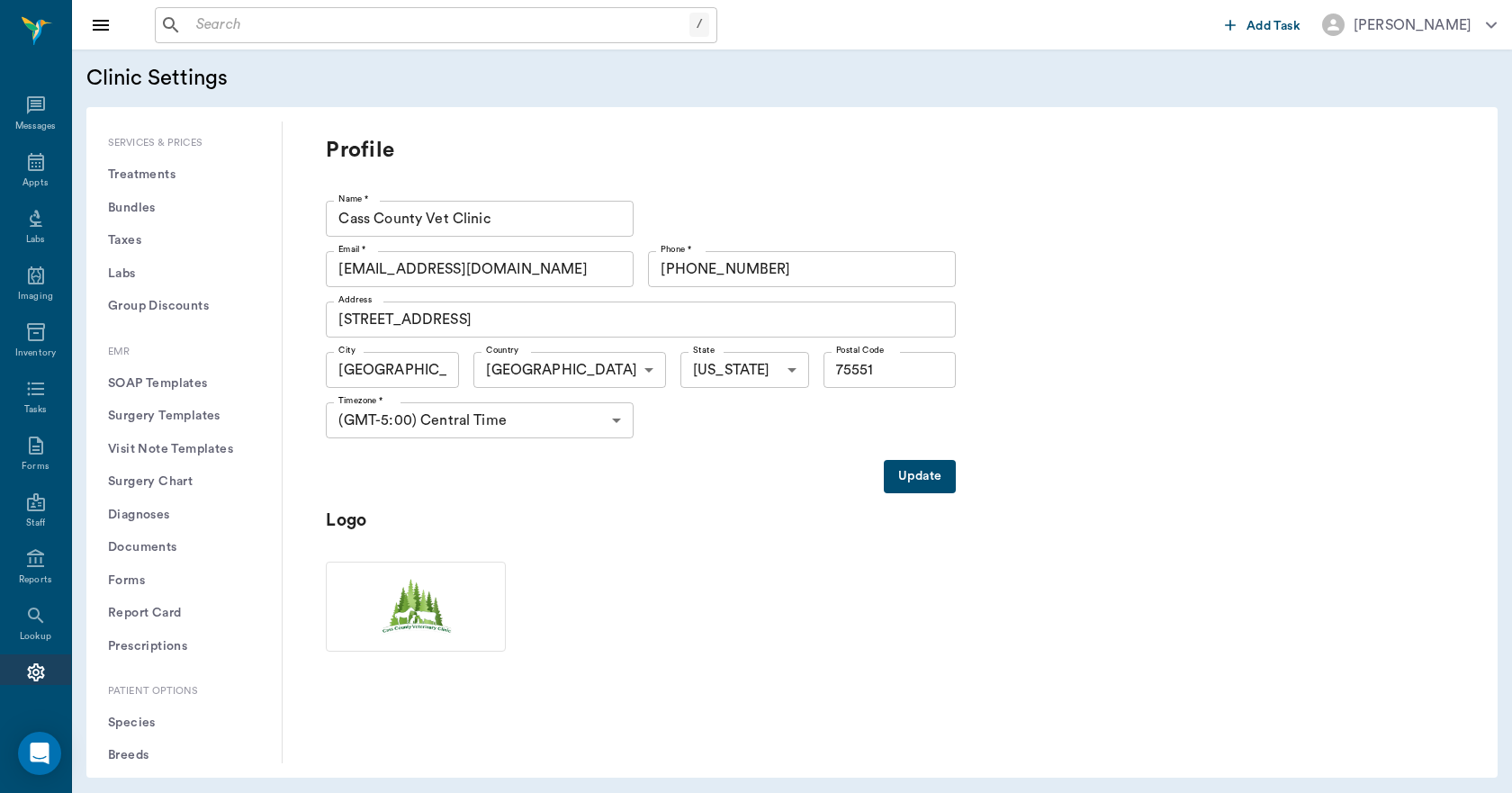
scroll to position [360, 0]
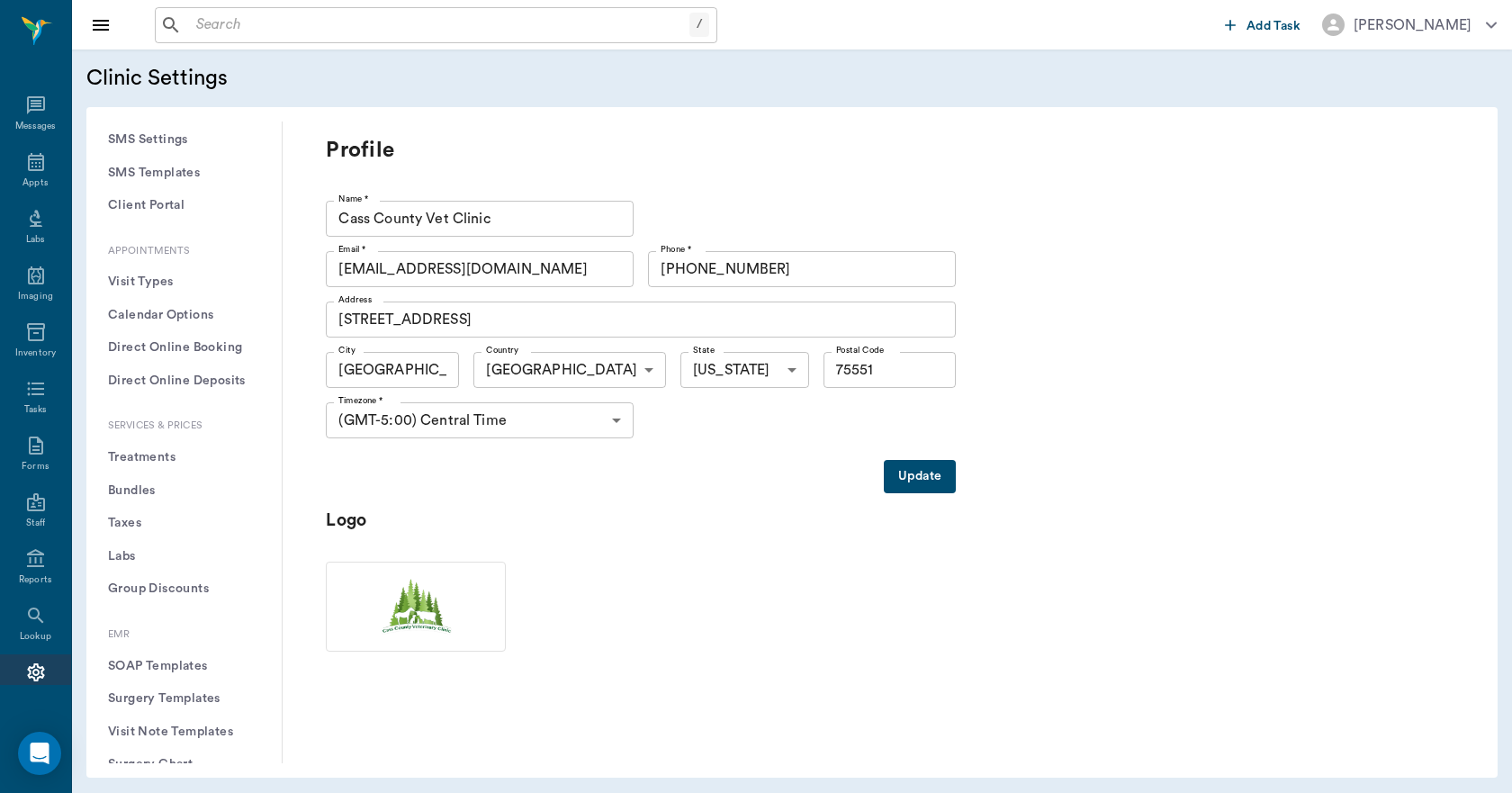
click at [161, 452] on button "Treatments" at bounding box center [184, 457] width 166 height 34
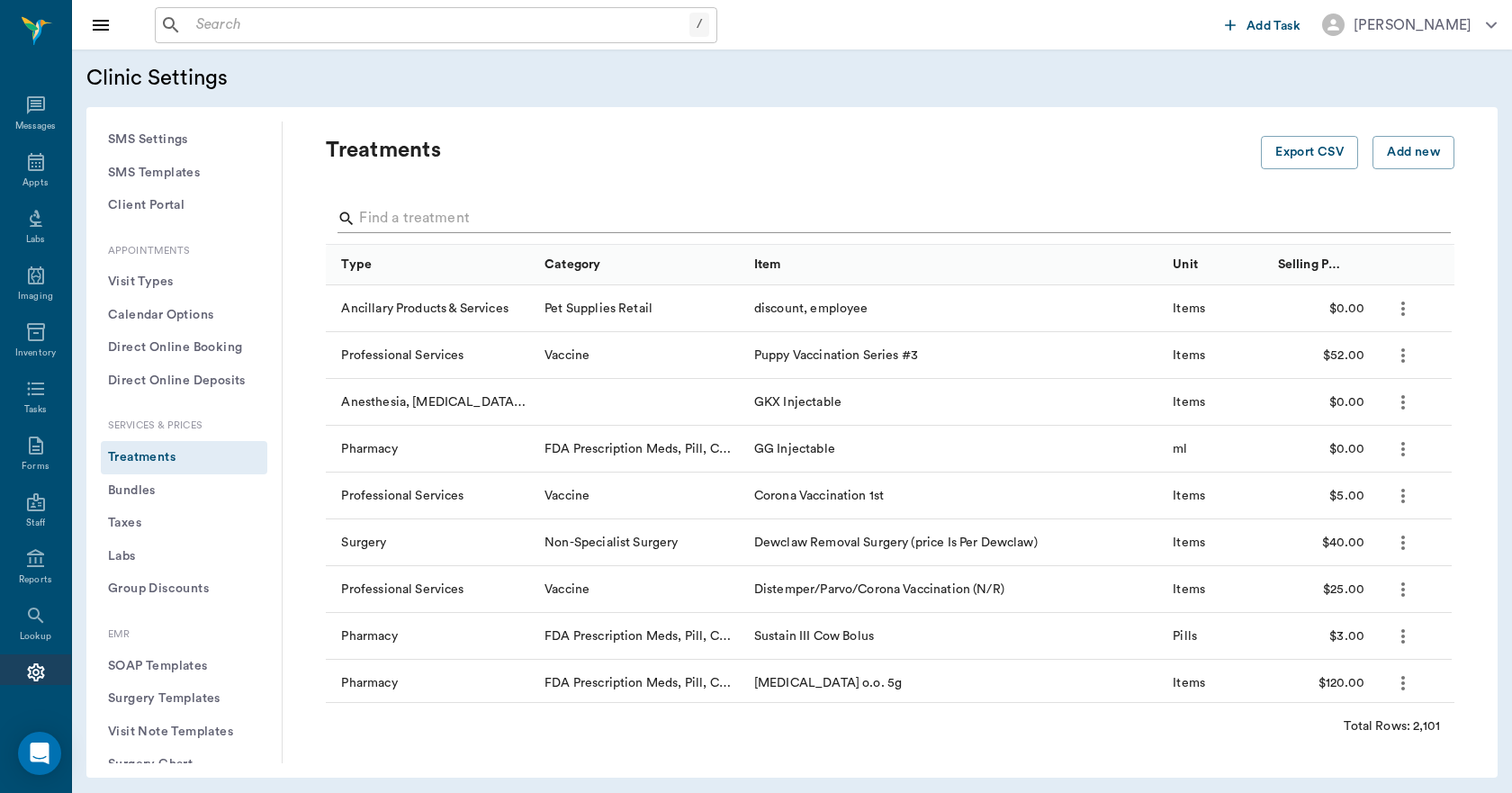
click at [398, 222] on input "Search" at bounding box center [891, 219] width 1065 height 29
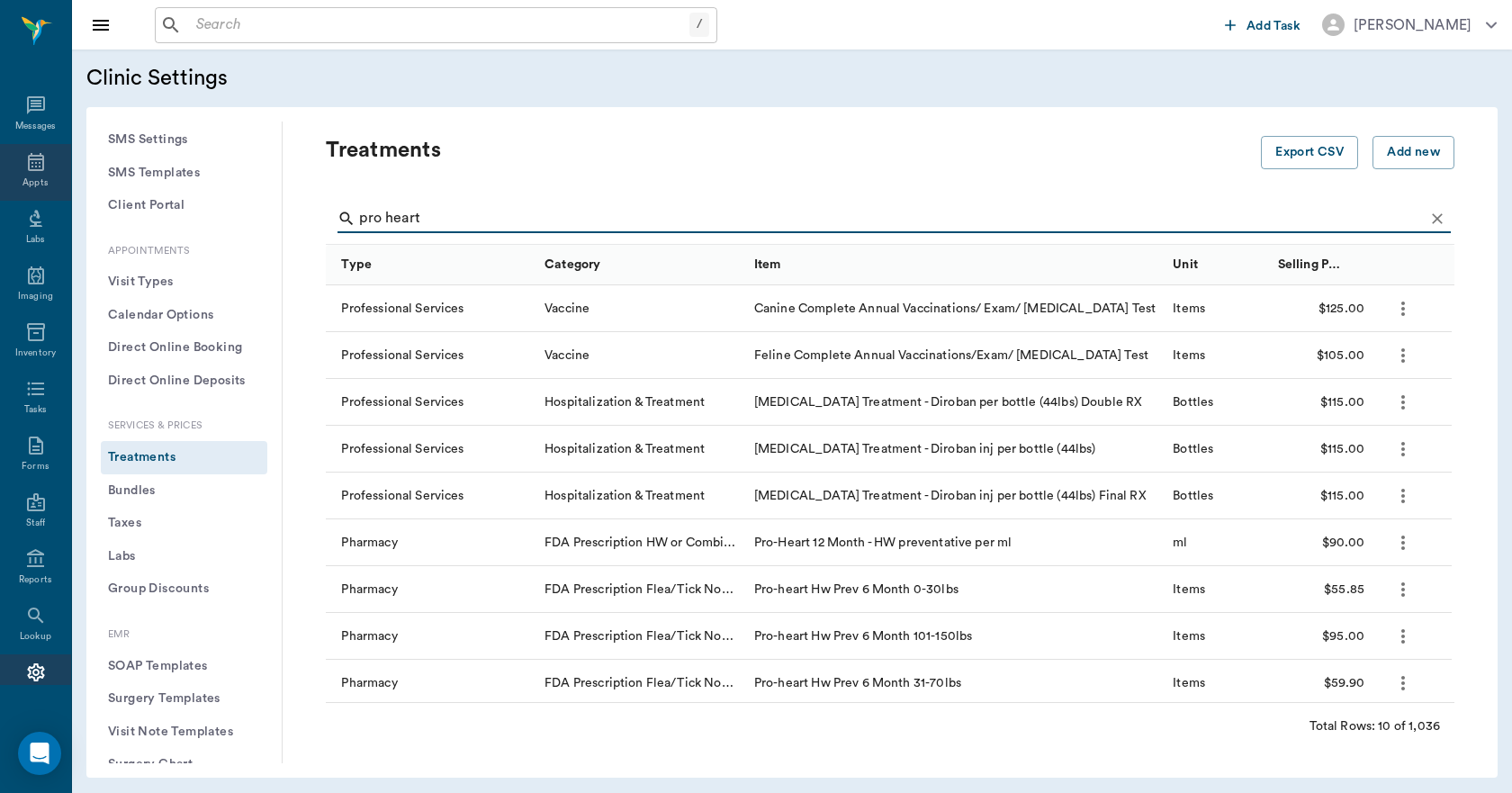
type input "pro heart"
click at [27, 160] on icon at bounding box center [36, 162] width 22 height 22
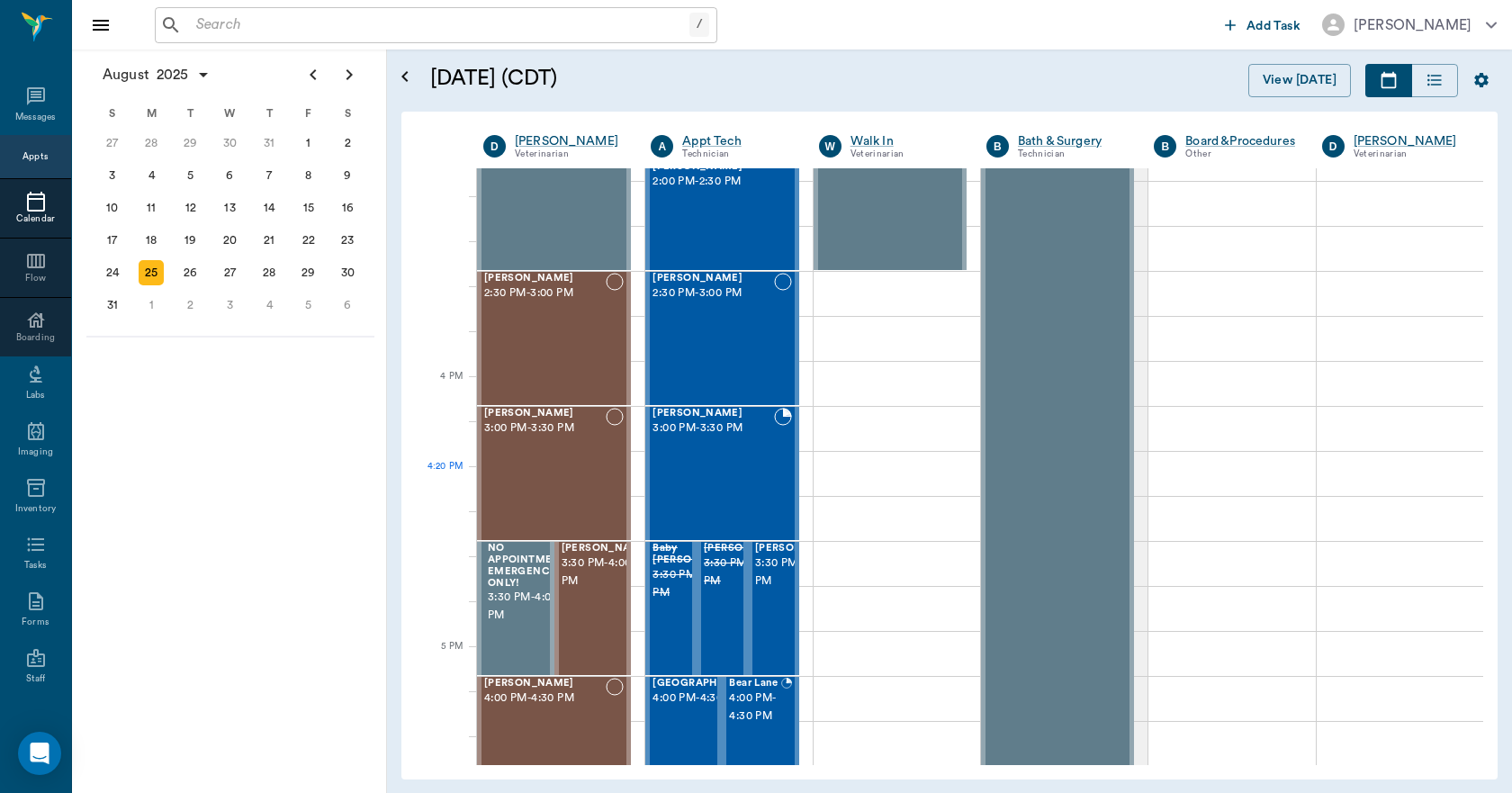
scroll to position [1623, 0]
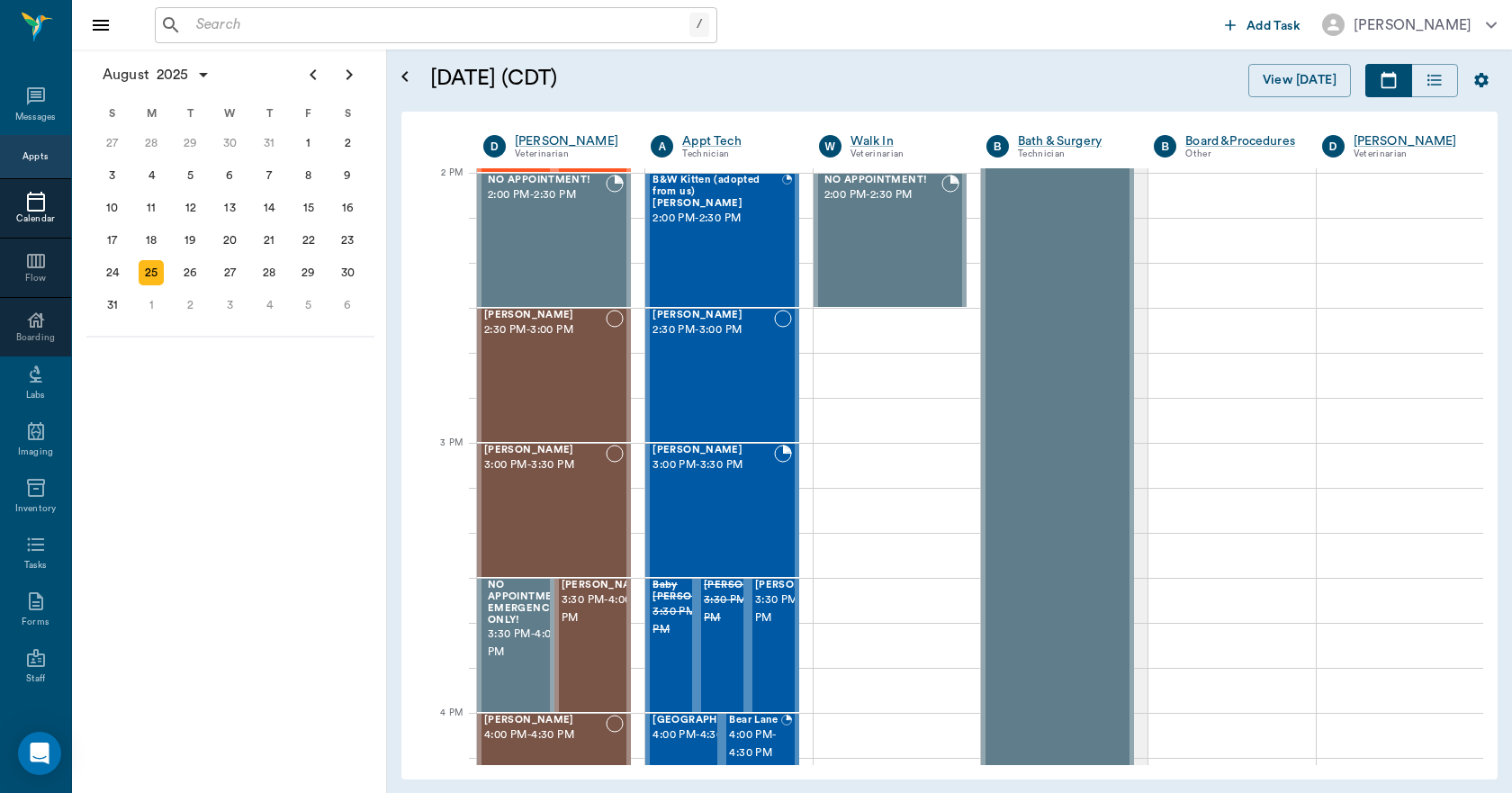
click at [25, 157] on div "Appts" at bounding box center [35, 156] width 25 height 14
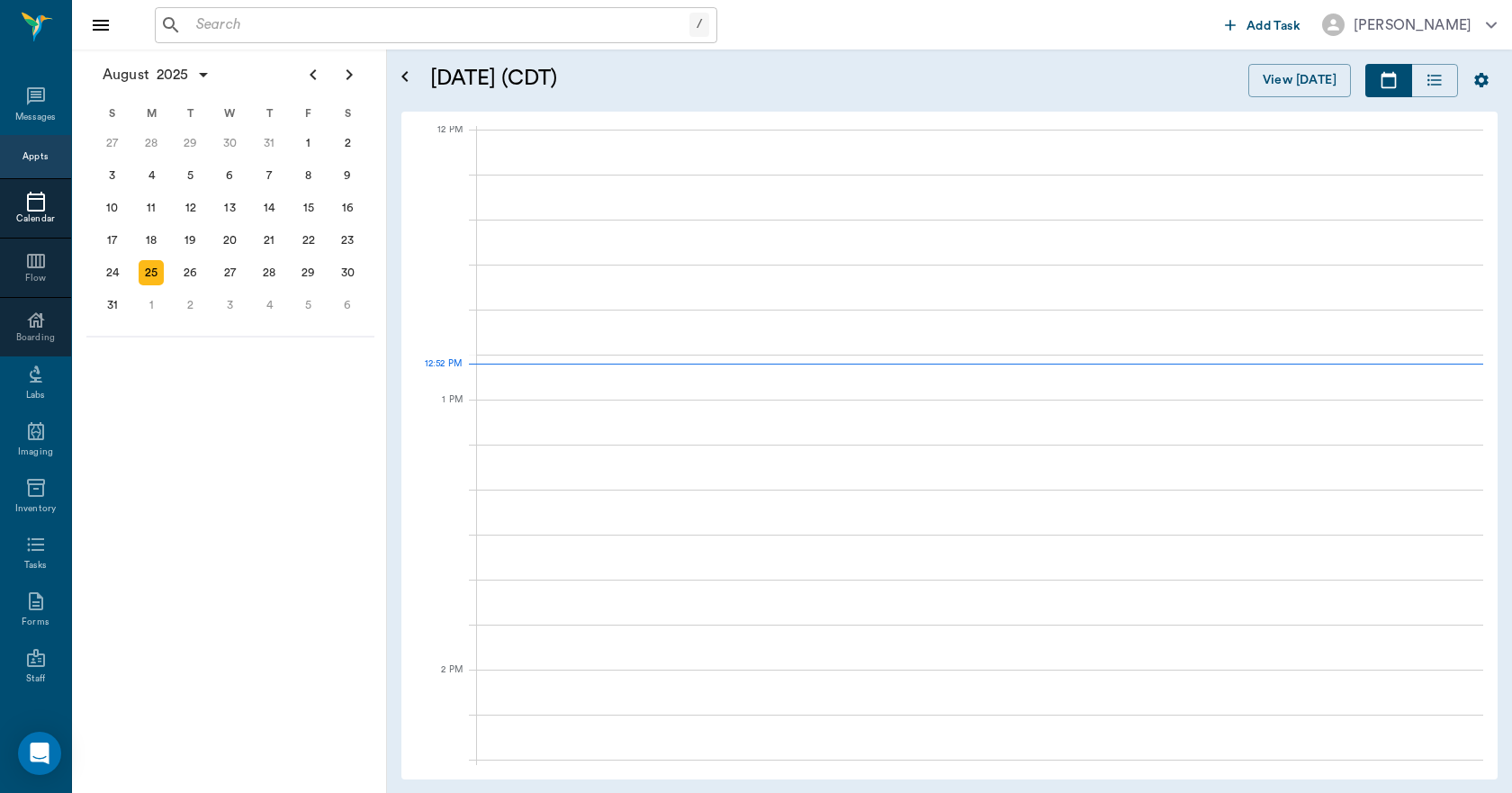
scroll to position [1084, 0]
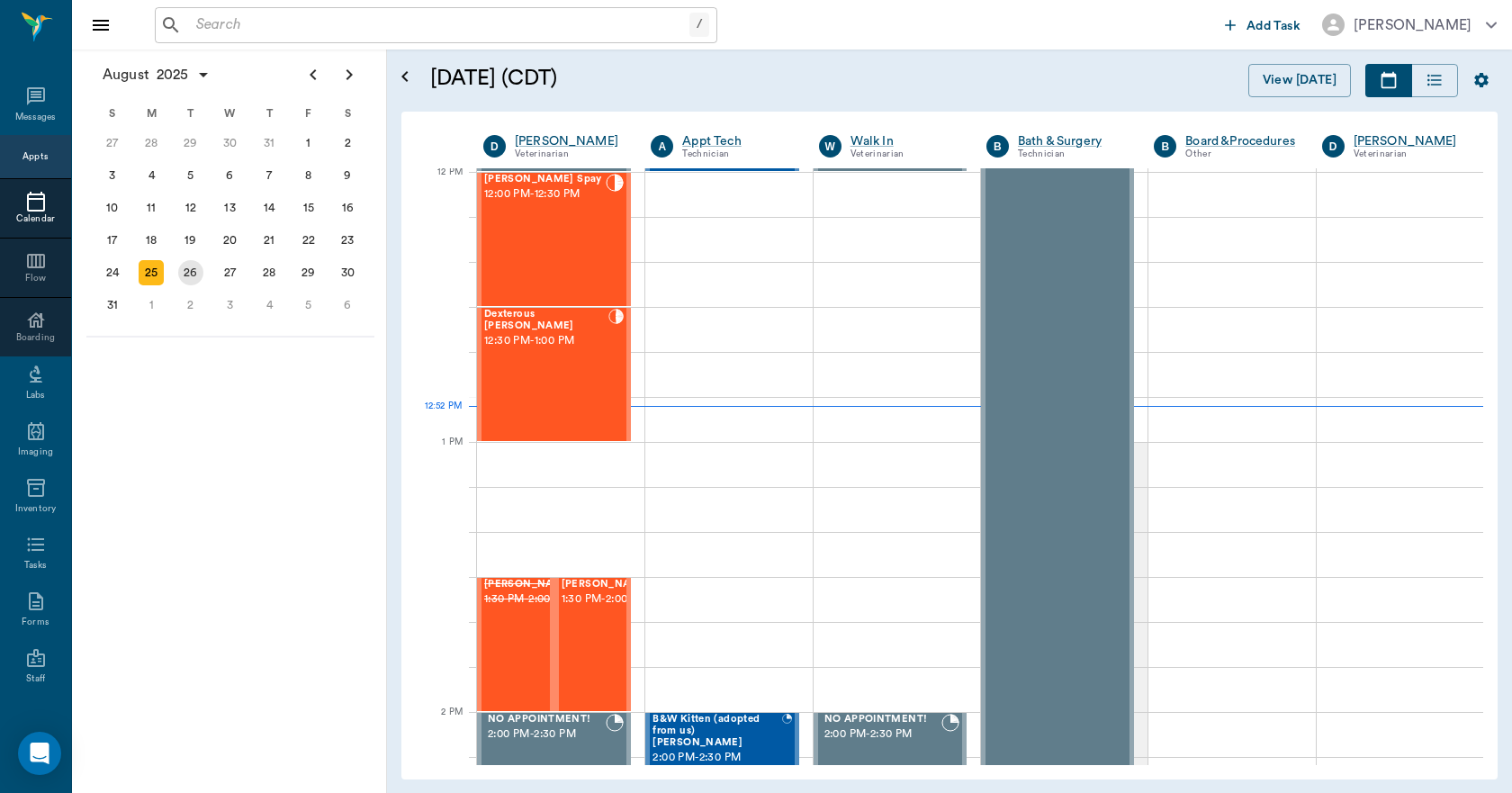
click at [195, 276] on div "26" at bounding box center [191, 273] width 25 height 25
